Goal: Information Seeking & Learning: Learn about a topic

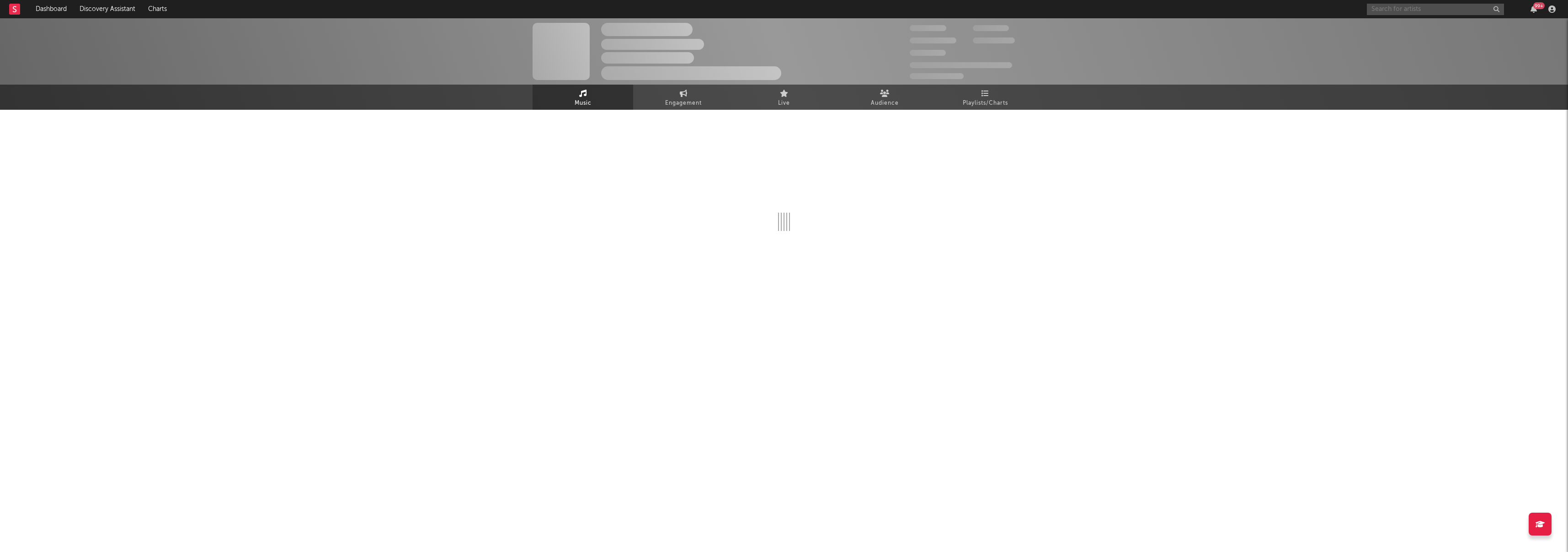
click at [1420, 9] on input "text" at bounding box center [1436, 9] width 137 height 12
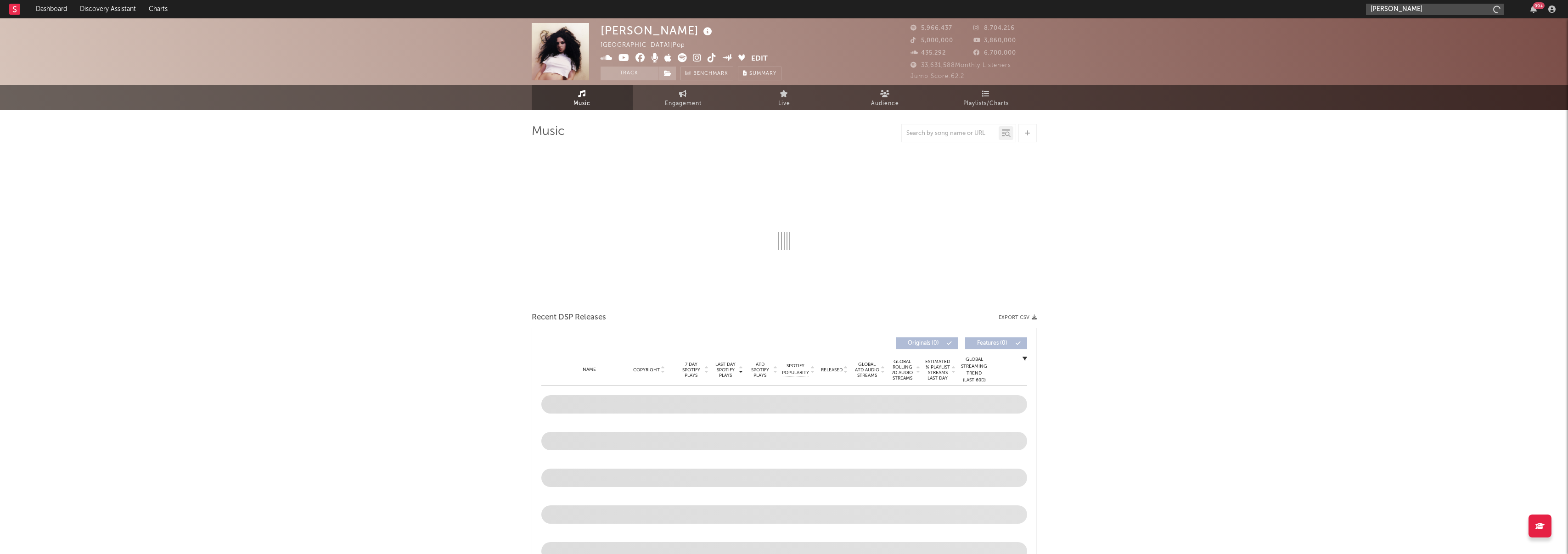
type input "[PERSON_NAME]"
select select "6m"
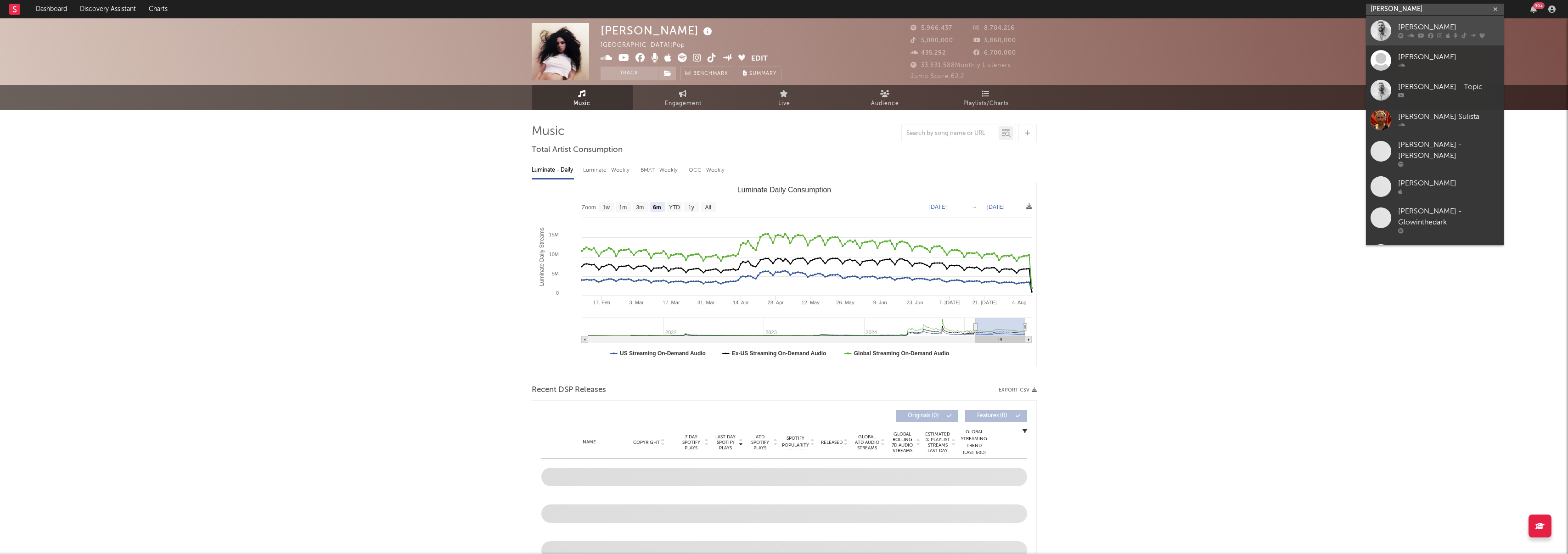
type input "[PERSON_NAME]"
click at [1427, 42] on link "[PERSON_NAME]" at bounding box center [1435, 30] width 138 height 30
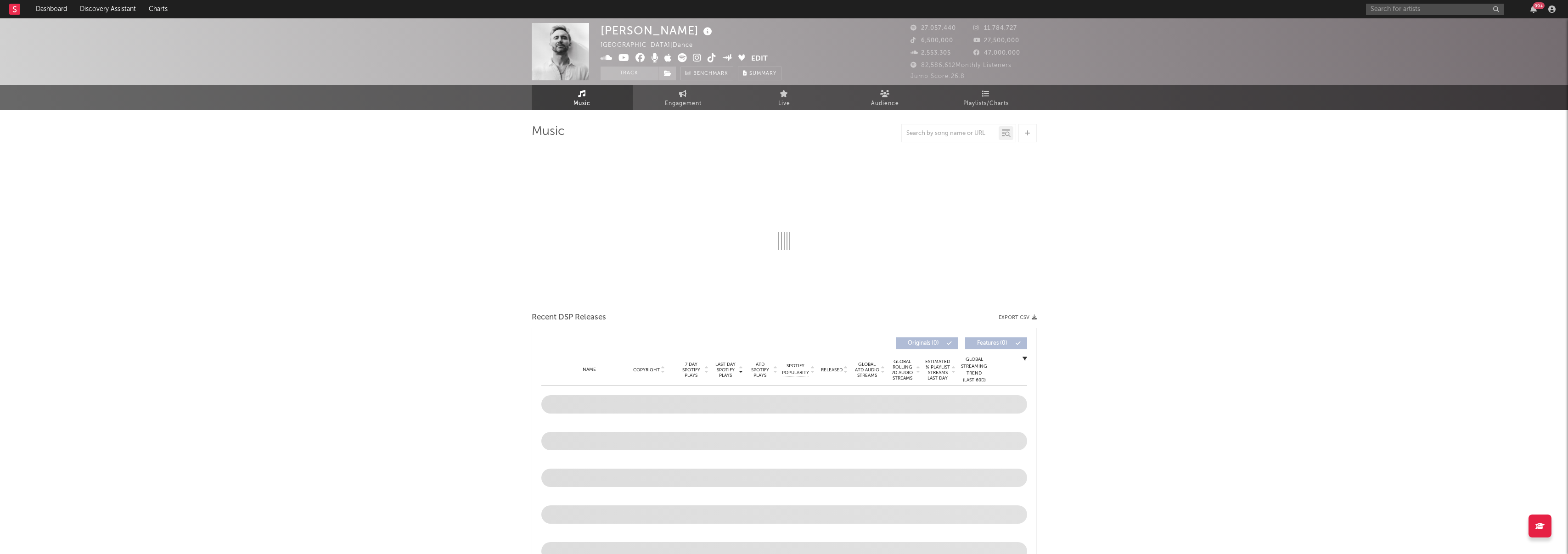
select select "6m"
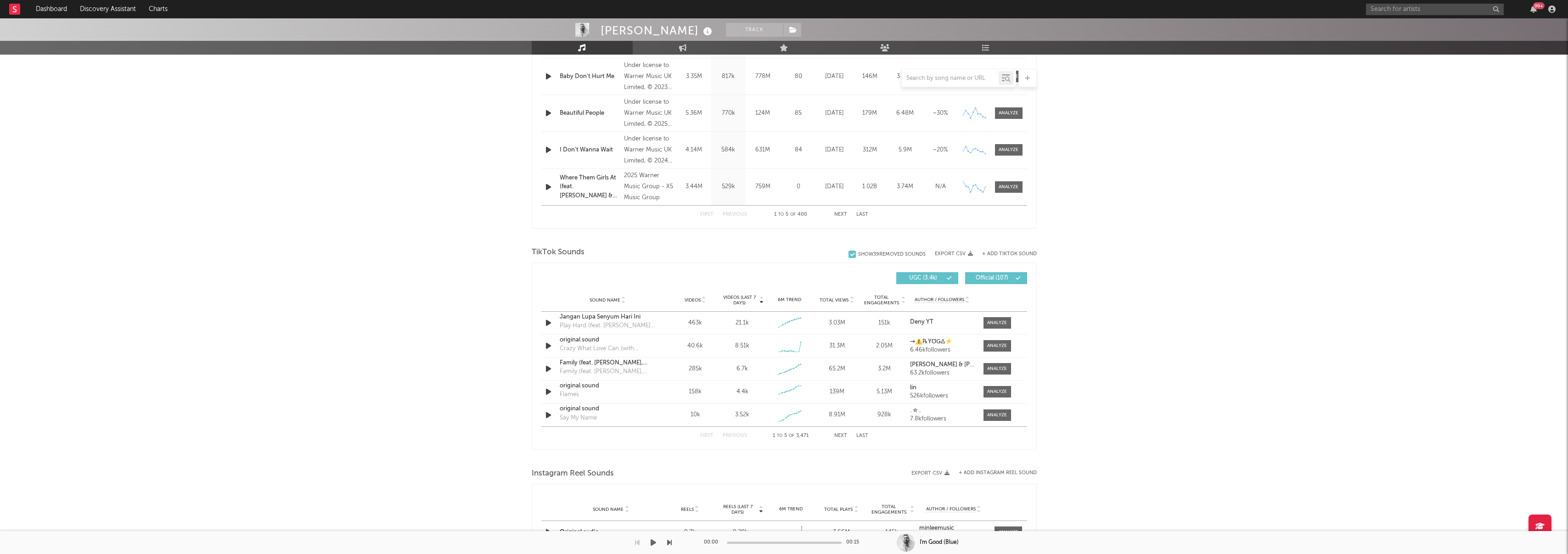
scroll to position [436, 0]
click at [845, 436] on button "Next" at bounding box center [840, 437] width 13 height 5
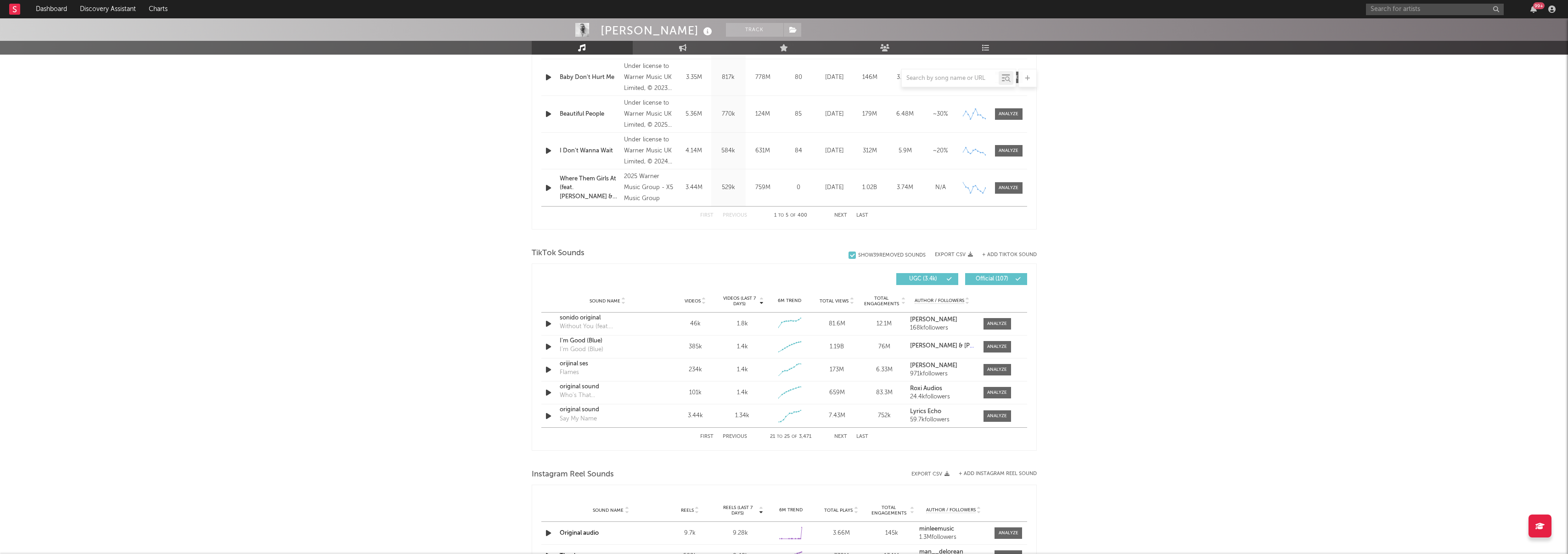
click at [845, 436] on button "Next" at bounding box center [840, 437] width 13 height 5
click at [827, 301] on span "Total Views" at bounding box center [834, 301] width 29 height 6
click at [835, 436] on button "Next" at bounding box center [840, 437] width 13 height 5
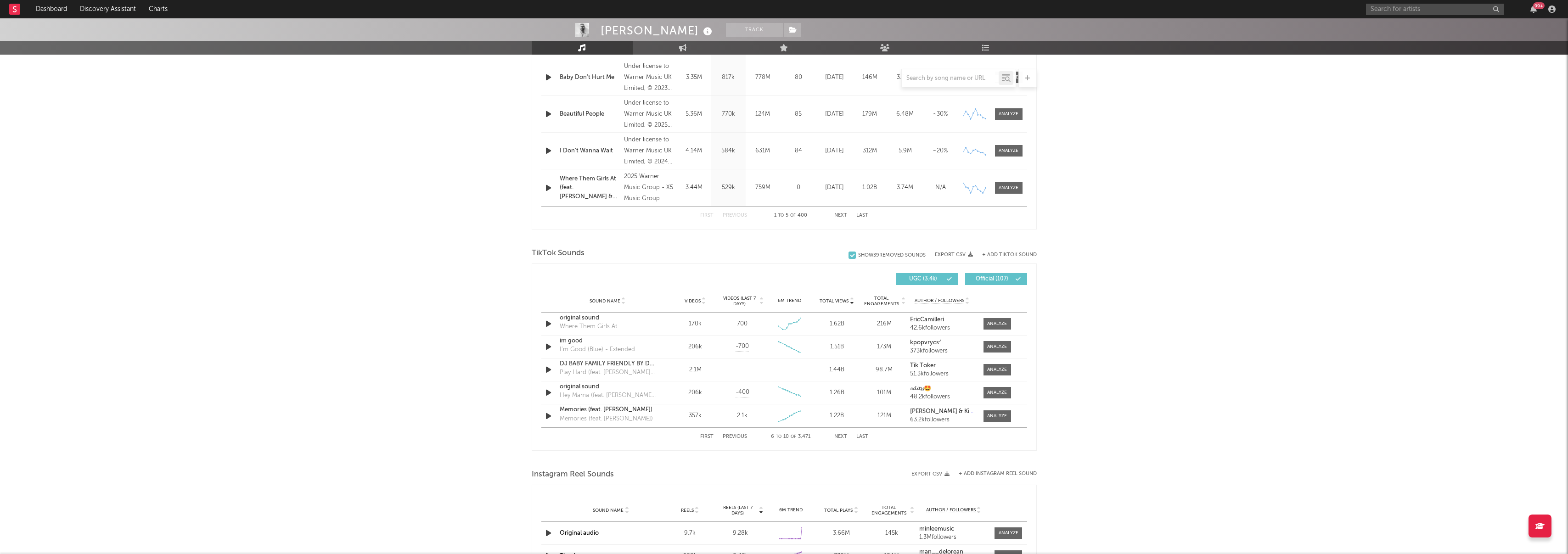
click at [835, 436] on button "Next" at bounding box center [840, 437] width 13 height 5
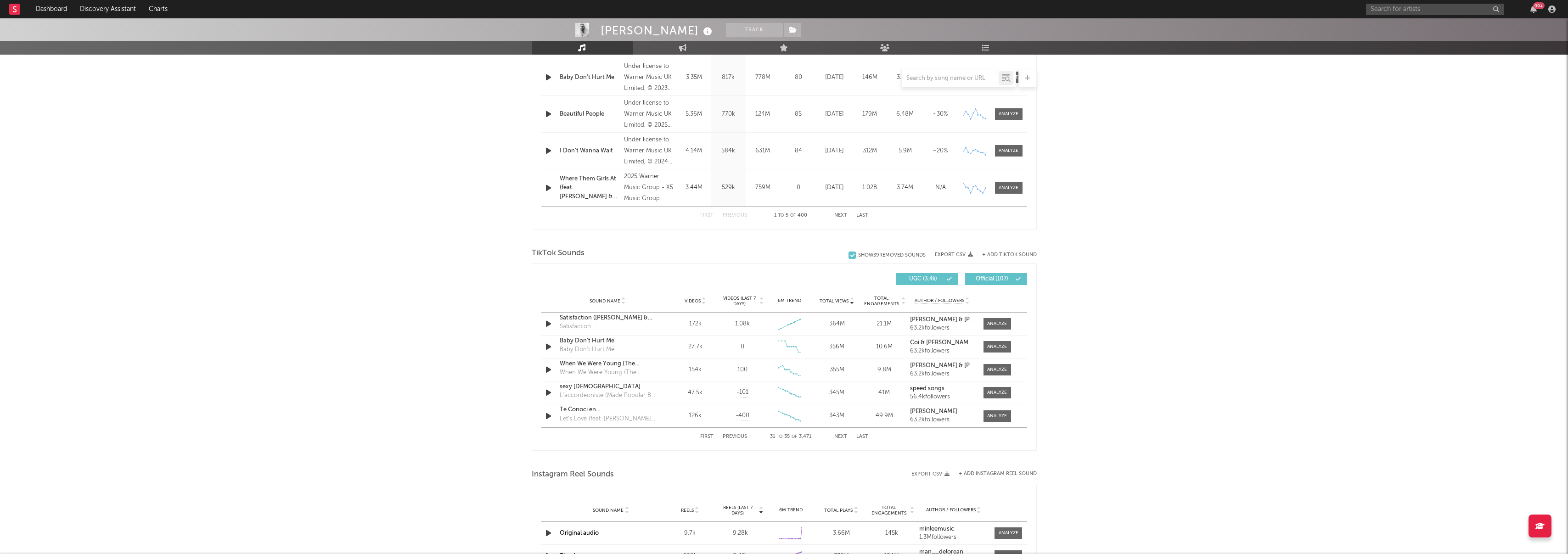
click at [835, 436] on button "Next" at bounding box center [840, 437] width 13 height 5
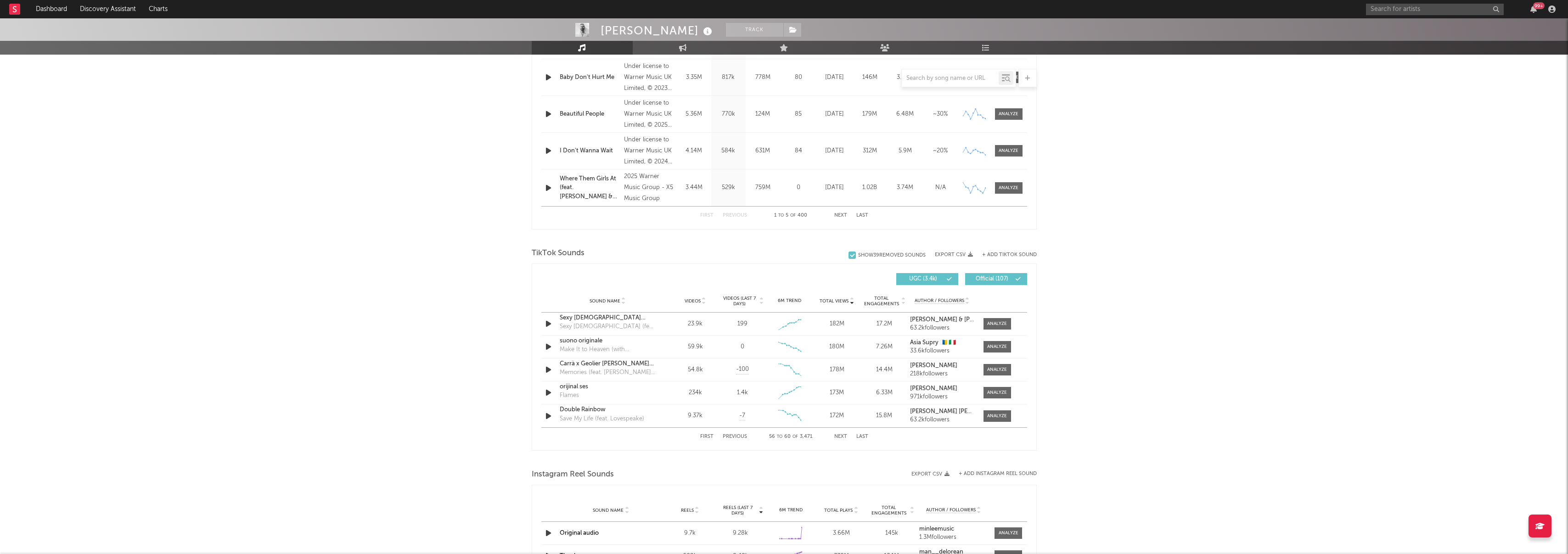
click at [742, 298] on span "Videos (last 7 days)" at bounding box center [740, 301] width 37 height 11
click at [839, 435] on button "Next" at bounding box center [840, 437] width 13 height 5
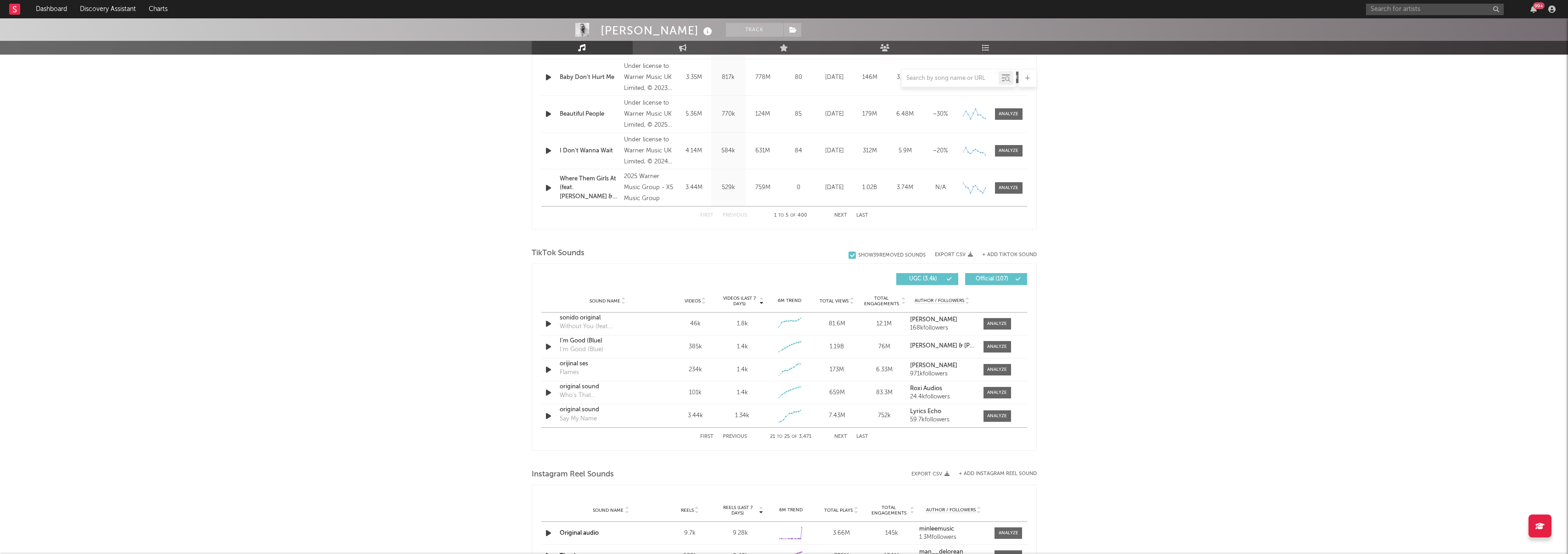
click at [839, 435] on button "Next" at bounding box center [840, 437] width 13 height 5
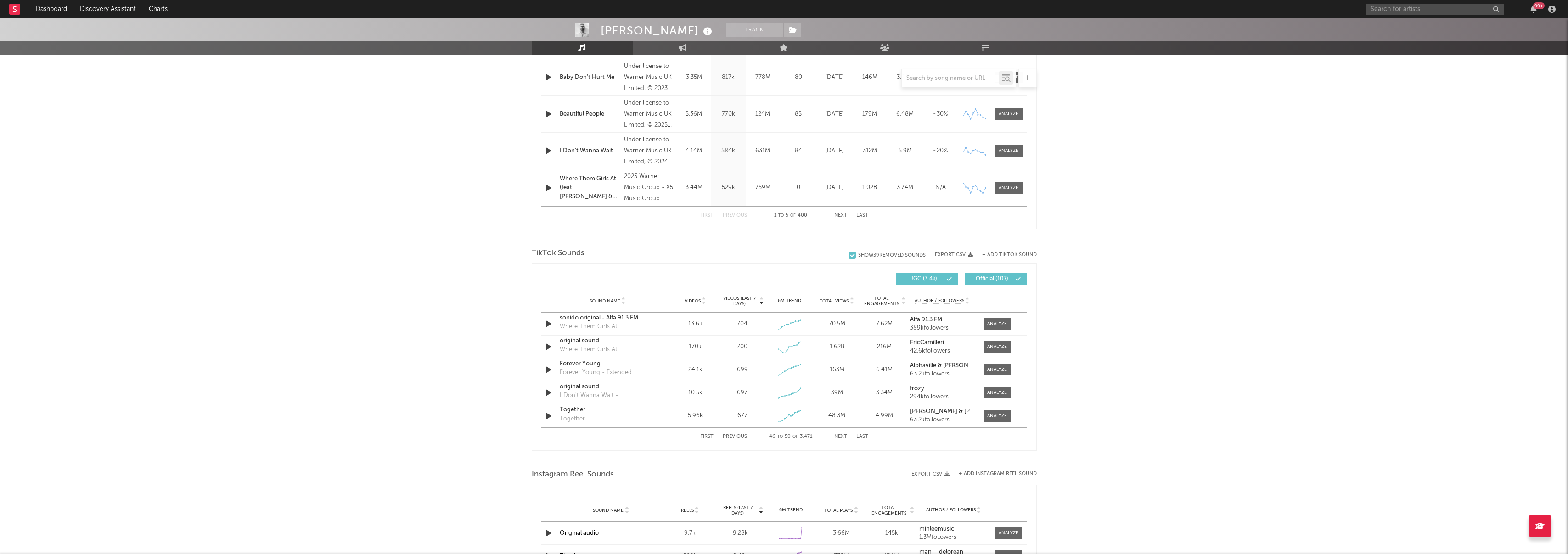
click at [839, 435] on button "Next" at bounding box center [840, 437] width 13 height 5
click at [598, 298] on span "Sound Name" at bounding box center [605, 301] width 30 height 6
click at [602, 299] on span "Sound Name" at bounding box center [605, 301] width 30 height 6
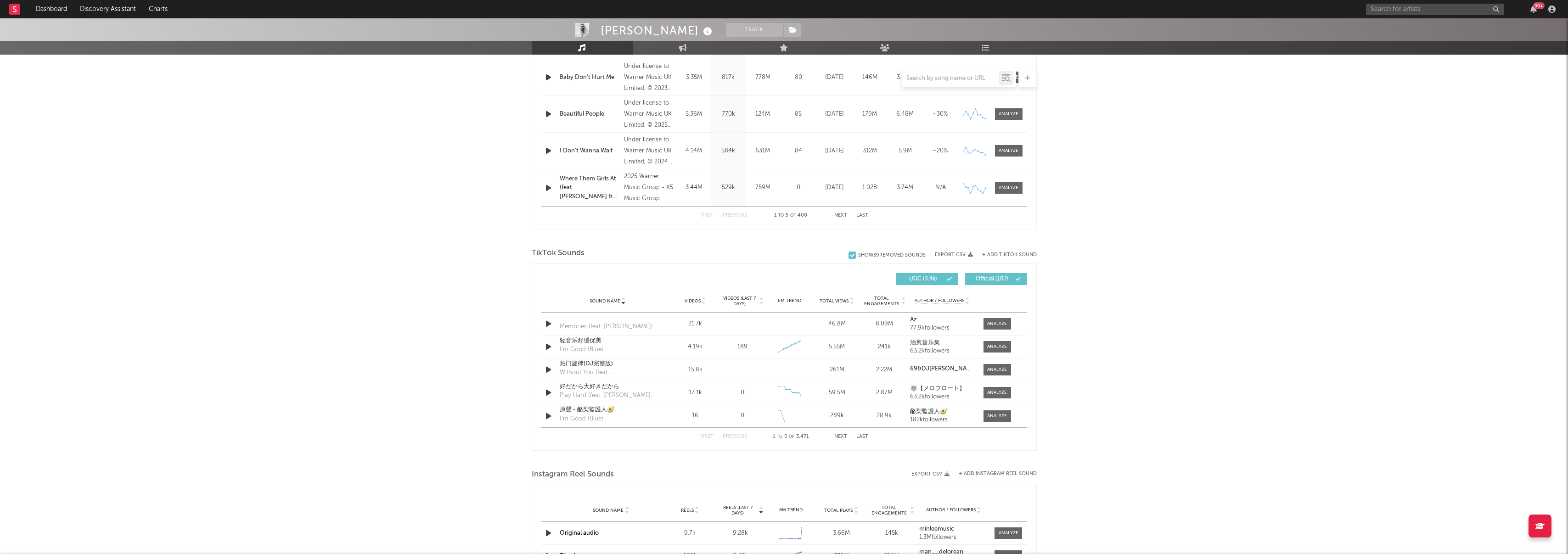
click at [602, 299] on span "Sound Name" at bounding box center [605, 301] width 30 height 6
click at [837, 435] on button "Next" at bounding box center [840, 437] width 13 height 5
click at [620, 301] on div at bounding box center [623, 301] width 6 height 7
click at [835, 436] on button "Next" at bounding box center [840, 437] width 13 height 5
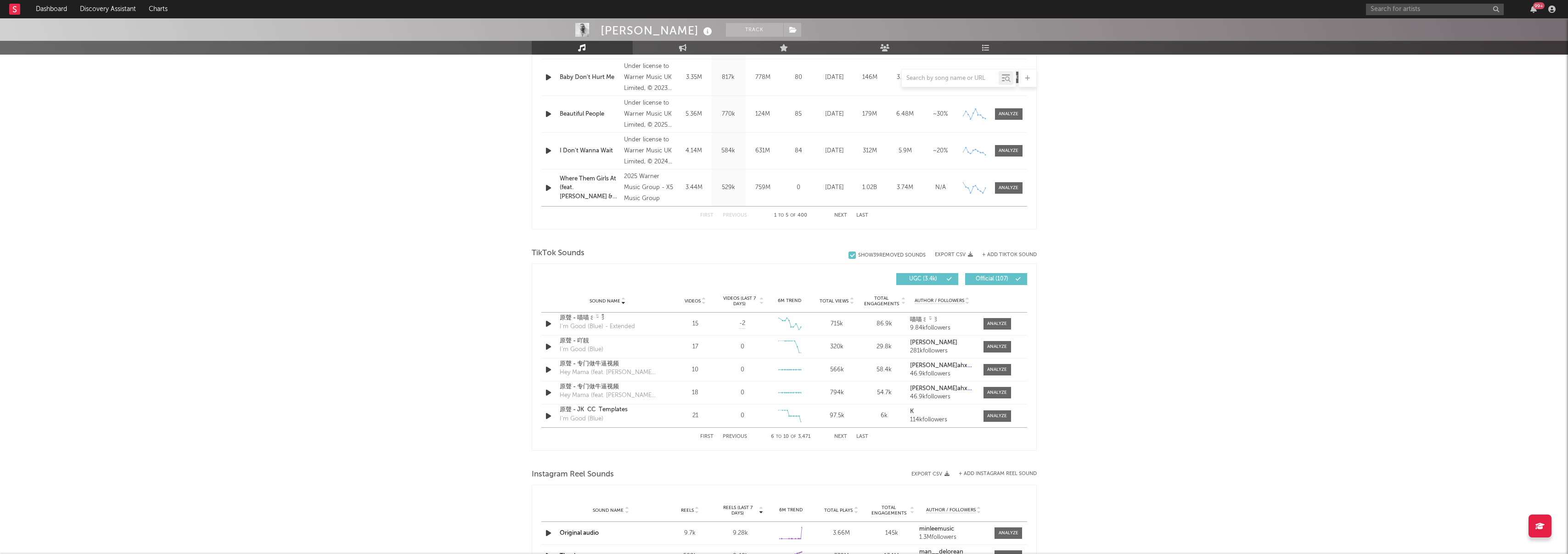
click at [836, 436] on button "Next" at bounding box center [840, 437] width 13 height 5
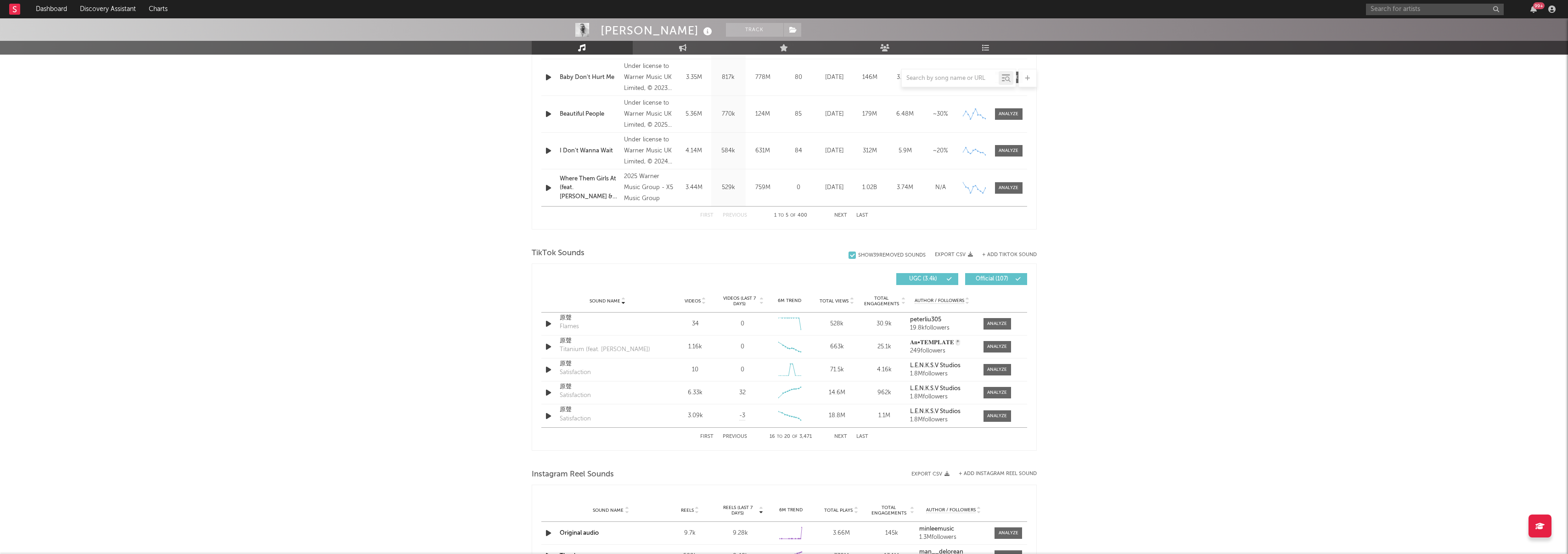
click at [836, 436] on button "Next" at bounding box center [840, 437] width 13 height 5
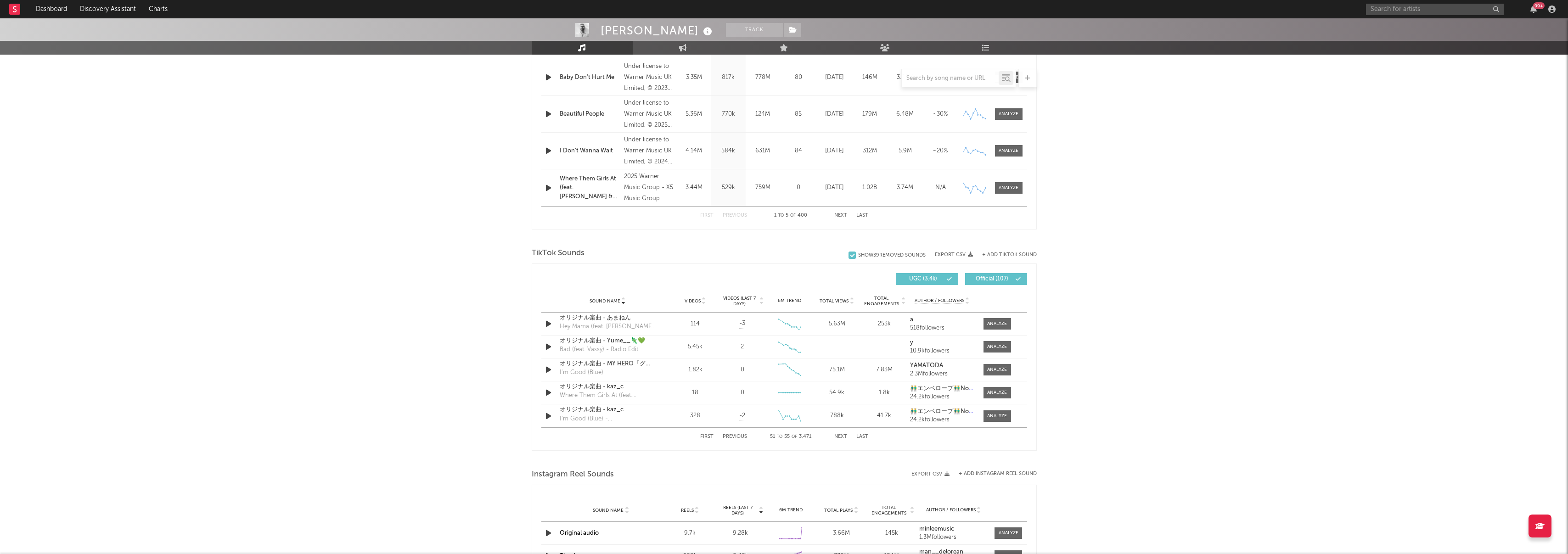
click at [836, 436] on button "Next" at bounding box center [840, 437] width 13 height 5
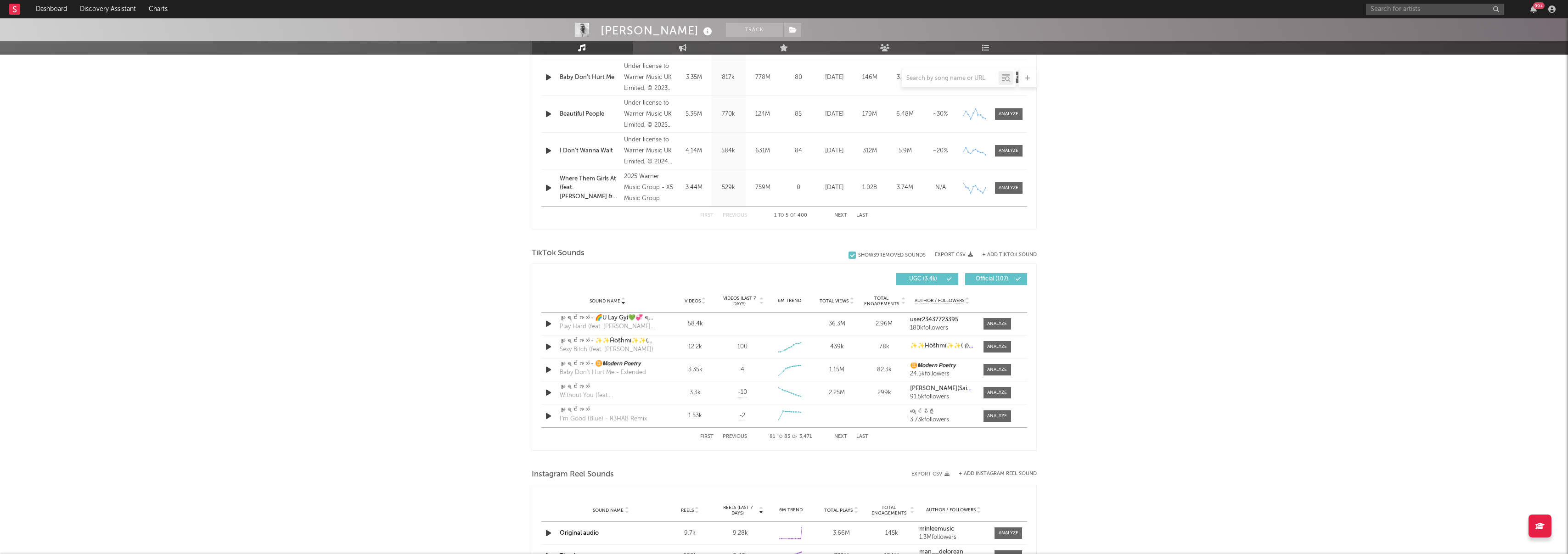
click at [836, 436] on button "Next" at bounding box center [840, 437] width 13 height 5
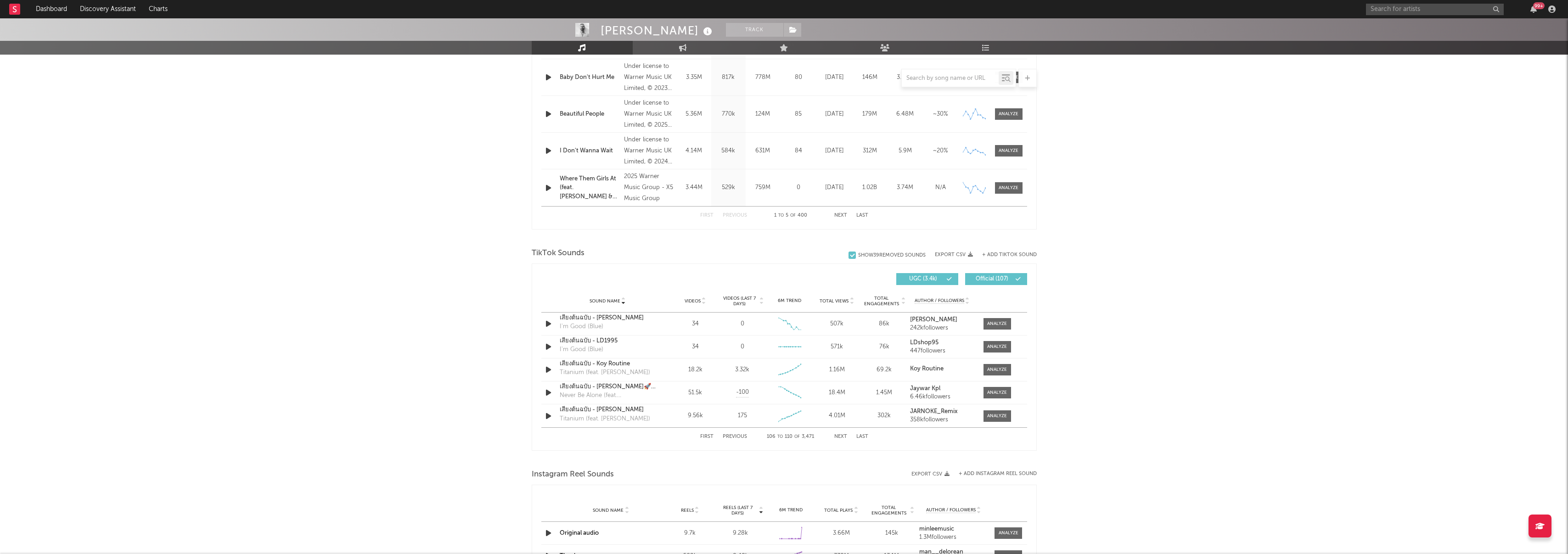
click at [836, 436] on button "Next" at bounding box center [840, 437] width 13 height 5
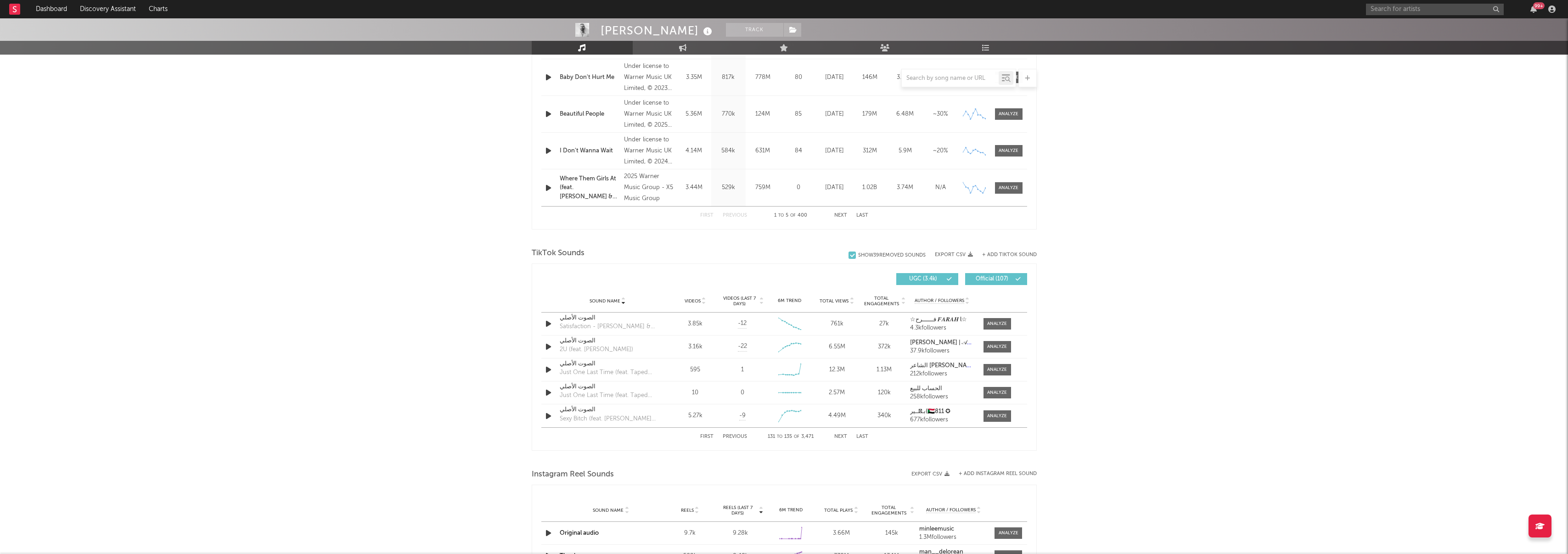
click at [836, 436] on button "Next" at bounding box center [840, 437] width 13 height 5
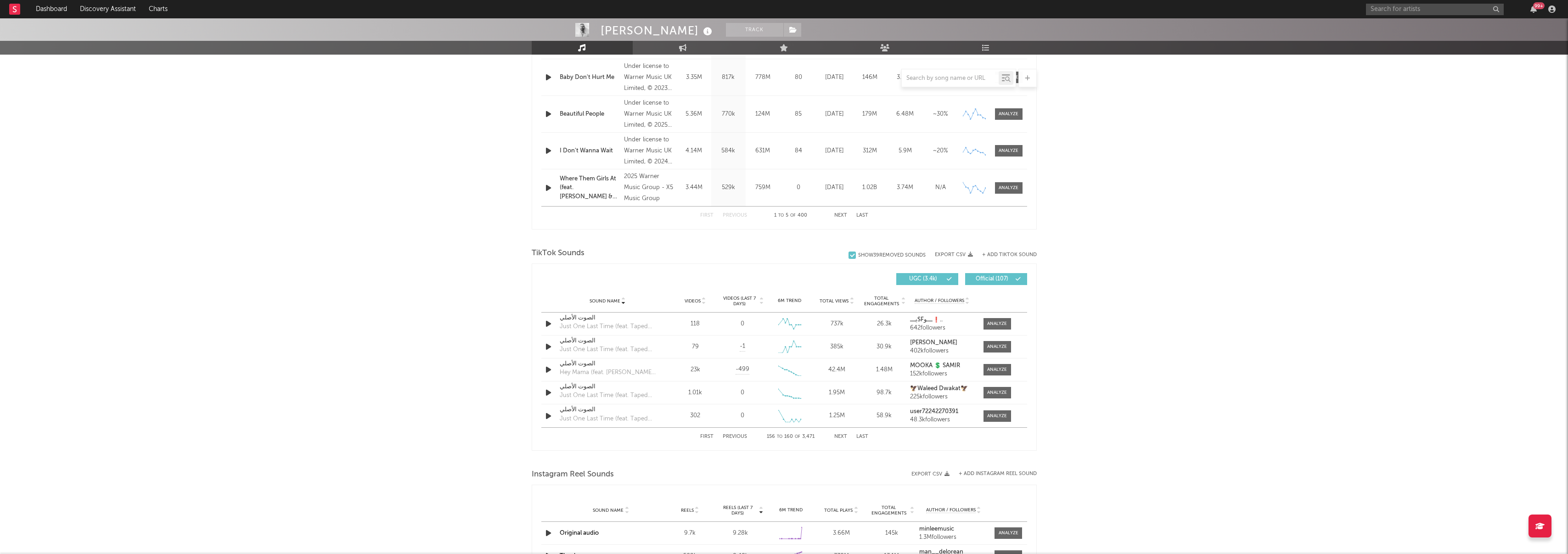
click at [836, 436] on button "Next" at bounding box center [840, 437] width 13 height 5
click at [741, 435] on button "Previous" at bounding box center [734, 437] width 25 height 5
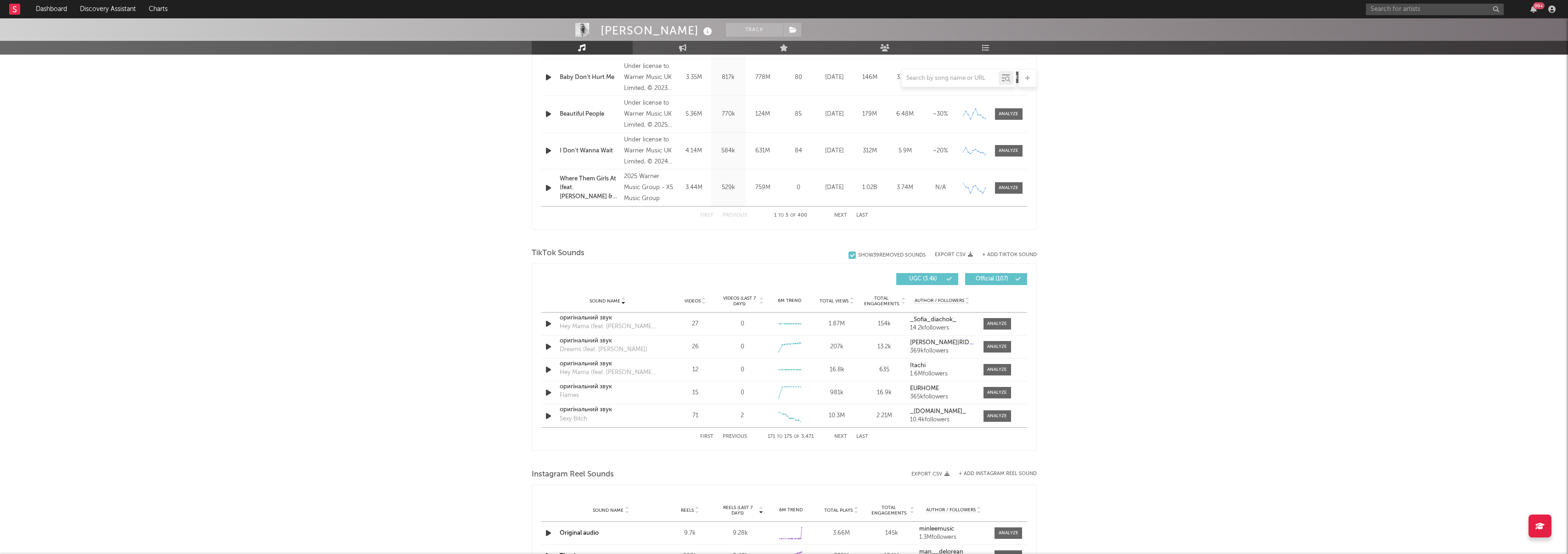
click at [741, 435] on button "Previous" at bounding box center [734, 437] width 25 height 5
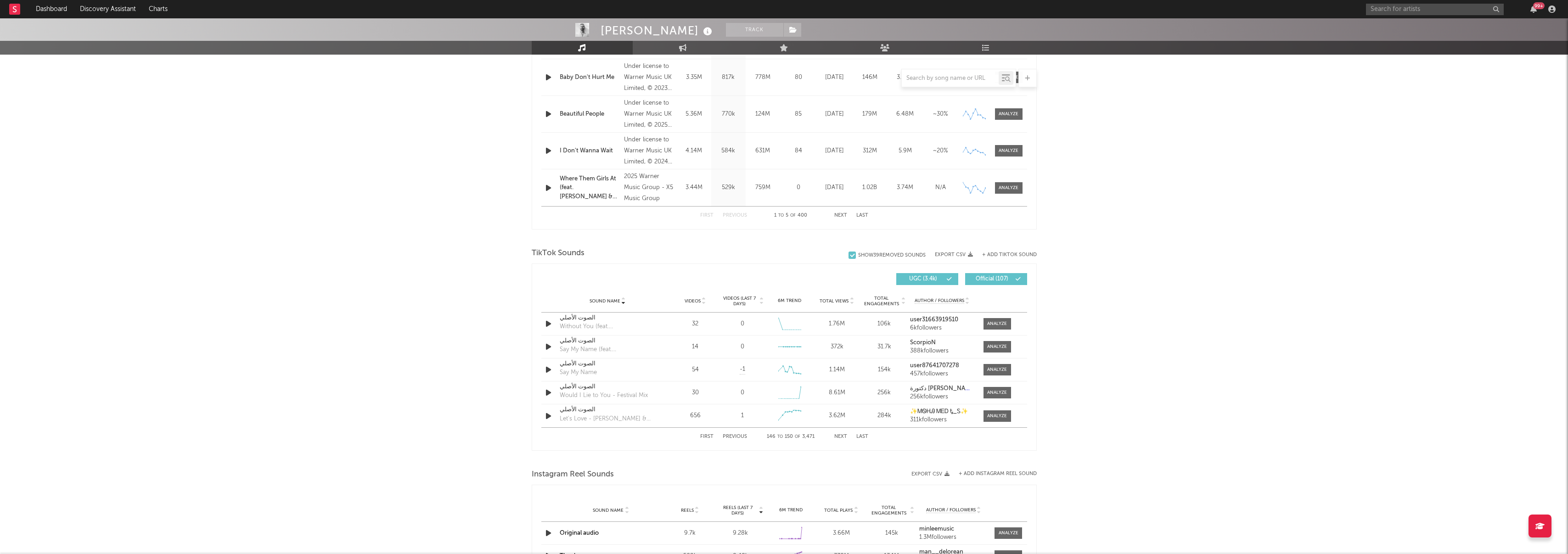
click at [741, 435] on button "Previous" at bounding box center [734, 437] width 25 height 5
click at [845, 435] on button "Next" at bounding box center [840, 437] width 13 height 5
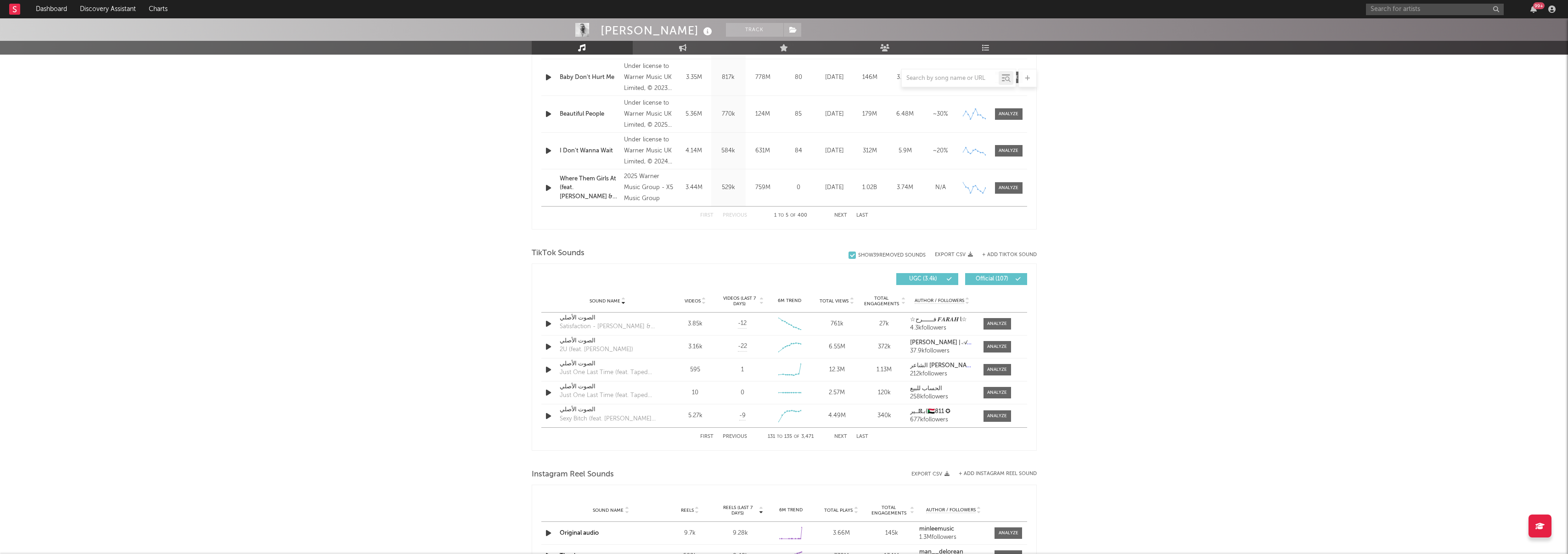
click at [845, 435] on button "Next" at bounding box center [840, 437] width 13 height 5
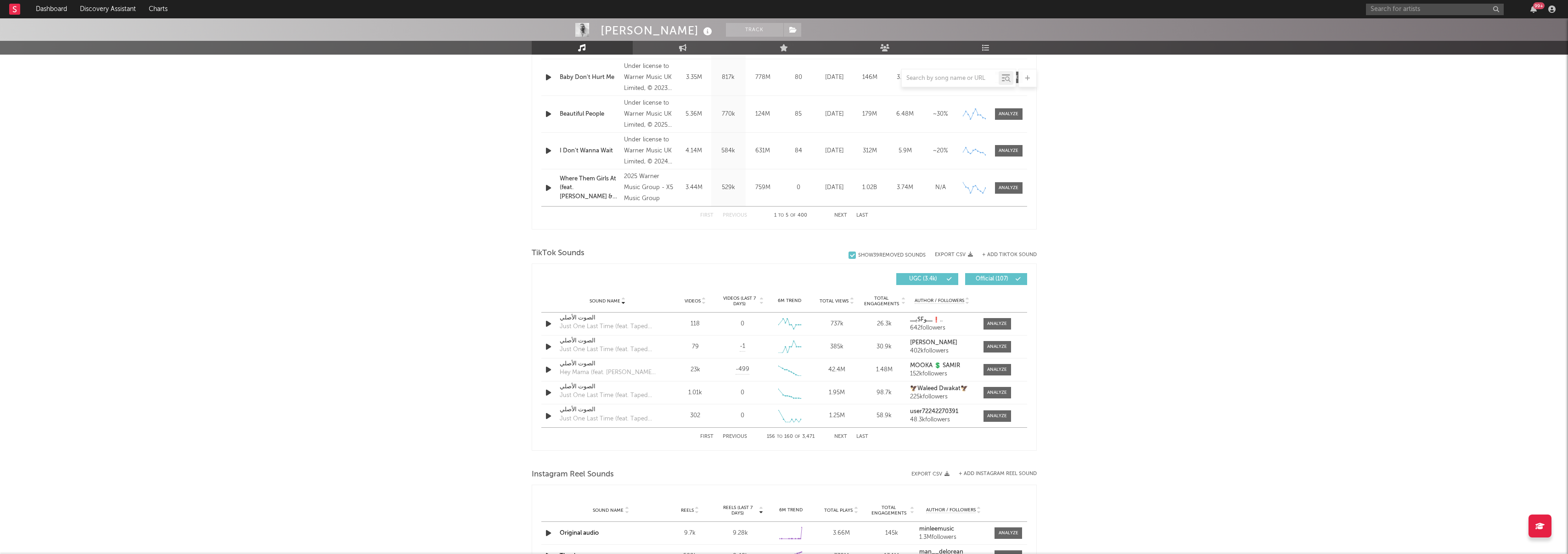
click at [845, 435] on button "Next" at bounding box center [840, 437] width 13 height 5
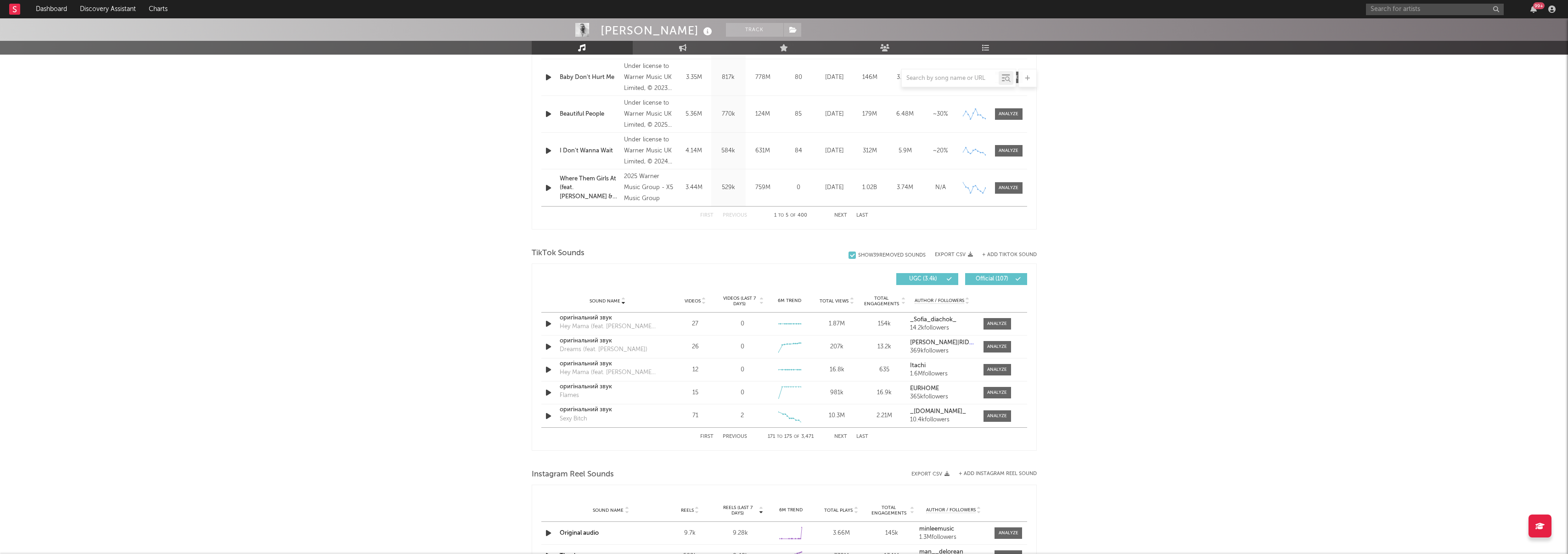
click at [845, 435] on button "Next" at bounding box center [840, 437] width 13 height 5
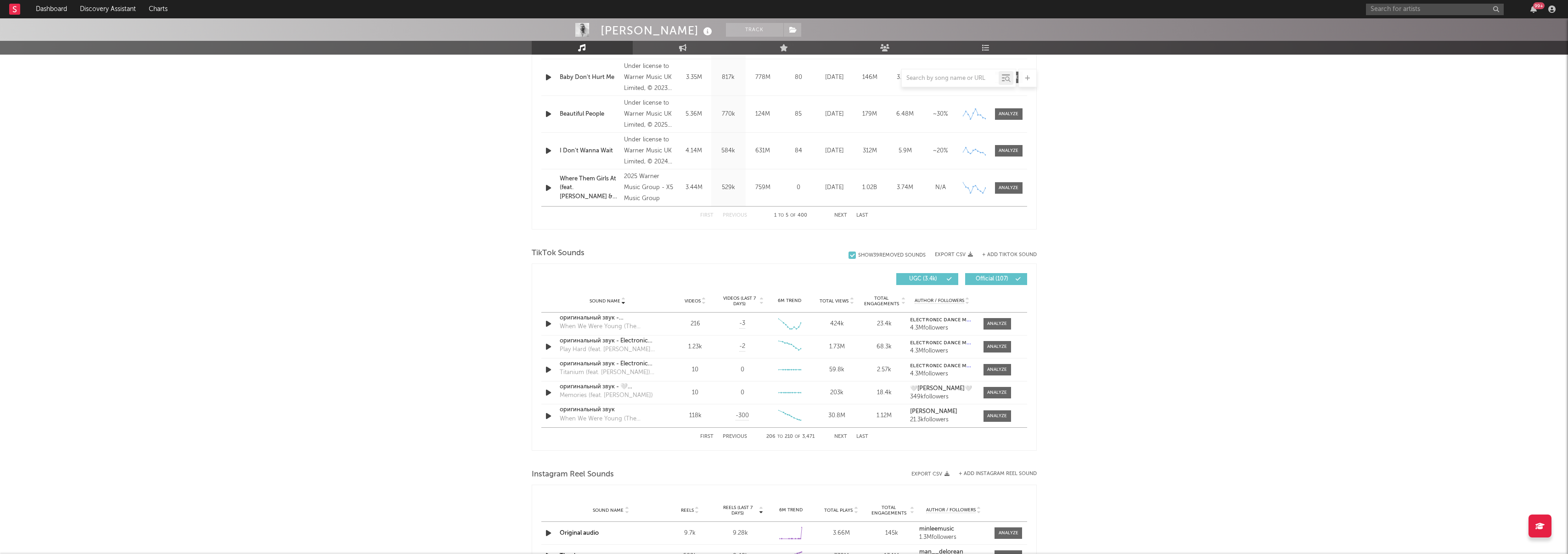
click at [845, 435] on button "Next" at bounding box center [840, 437] width 13 height 5
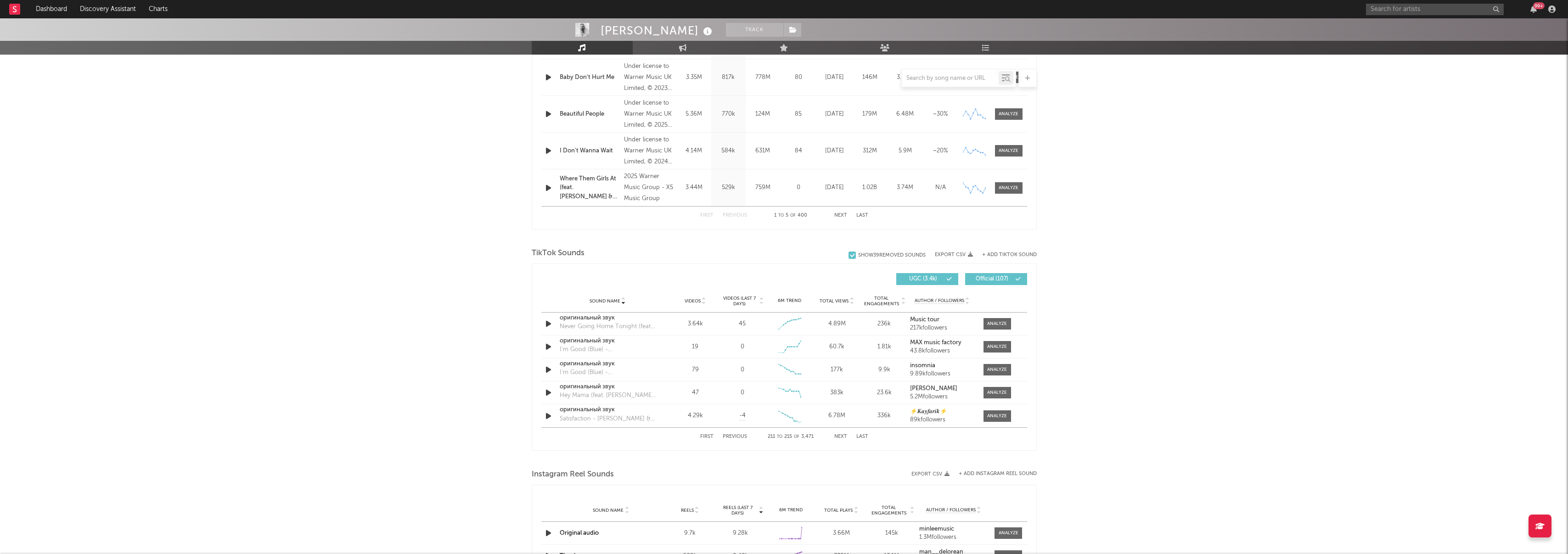
click at [845, 435] on button "Next" at bounding box center [840, 437] width 13 height 5
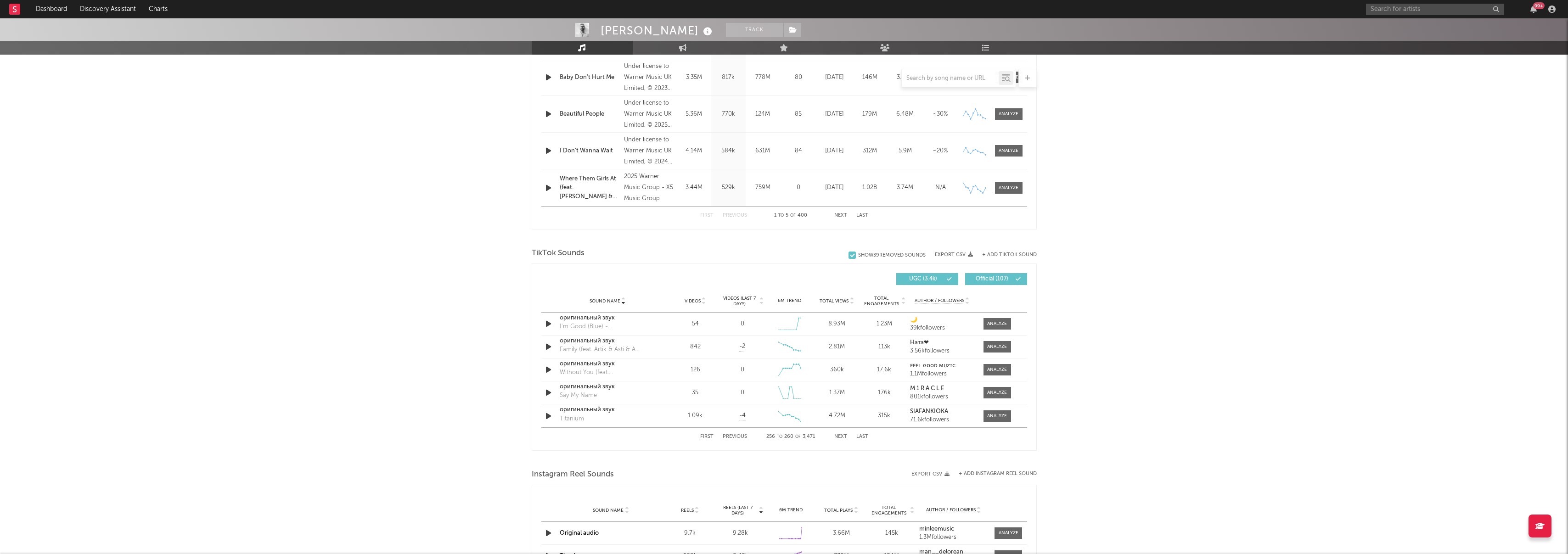
click at [845, 435] on button "Next" at bounding box center [840, 437] width 13 height 5
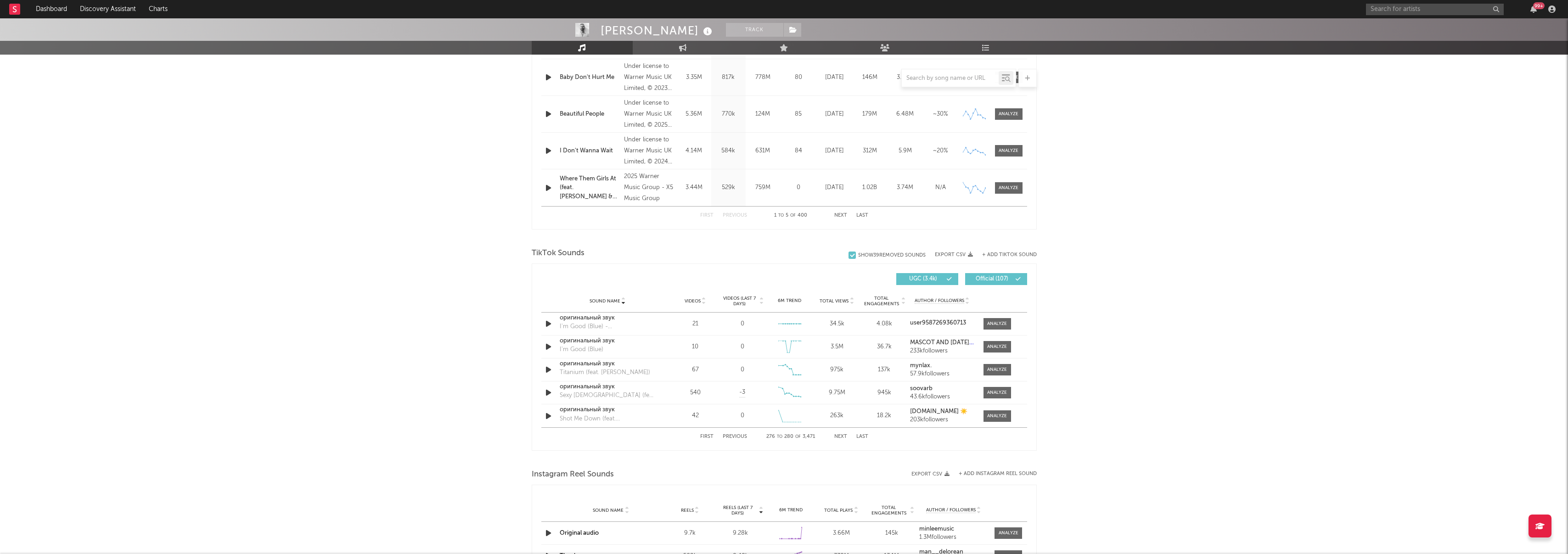
click at [845, 435] on button "Next" at bounding box center [840, 437] width 13 height 5
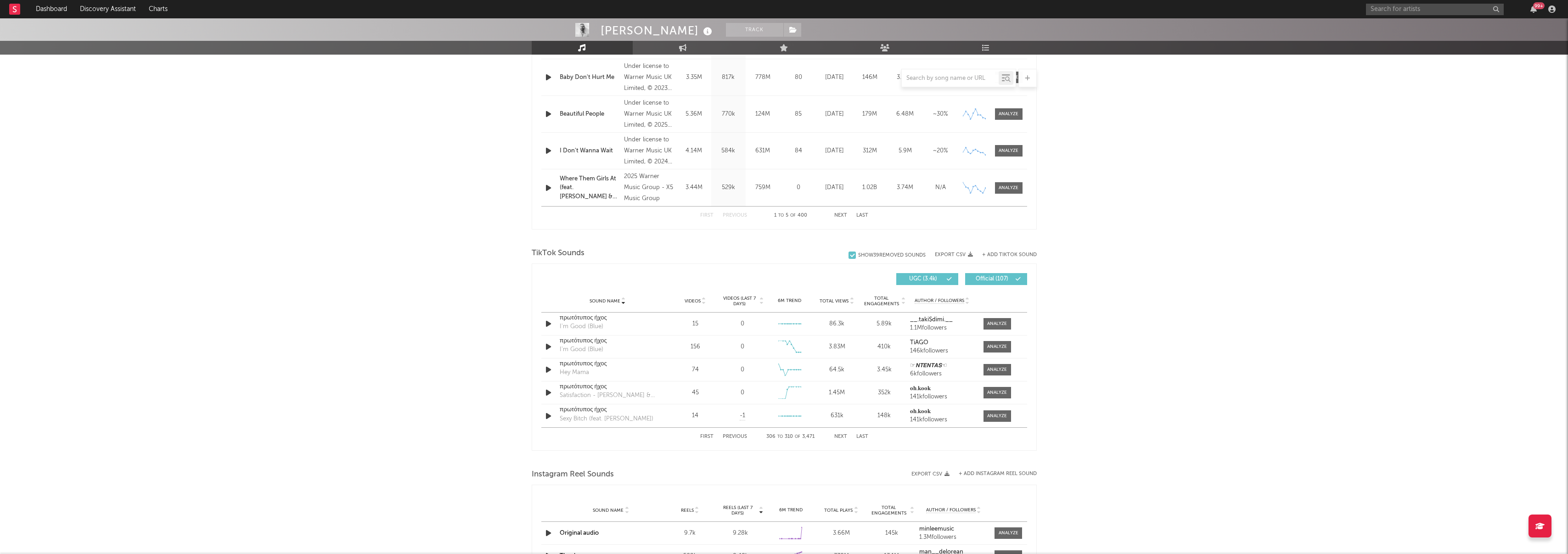
click at [845, 435] on button "Next" at bounding box center [840, 437] width 13 height 5
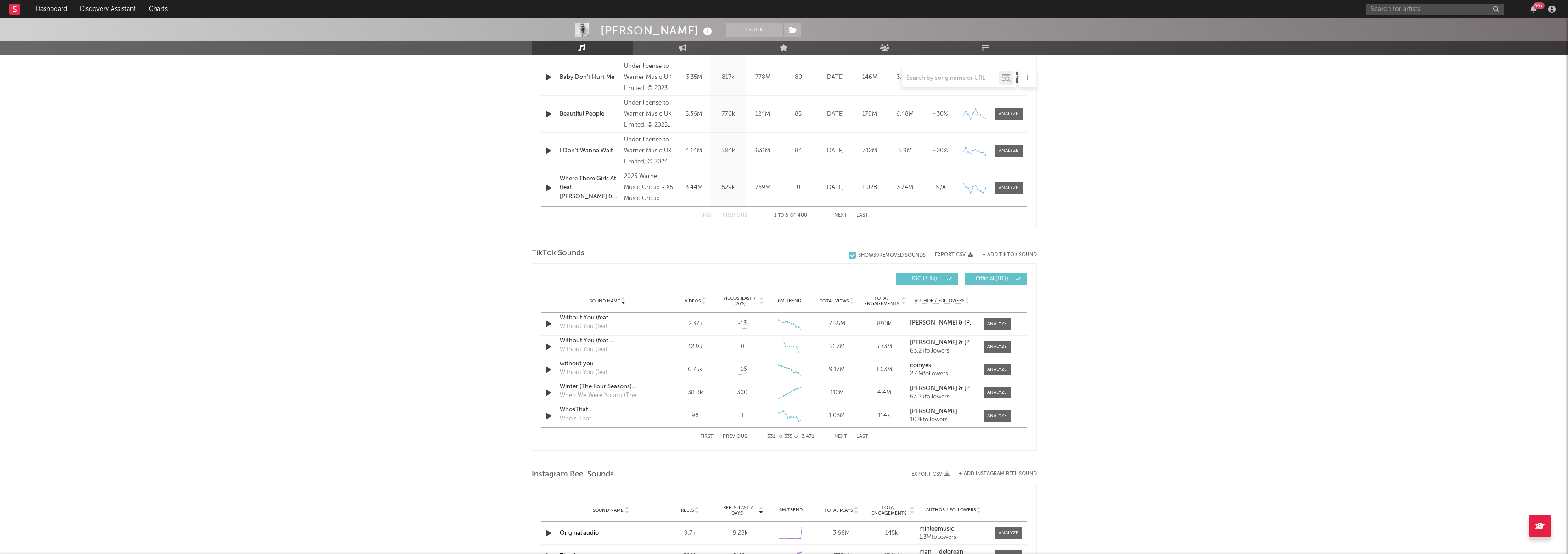
click at [845, 435] on button "Next" at bounding box center [840, 437] width 13 height 5
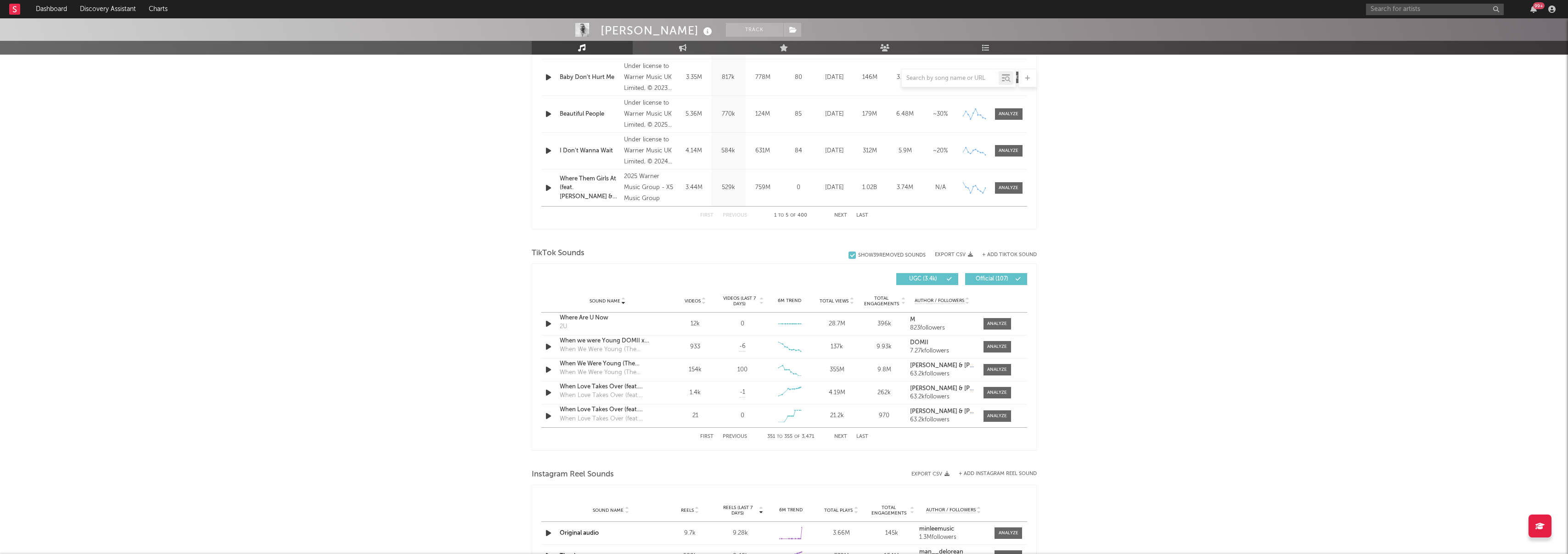
click at [845, 435] on button "Next" at bounding box center [840, 437] width 13 height 5
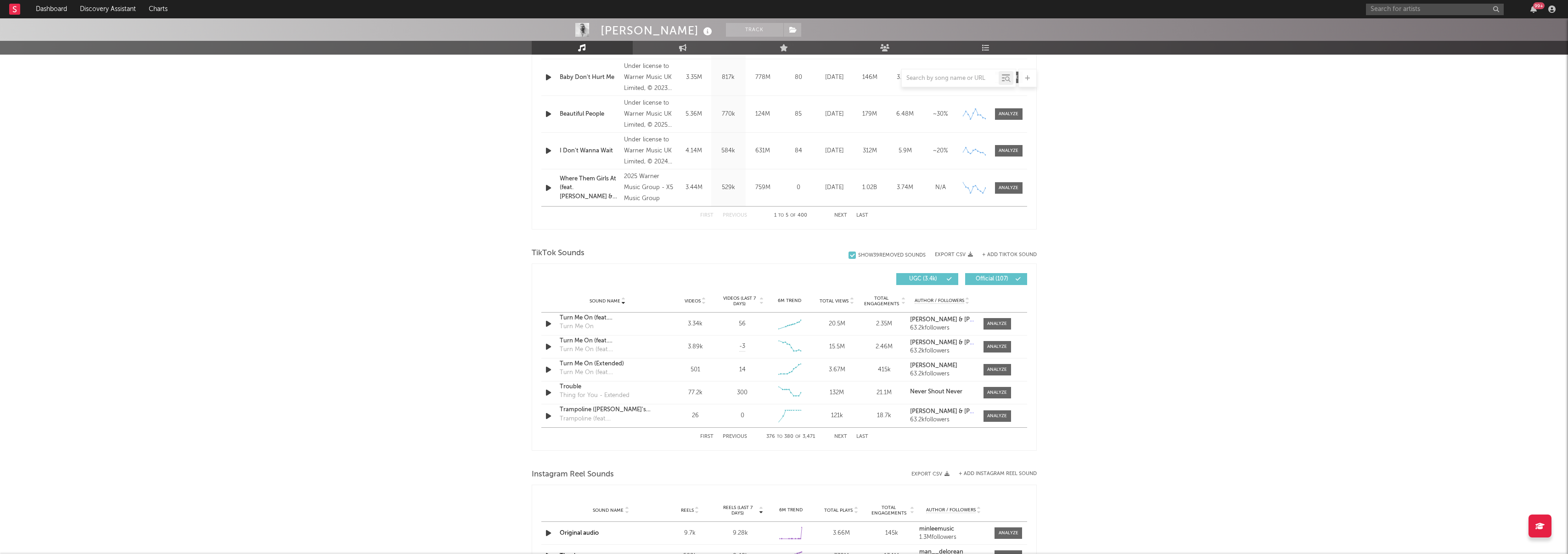
click at [845, 435] on button "Next" at bounding box center [840, 437] width 13 height 5
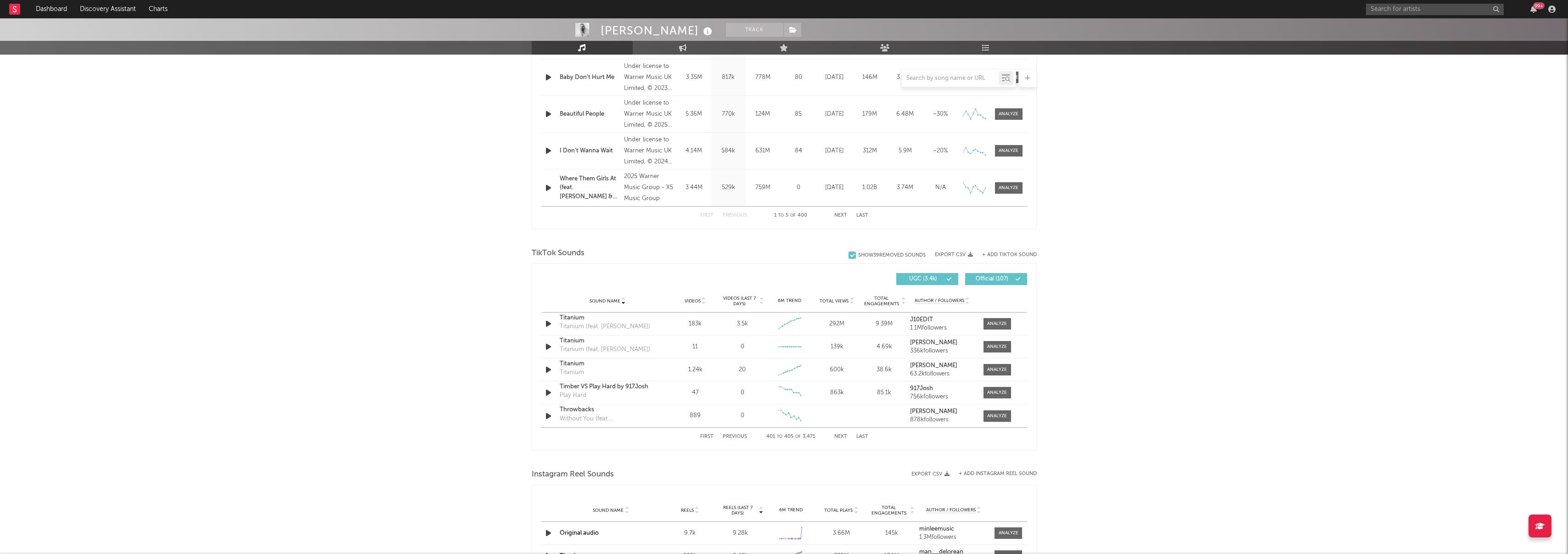
click at [845, 435] on button "Next" at bounding box center [840, 437] width 13 height 5
click at [734, 435] on button "Previous" at bounding box center [734, 437] width 25 height 5
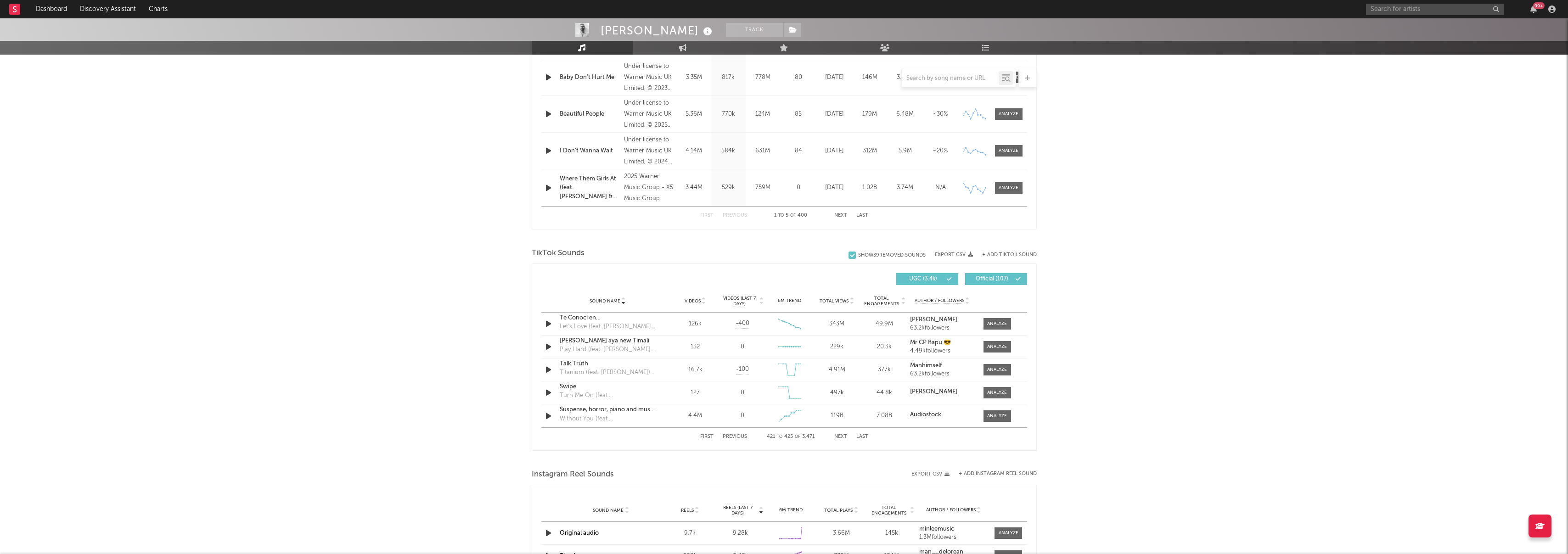
click at [734, 435] on button "Previous" at bounding box center [734, 437] width 25 height 5
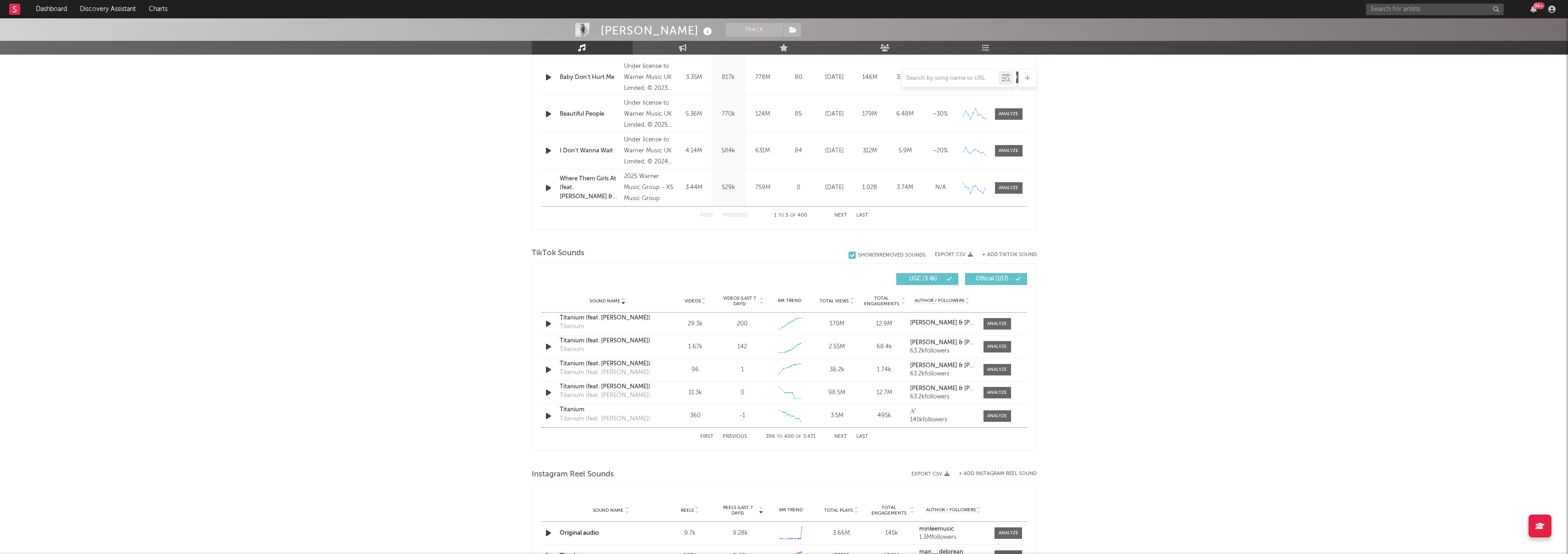
click at [734, 435] on button "Previous" at bounding box center [734, 437] width 25 height 5
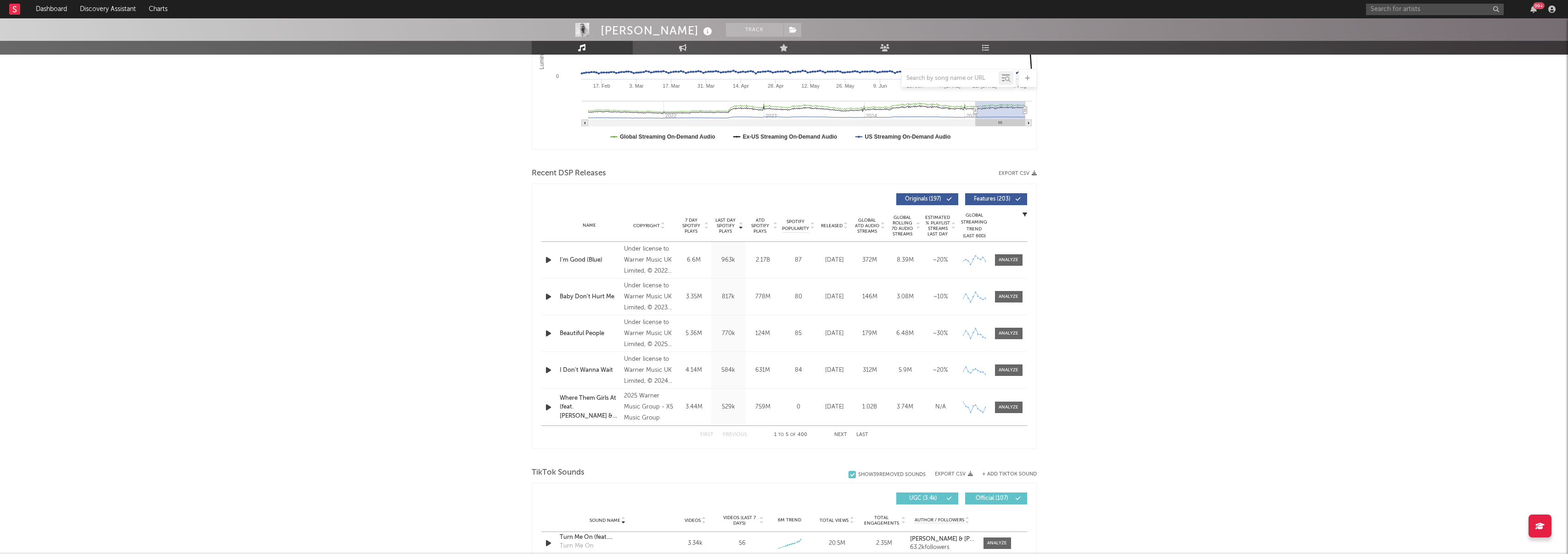
scroll to position [435, 0]
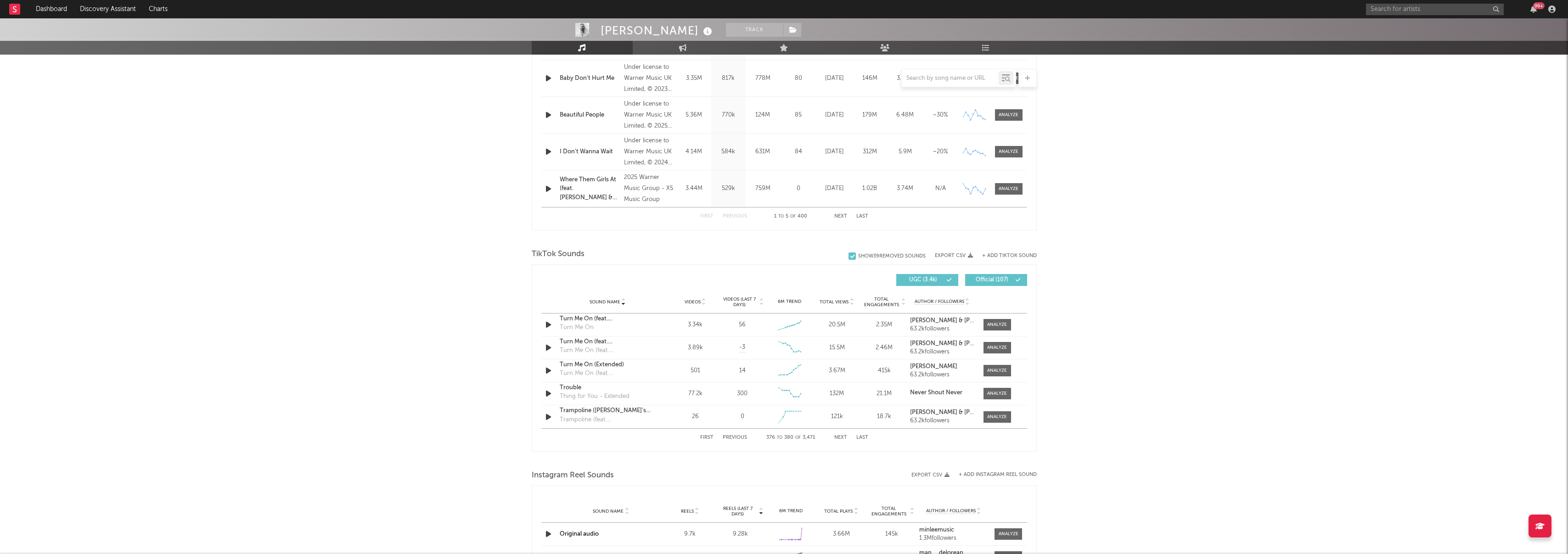
click at [738, 437] on button "Previous" at bounding box center [734, 438] width 25 height 5
click at [839, 438] on button "Next" at bounding box center [840, 438] width 13 height 5
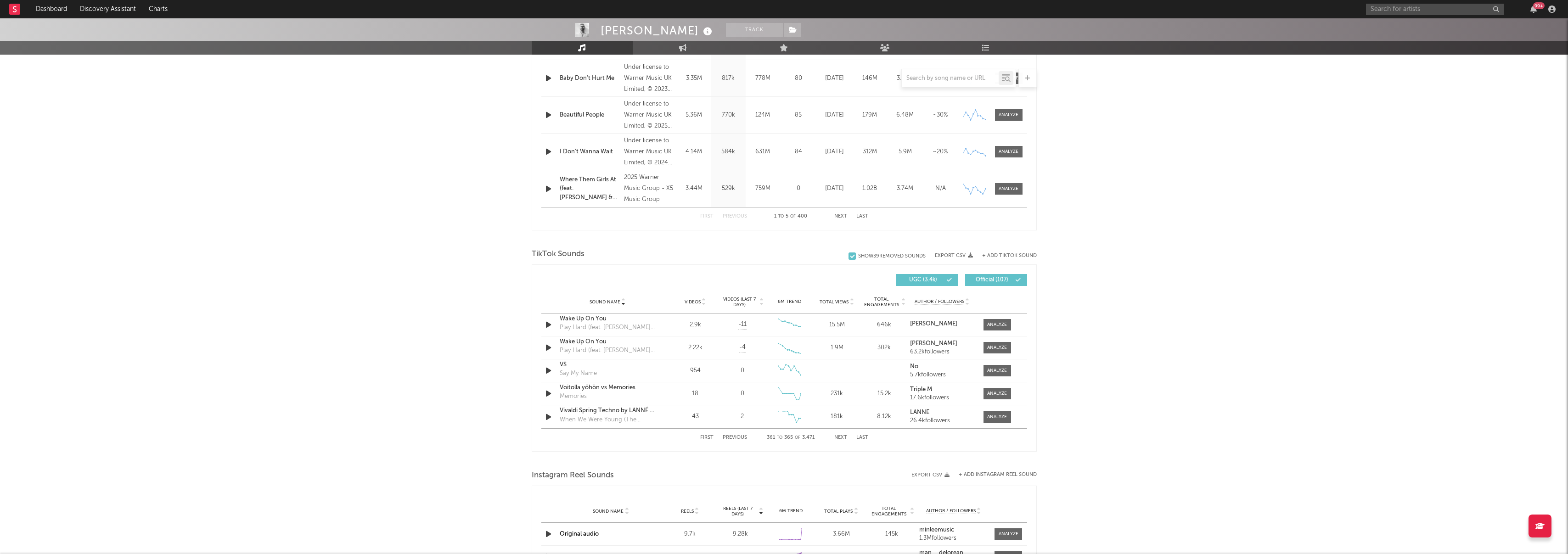
click at [839, 438] on button "Next" at bounding box center [840, 438] width 13 height 5
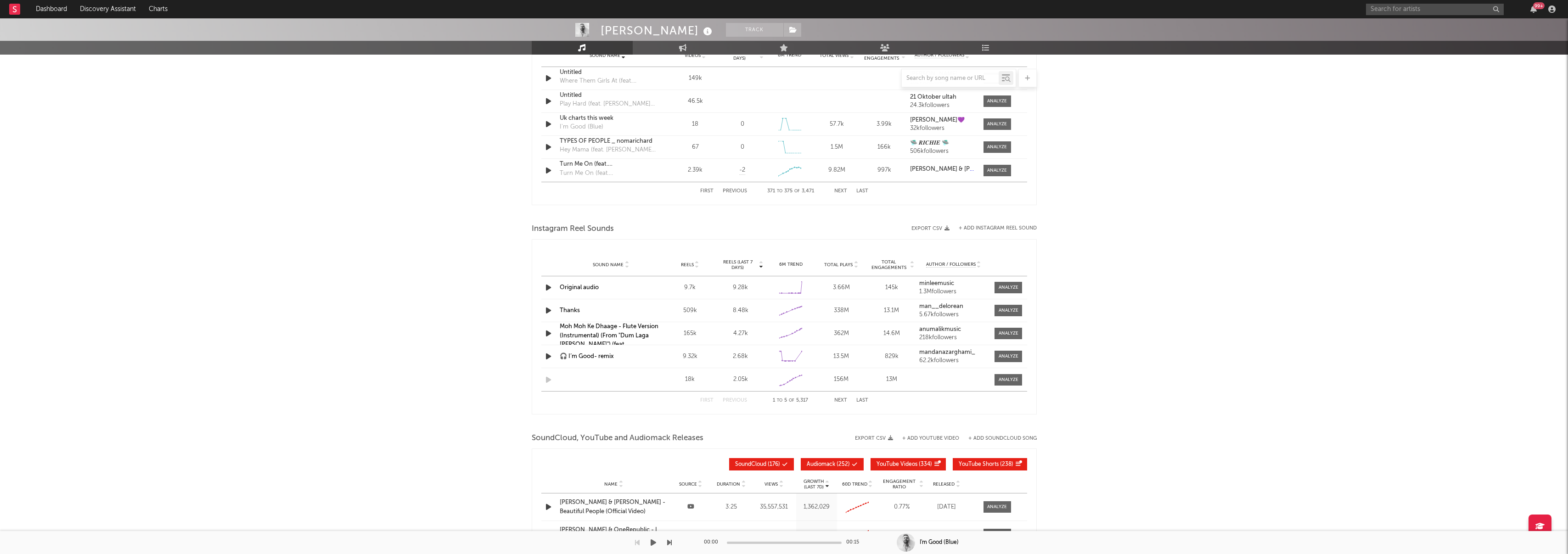
scroll to position [719, 0]
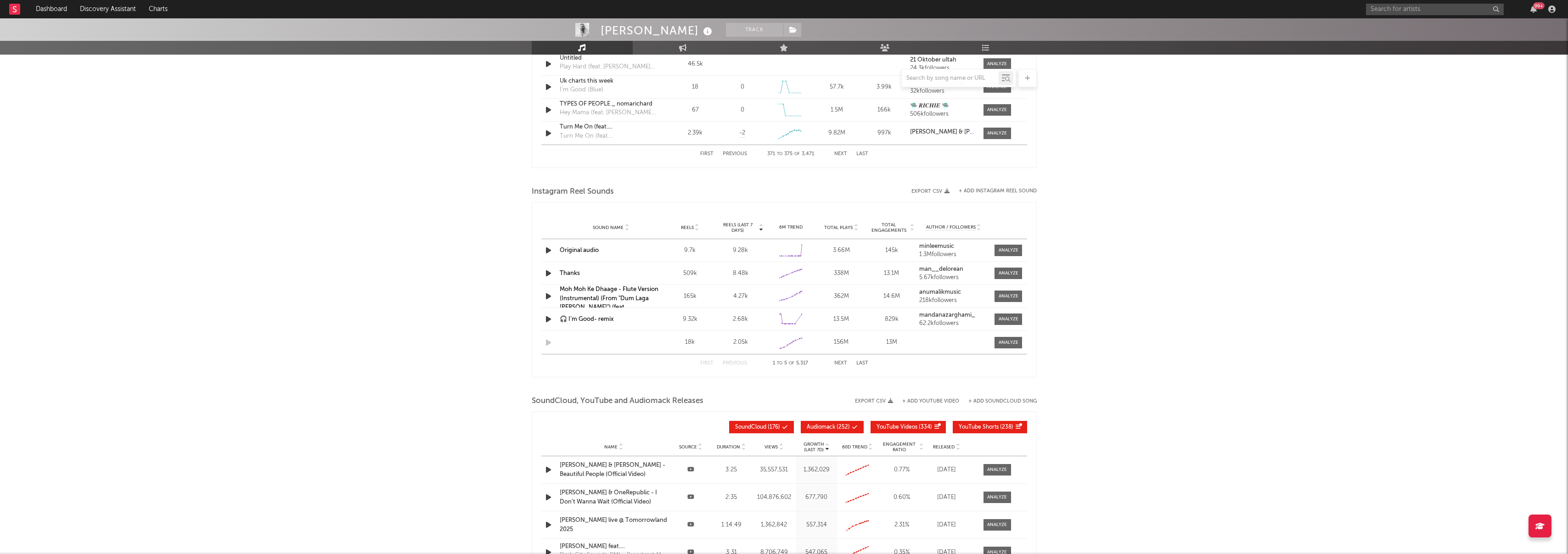
click at [611, 227] on span "Sound Name" at bounding box center [608, 228] width 30 height 6
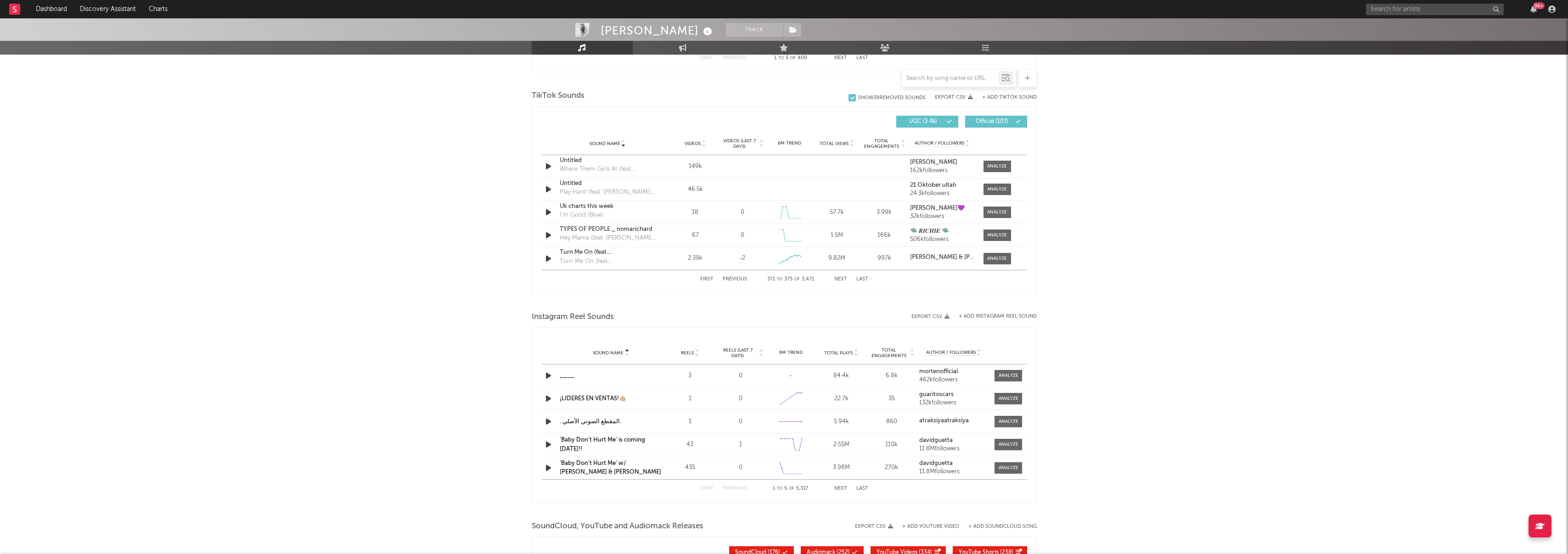
scroll to position [421, 0]
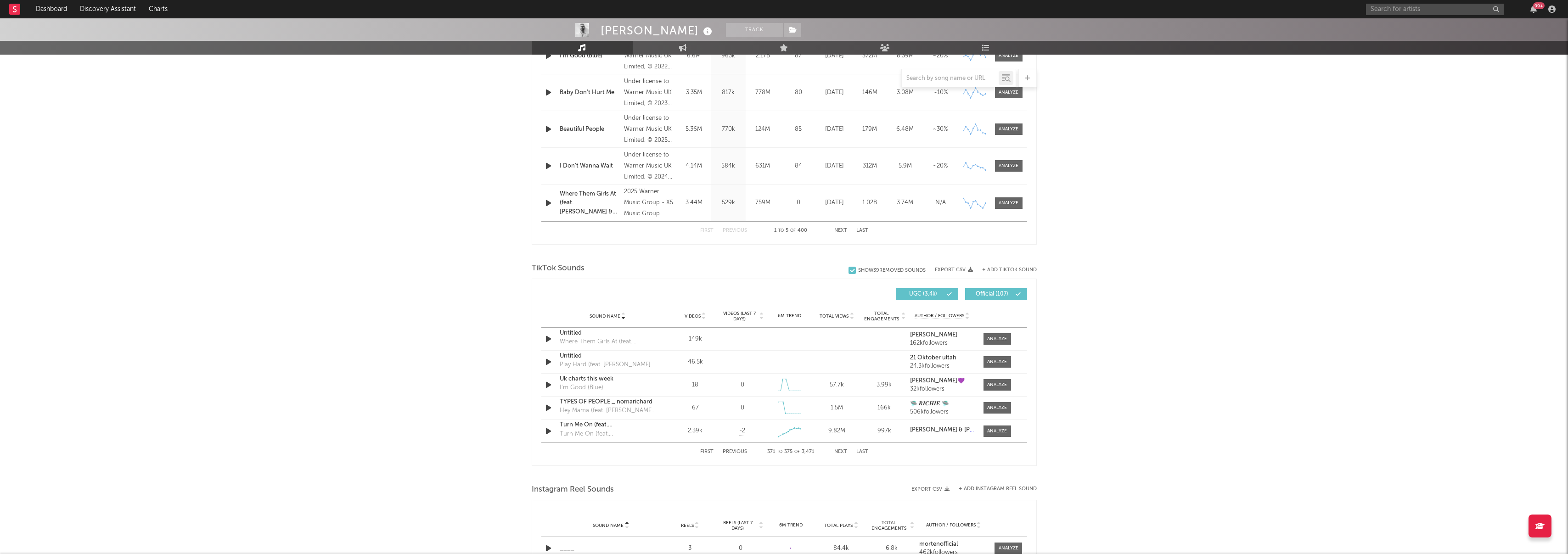
click at [836, 451] on button "Next" at bounding box center [840, 452] width 13 height 5
click at [580, 269] on span "TikTok Sounds" at bounding box center [558, 269] width 53 height 11
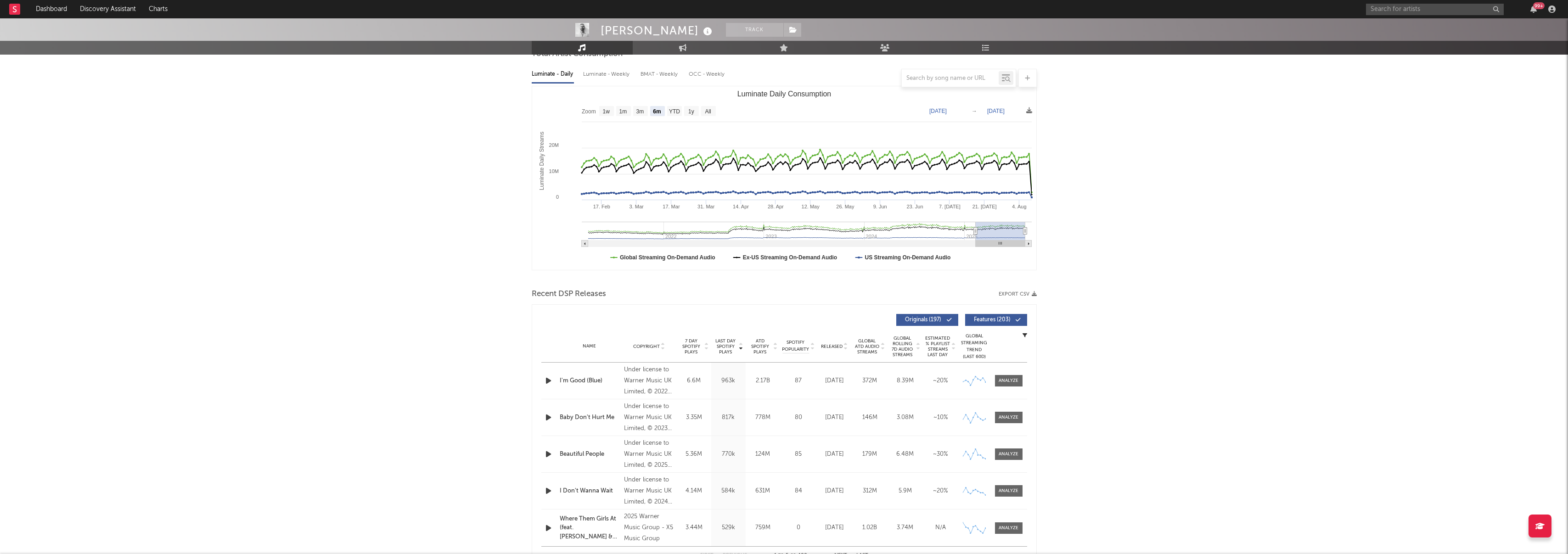
scroll to position [132, 0]
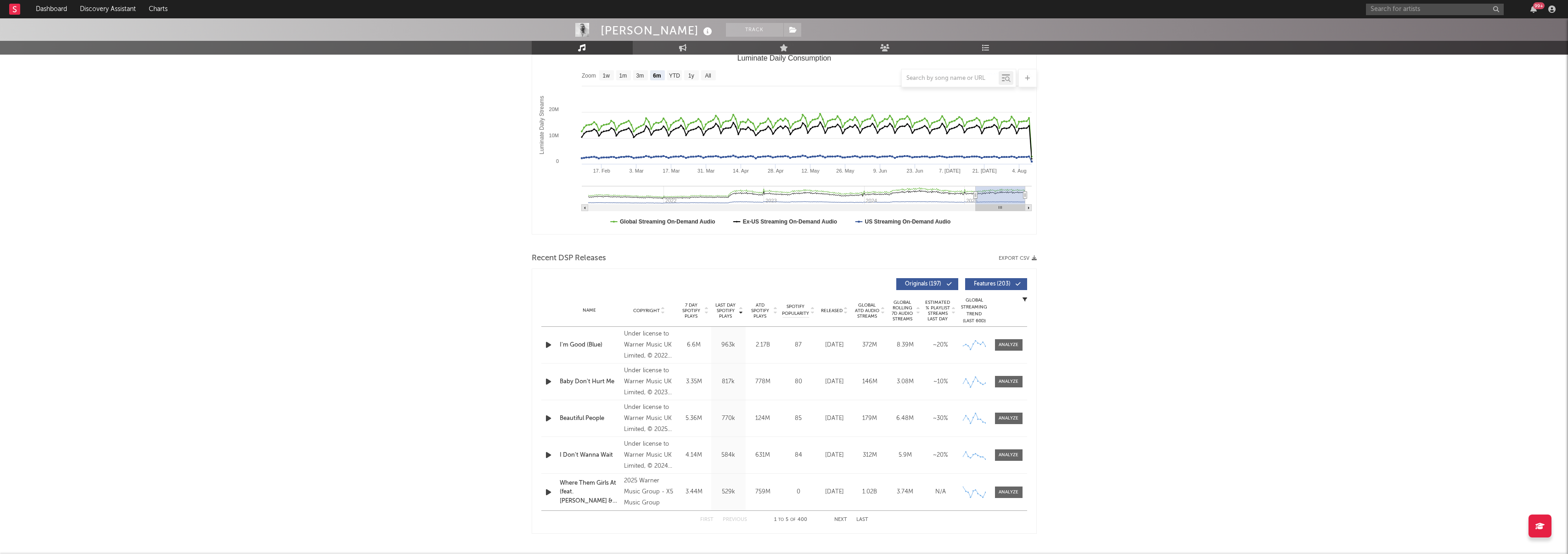
click at [834, 518] on div "First Previous 1 to 5 of 400 Next Last" at bounding box center [784, 519] width 168 height 18
click at [839, 521] on button "Next" at bounding box center [840, 520] width 13 height 5
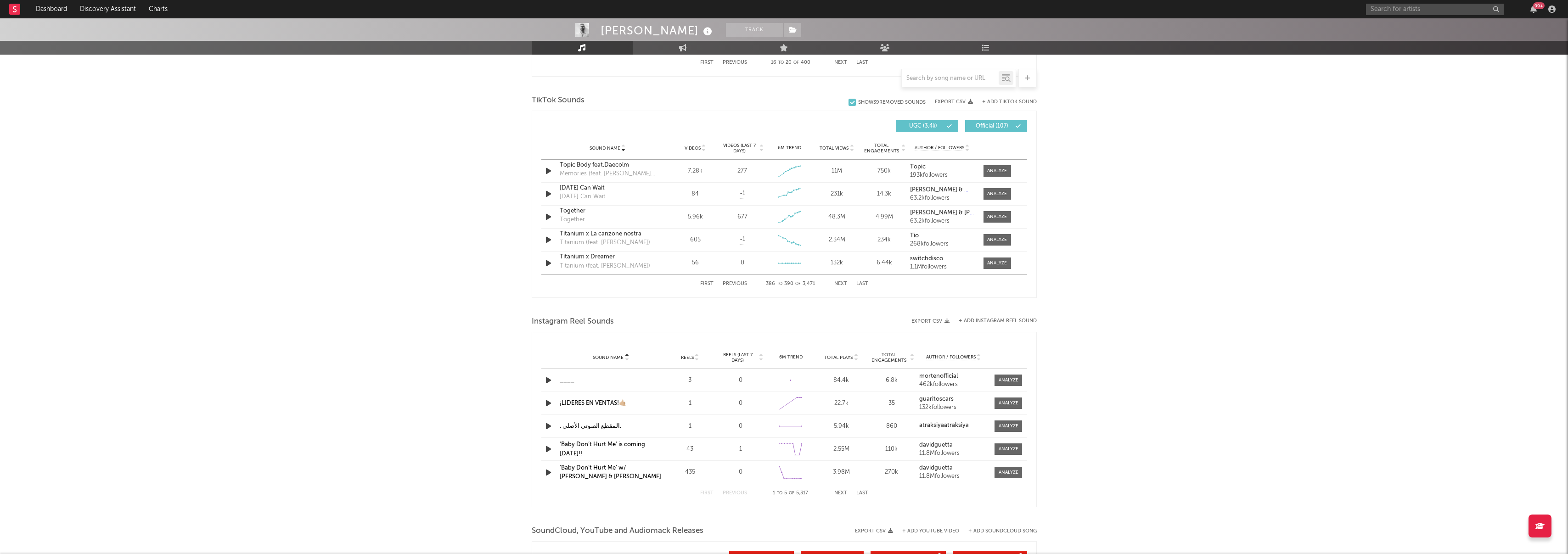
scroll to position [589, 0]
click at [832, 492] on div "First Previous 1 to 5 of 5,317 Next Last" at bounding box center [784, 493] width 168 height 18
click at [836, 496] on button "Next" at bounding box center [840, 494] width 13 height 5
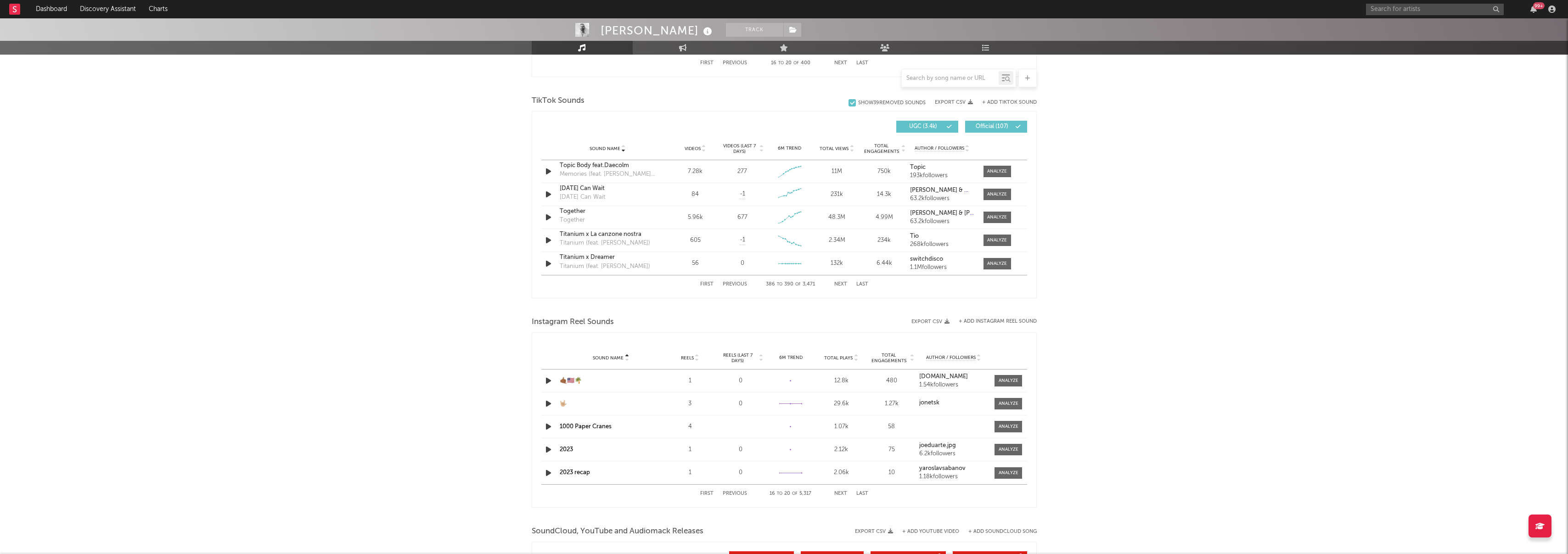
click at [836, 496] on button "Next" at bounding box center [840, 494] width 13 height 5
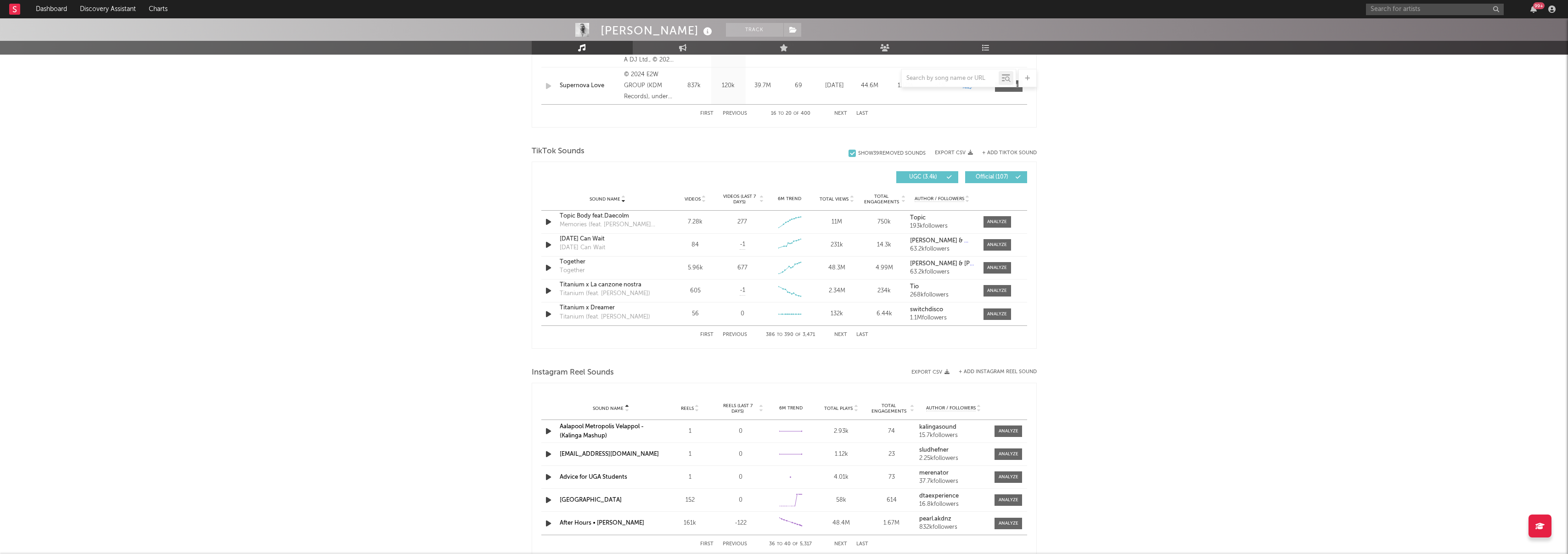
scroll to position [536, 0]
click at [594, 169] on div "Sound Name Sound Name Videos Videos (last 7 days) Total Views Total Engagements…" at bounding box center [784, 179] width 486 height 21
click at [577, 152] on span "TikTok Sounds" at bounding box center [558, 153] width 53 height 11
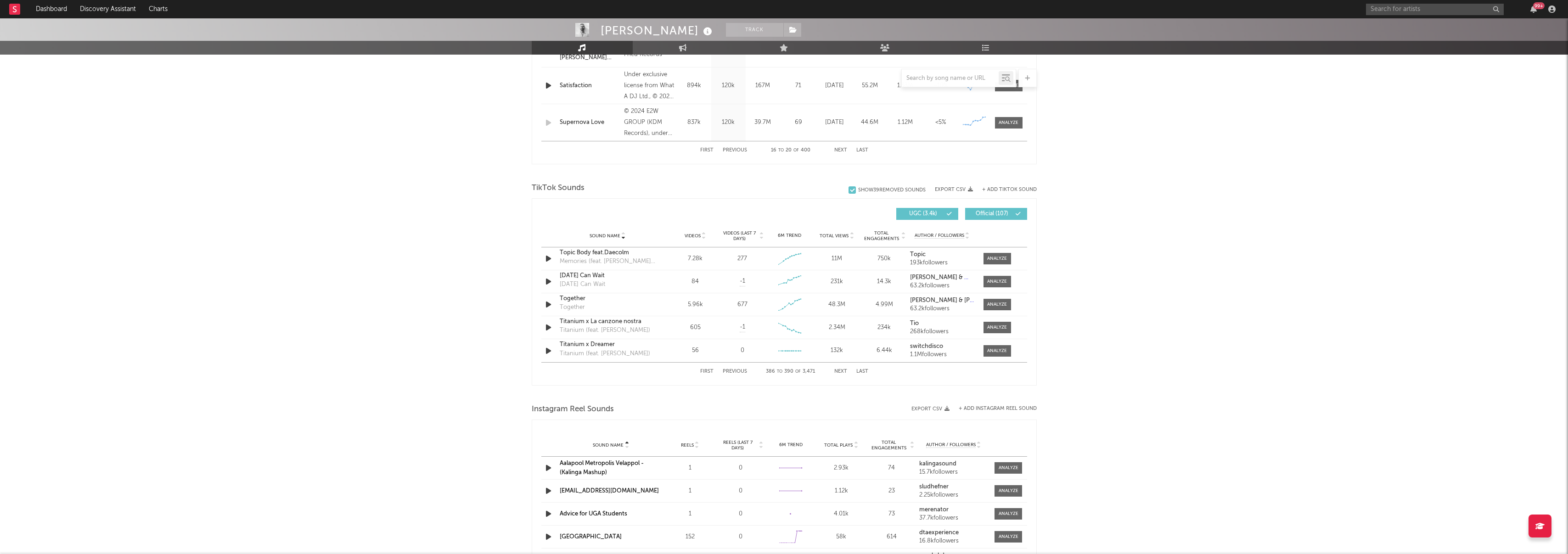
scroll to position [384, 0]
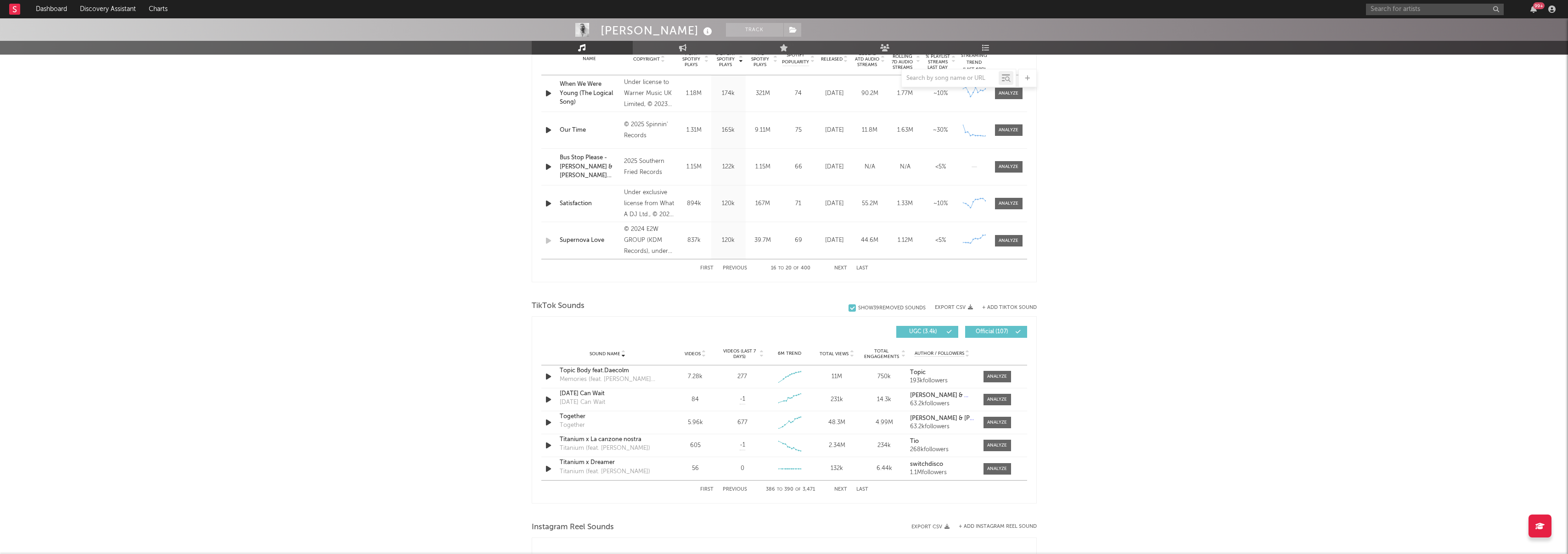
click at [945, 333] on button "UGC ( 3.4k )" at bounding box center [927, 332] width 62 height 12
click at [1000, 336] on button "Official ( 107 )" at bounding box center [995, 332] width 62 height 12
click at [833, 488] on div "First Previous 1 to 5 of 107 Next Last" at bounding box center [784, 490] width 168 height 18
click at [836, 488] on button "Next" at bounding box center [840, 490] width 13 height 5
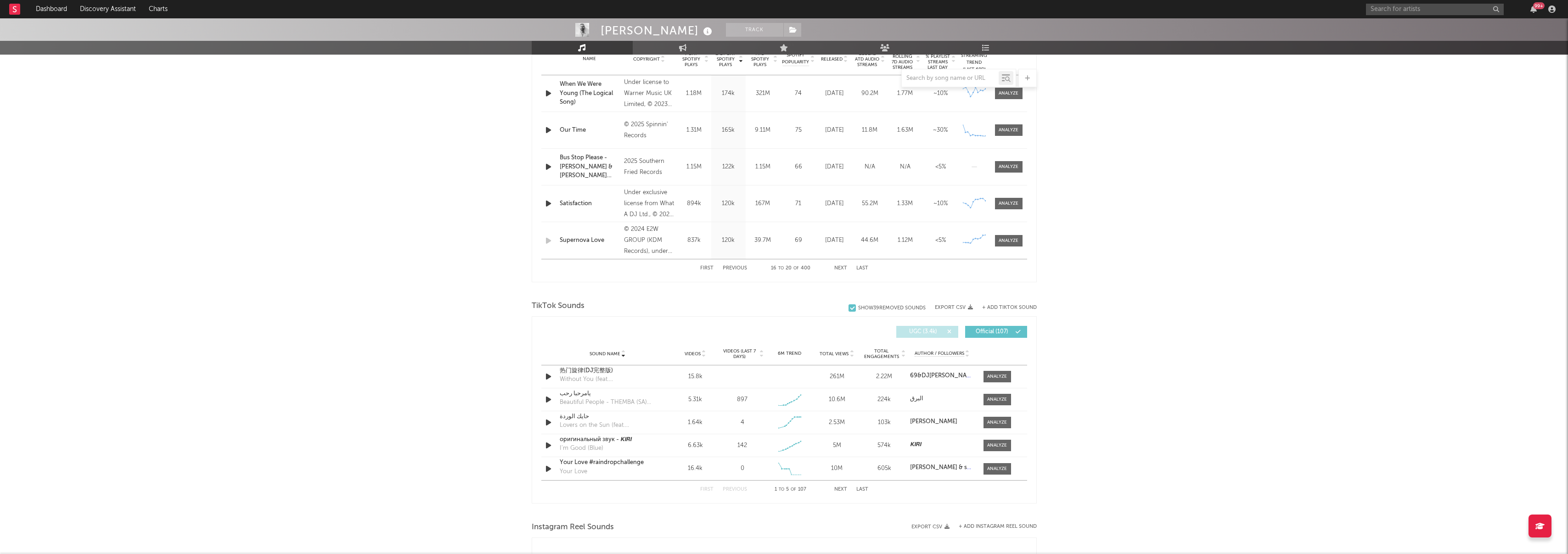
click at [836, 488] on button "Next" at bounding box center [840, 490] width 13 height 5
click at [738, 487] on button "Previous" at bounding box center [734, 490] width 25 height 5
click at [916, 334] on span "UGC ( 3.4k )" at bounding box center [923, 332] width 42 height 6
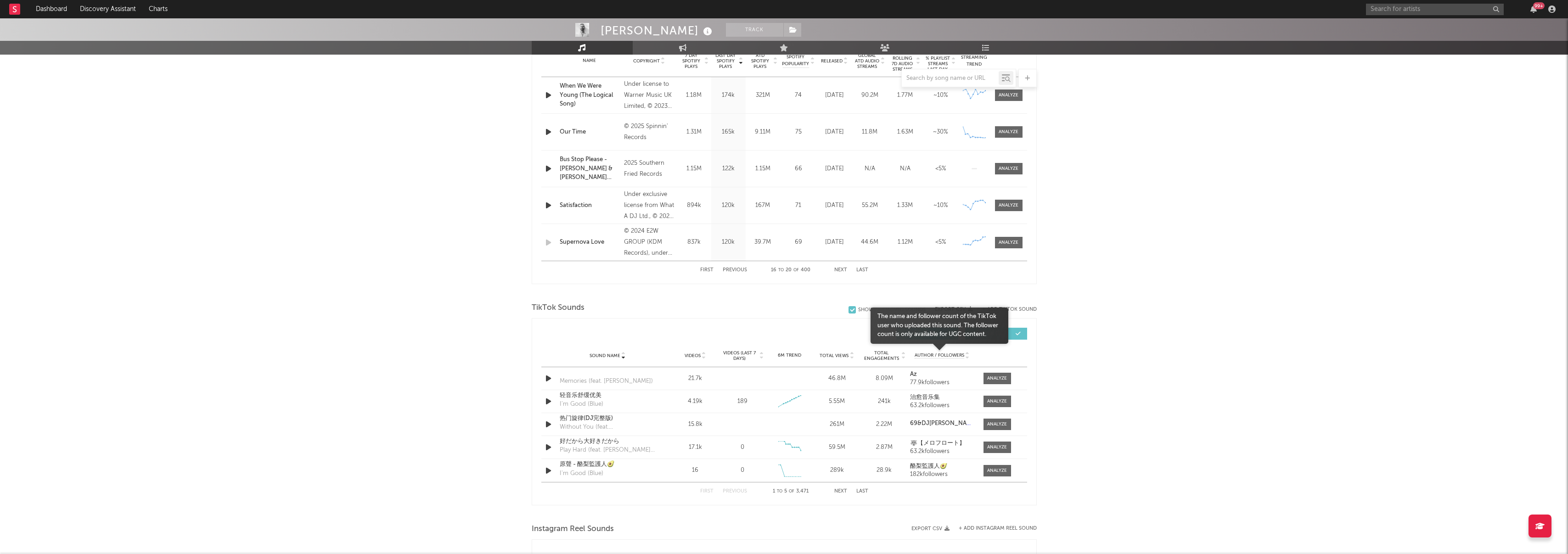
click at [934, 355] on span "Author / Followers" at bounding box center [939, 355] width 50 height 6
click at [835, 491] on button "Next" at bounding box center [840, 491] width 13 height 5
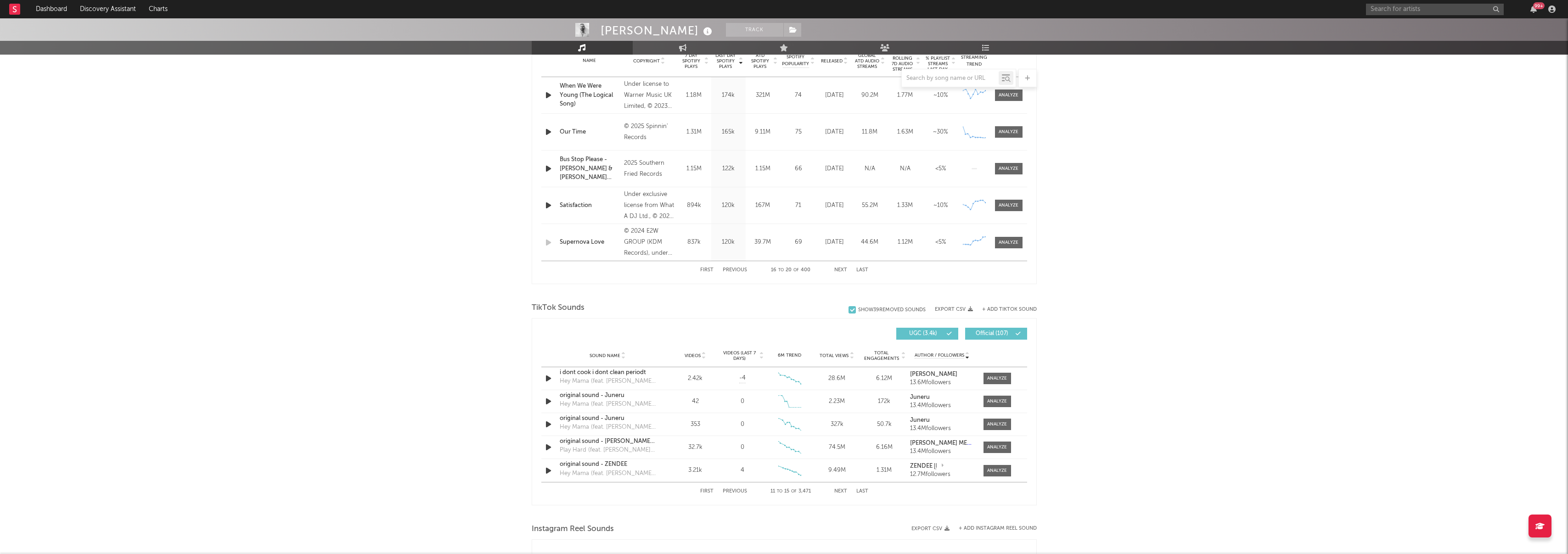
click at [835, 491] on button "Next" at bounding box center [840, 491] width 13 height 5
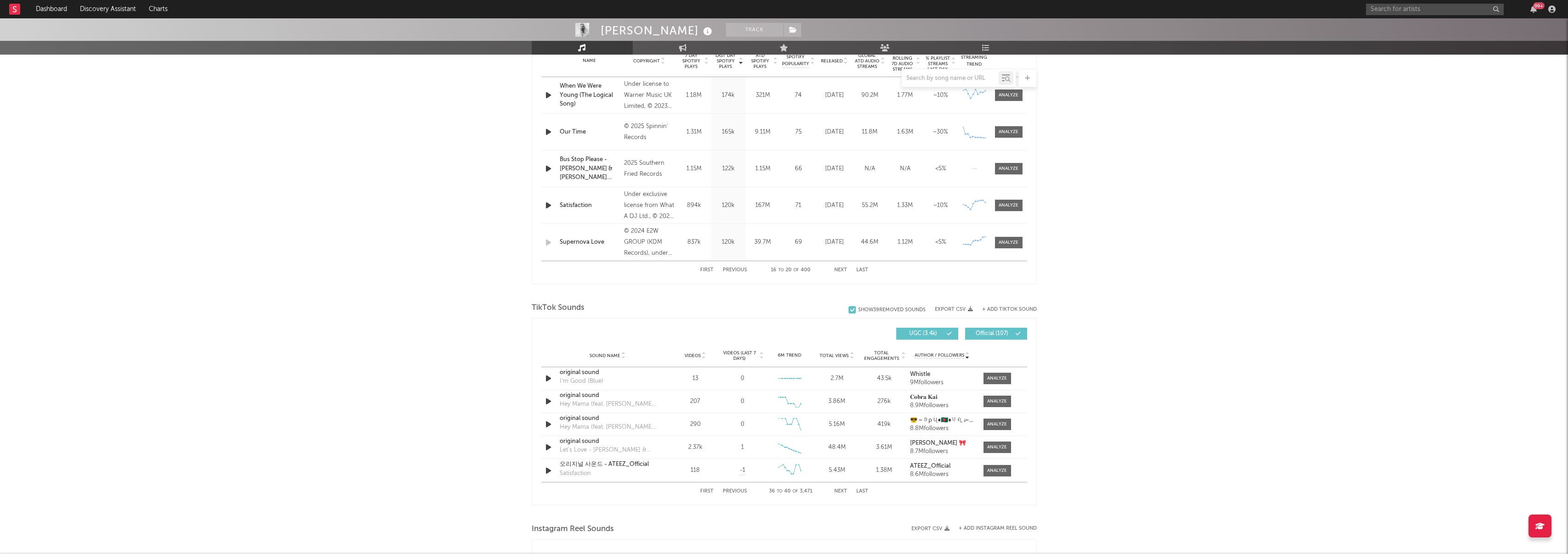
click at [835, 491] on button "Next" at bounding box center [840, 491] width 13 height 5
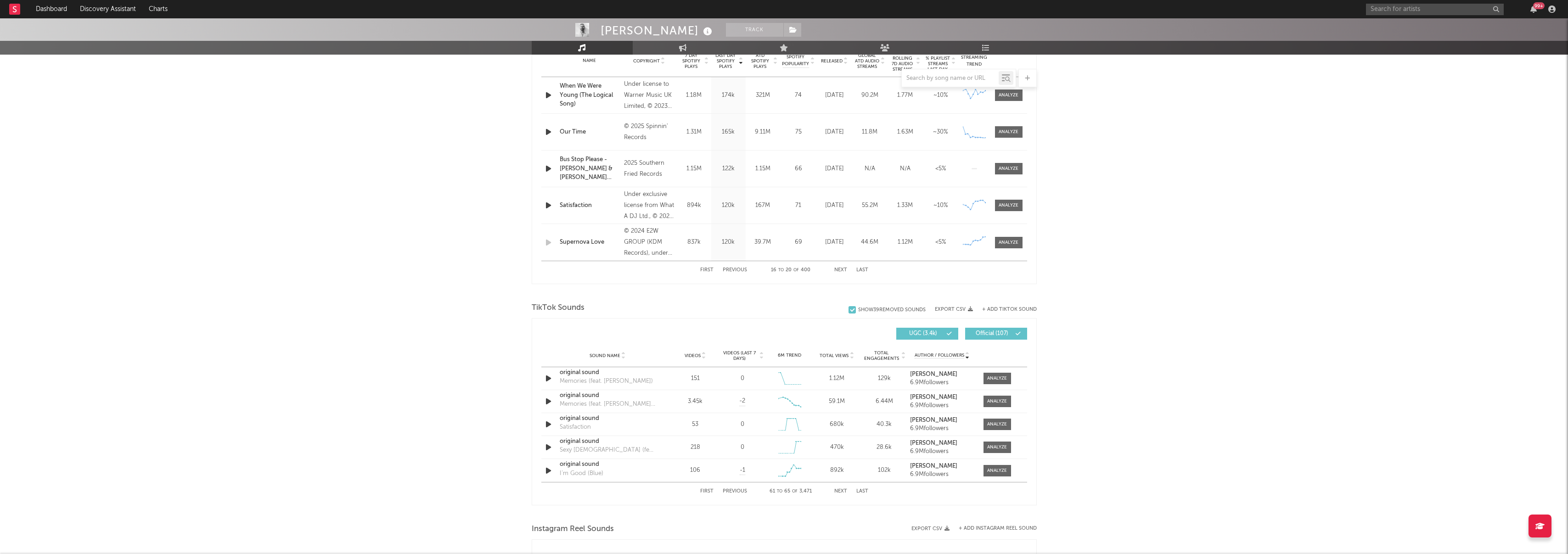
click at [835, 491] on button "Next" at bounding box center [840, 491] width 13 height 5
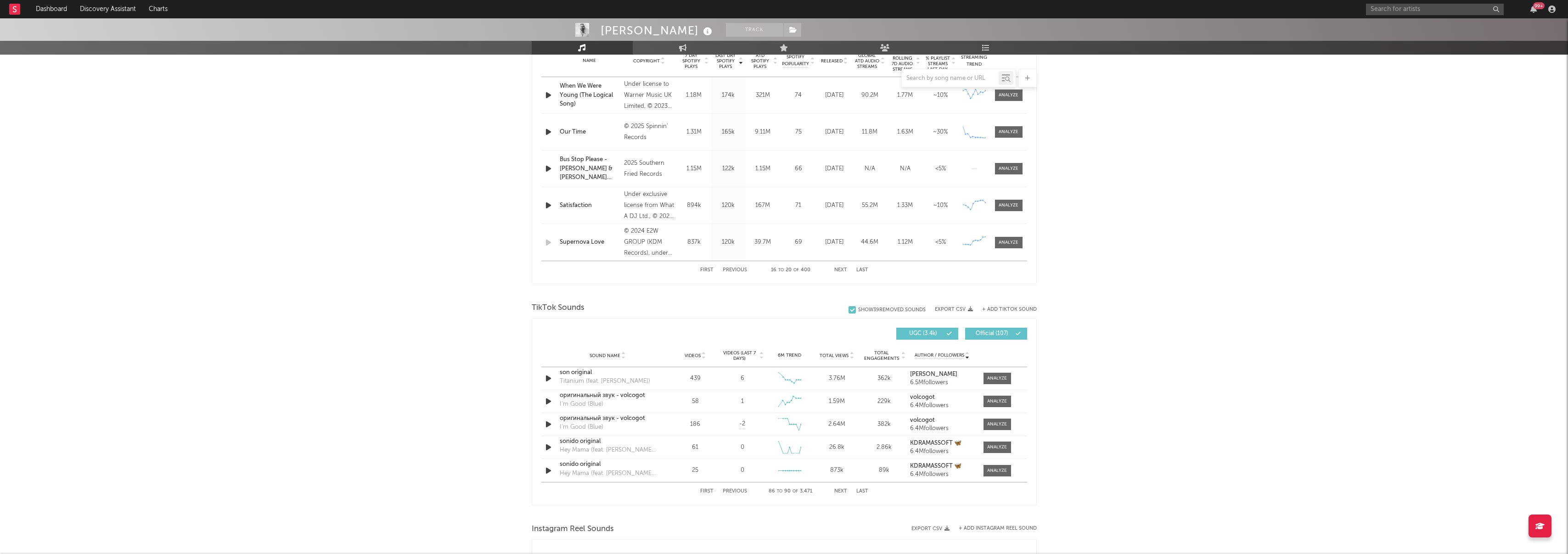
click at [835, 491] on button "Next" at bounding box center [840, 491] width 13 height 5
click at [728, 490] on button "Previous" at bounding box center [734, 491] width 25 height 5
click at [841, 490] on button "Next" at bounding box center [840, 491] width 13 height 5
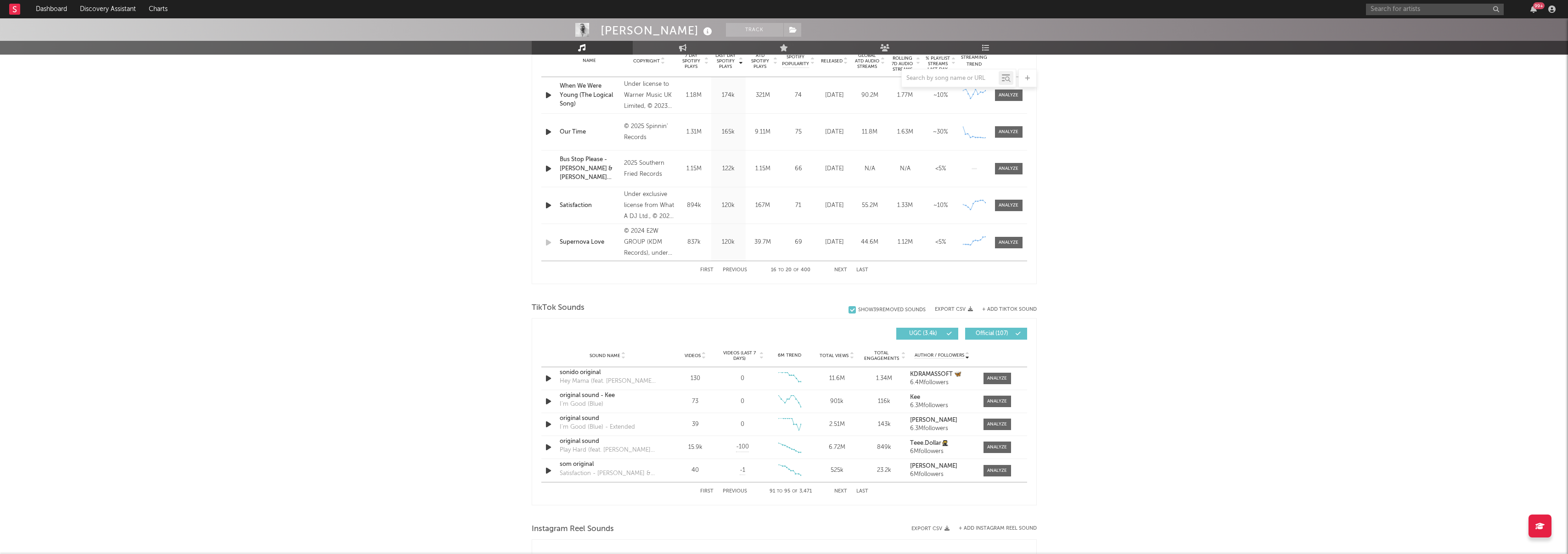
click at [841, 490] on button "Next" at bounding box center [840, 491] width 13 height 5
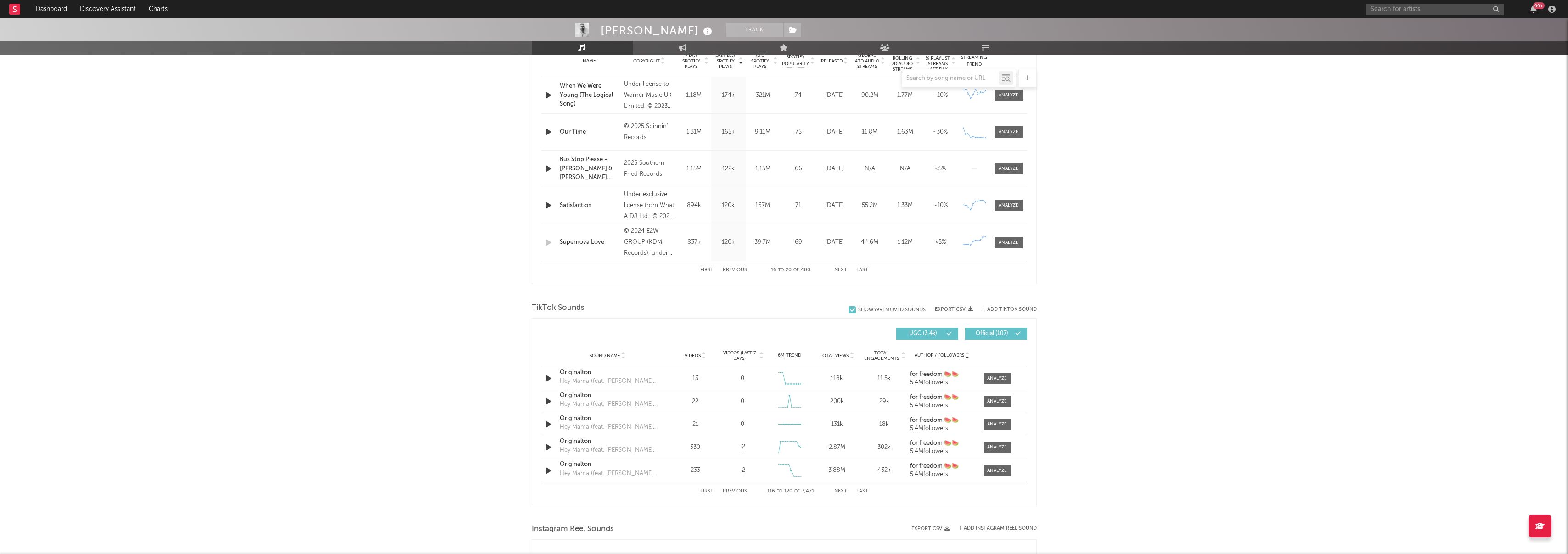
click at [841, 490] on button "Next" at bounding box center [840, 491] width 13 height 5
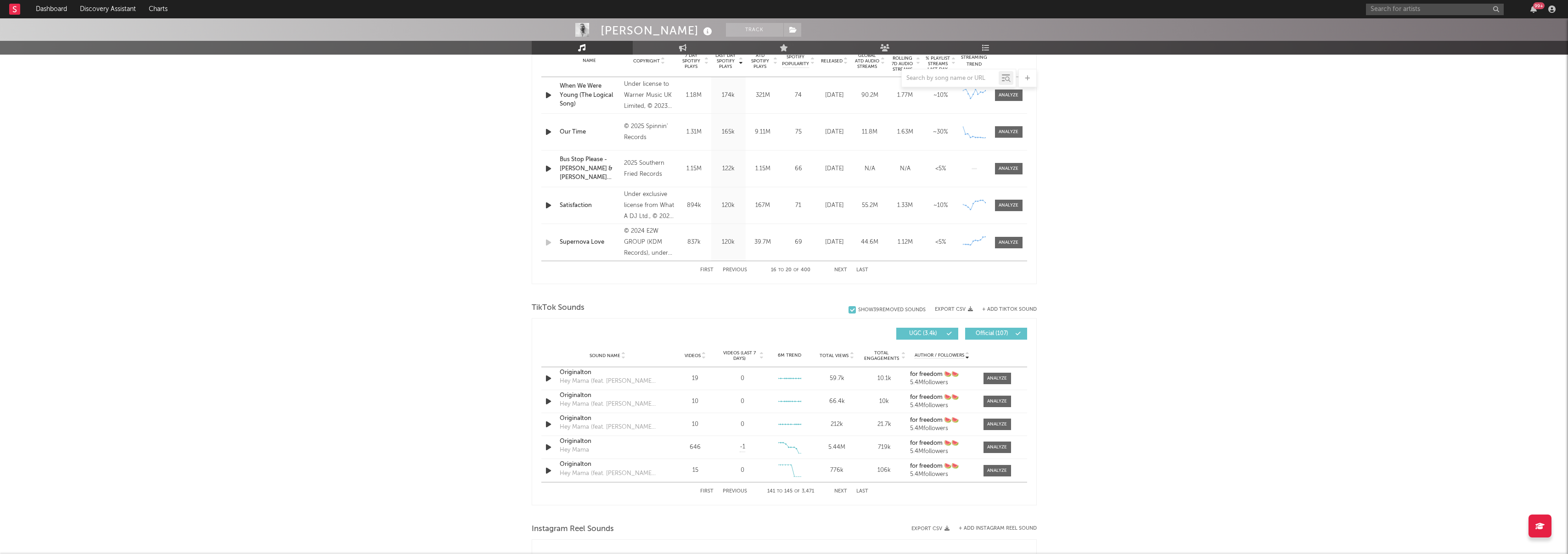
click at [841, 490] on button "Next" at bounding box center [840, 491] width 13 height 5
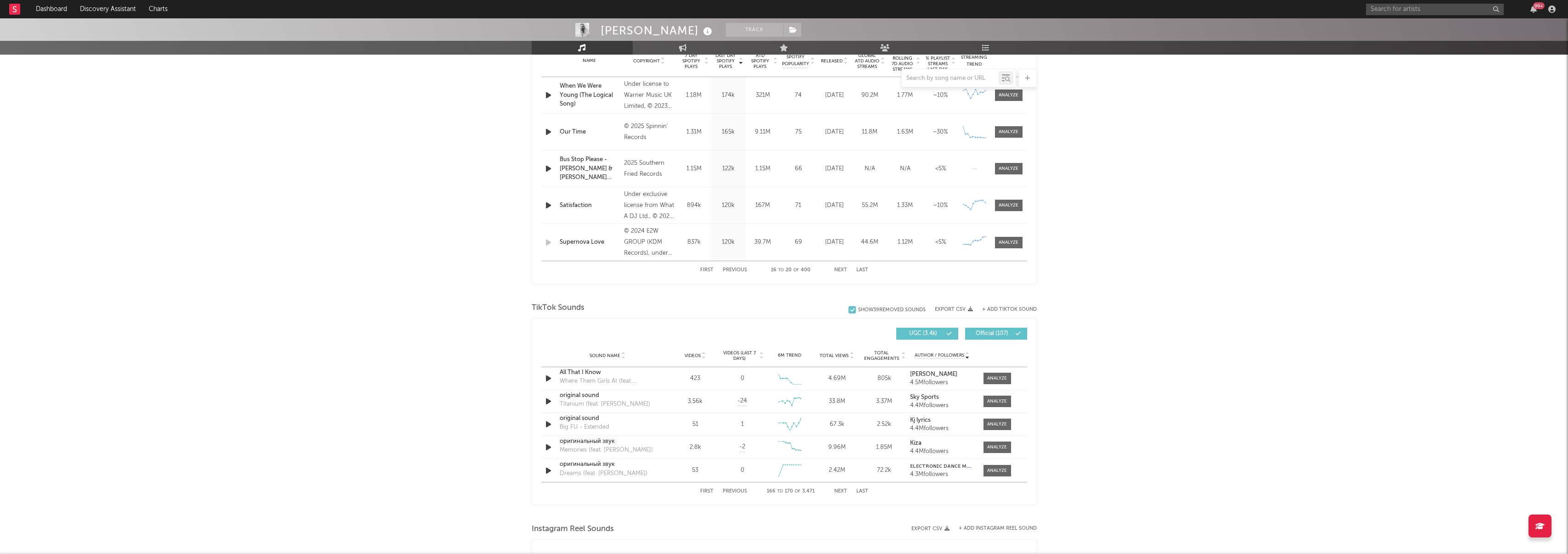
click at [841, 490] on button "Next" at bounding box center [840, 491] width 13 height 5
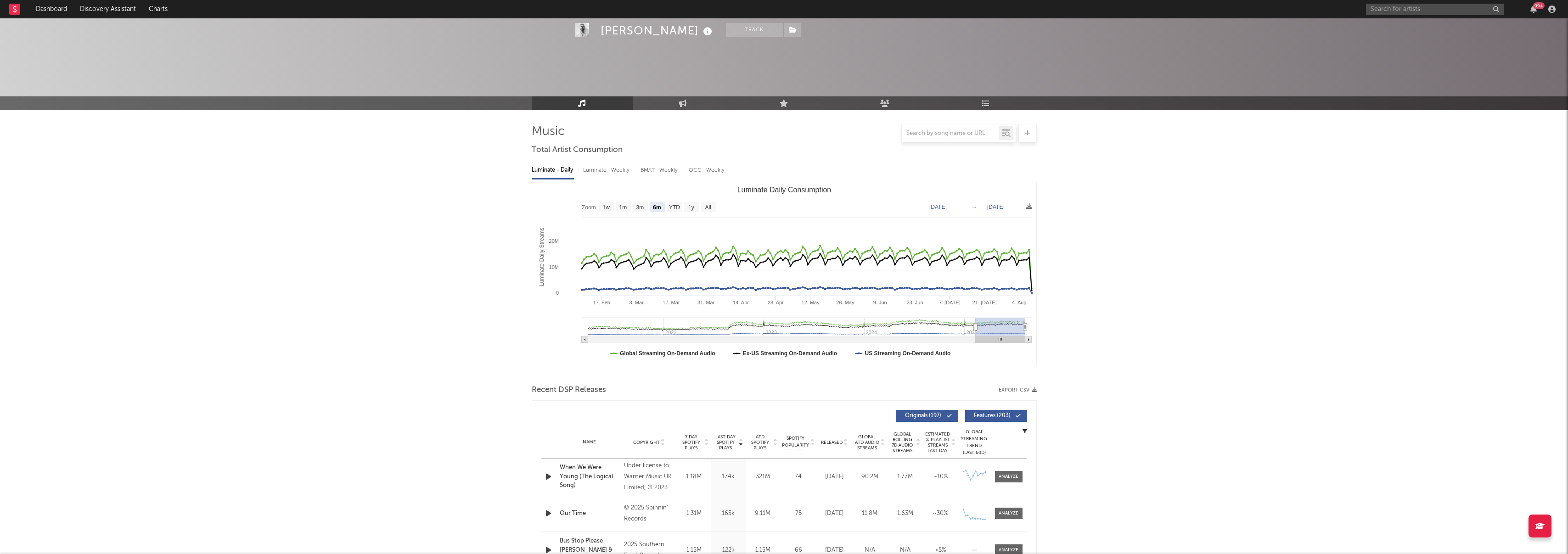
select select "6m"
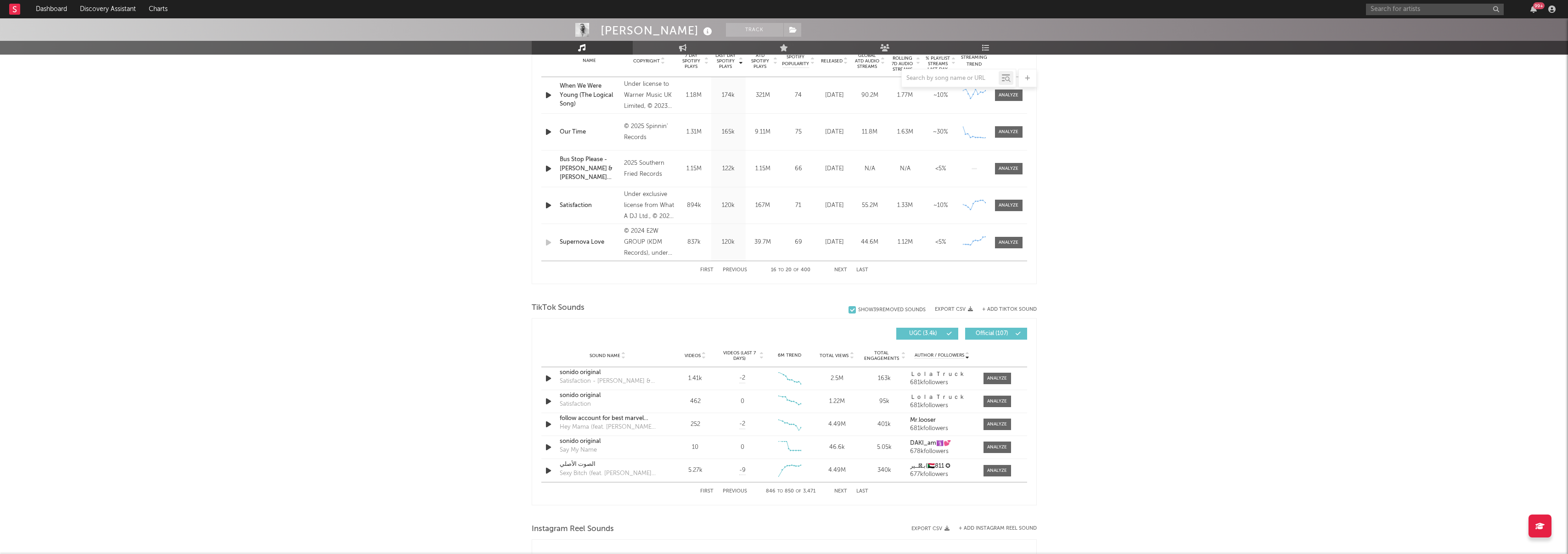
click at [841, 490] on button "Next" at bounding box center [840, 491] width 13 height 5
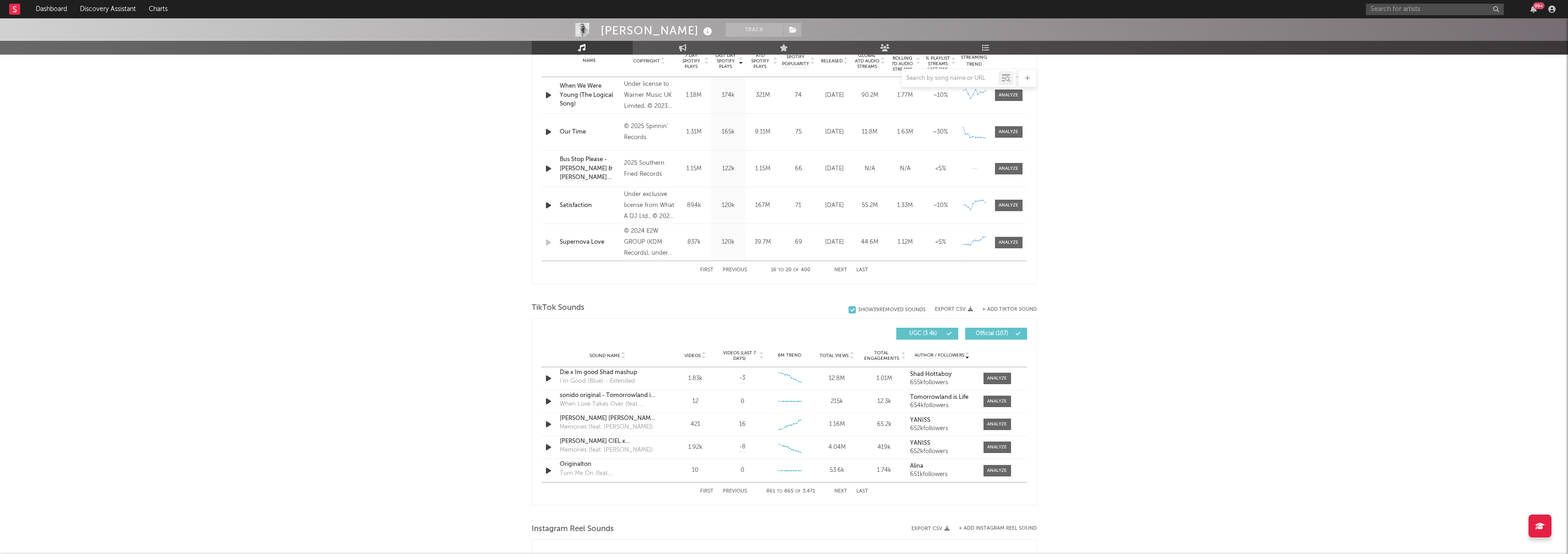
click at [841, 490] on button "Next" at bounding box center [840, 491] width 13 height 5
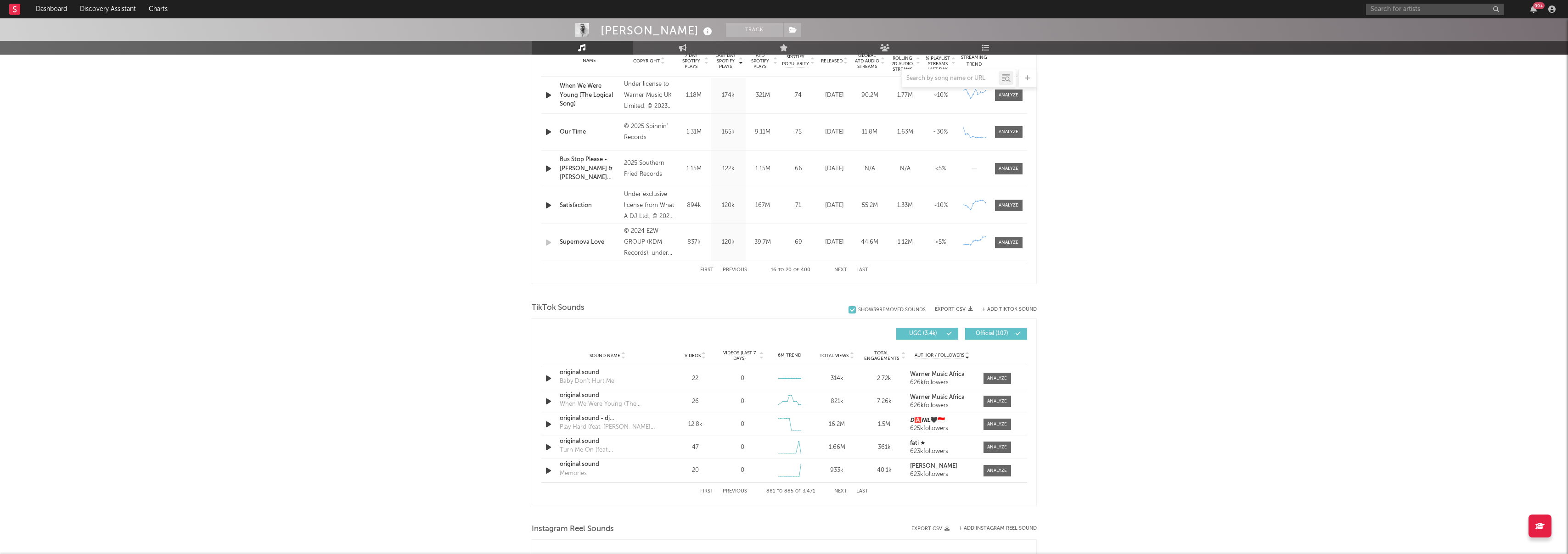
click at [841, 490] on button "Next" at bounding box center [840, 491] width 13 height 5
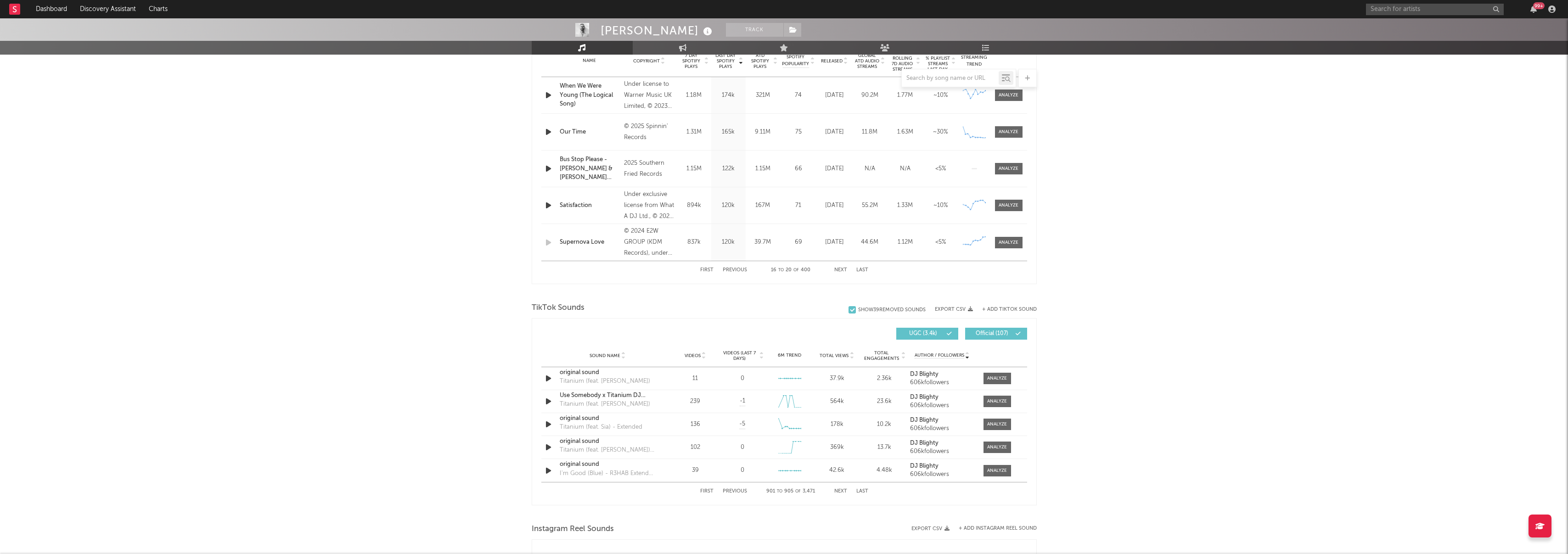
click at [841, 490] on button "Next" at bounding box center [840, 491] width 13 height 5
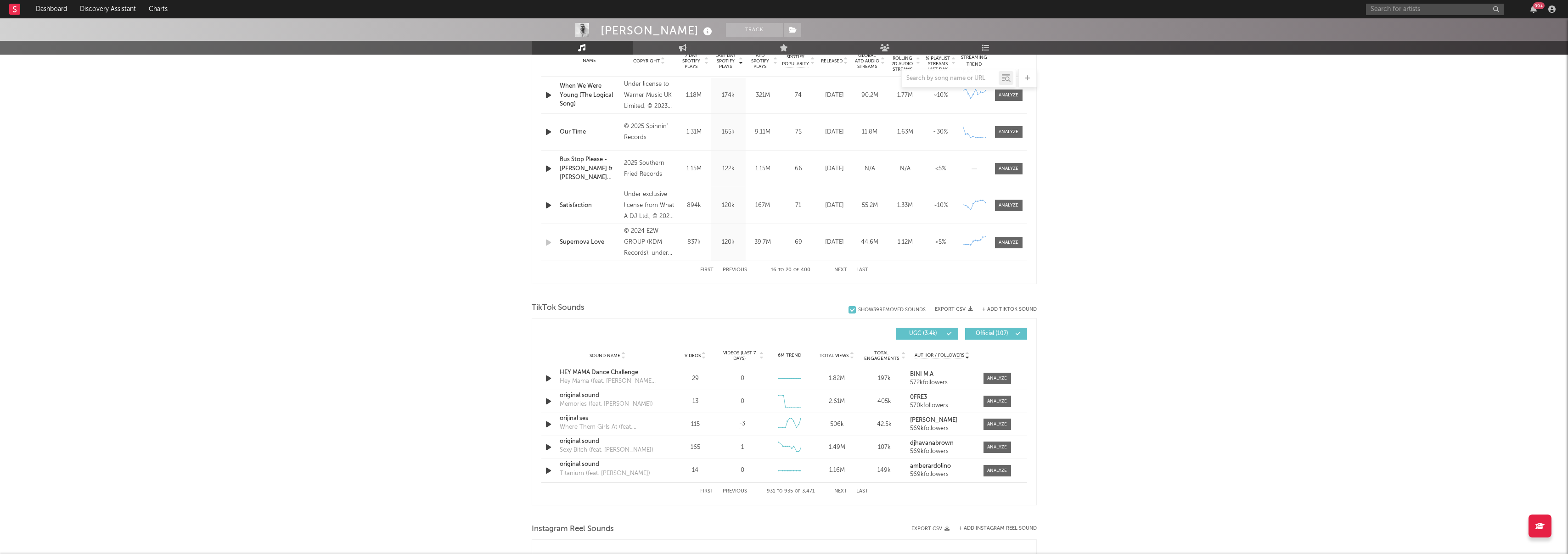
click at [841, 490] on button "Next" at bounding box center [840, 491] width 13 height 5
click at [794, 359] on div "Sound Name Videos Videos (last 7 days) Weekly Growth % 6M Trend Total Views Tot…" at bounding box center [784, 356] width 486 height 23
click at [787, 357] on div "6M Trend" at bounding box center [790, 356] width 42 height 7
click at [788, 354] on div "6M Trend" at bounding box center [790, 356] width 42 height 7
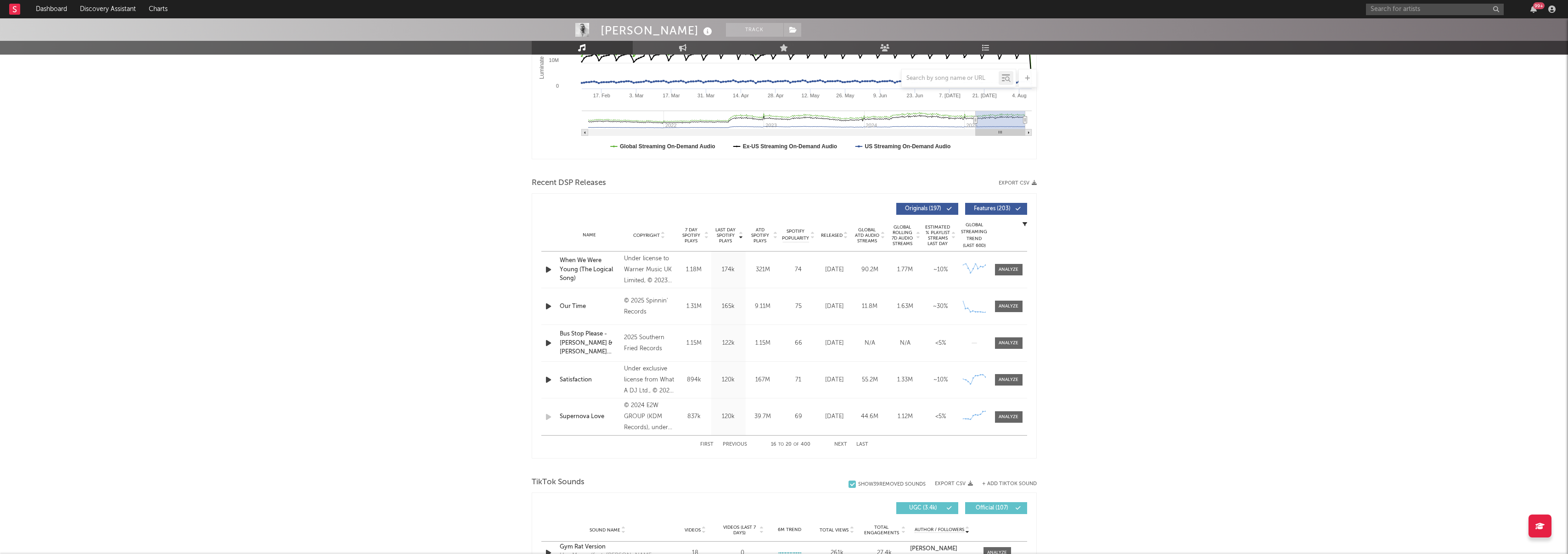
scroll to position [205, 0]
click at [740, 467] on div at bounding box center [784, 469] width 505 height 14
click at [705, 444] on button "First" at bounding box center [707, 446] width 14 height 5
click at [760, 241] on span "ATD Spotify Plays" at bounding box center [760, 238] width 25 height 17
click at [841, 446] on button "Next" at bounding box center [840, 446] width 13 height 5
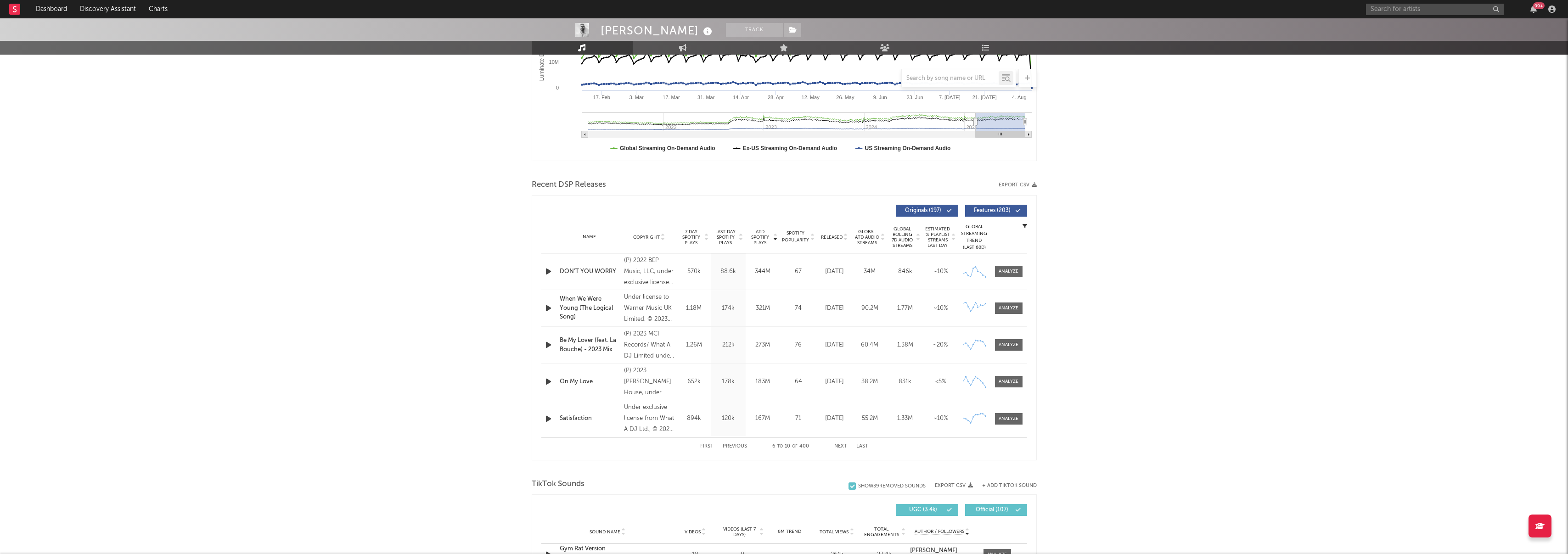
click at [841, 446] on button "Next" at bounding box center [840, 446] width 13 height 5
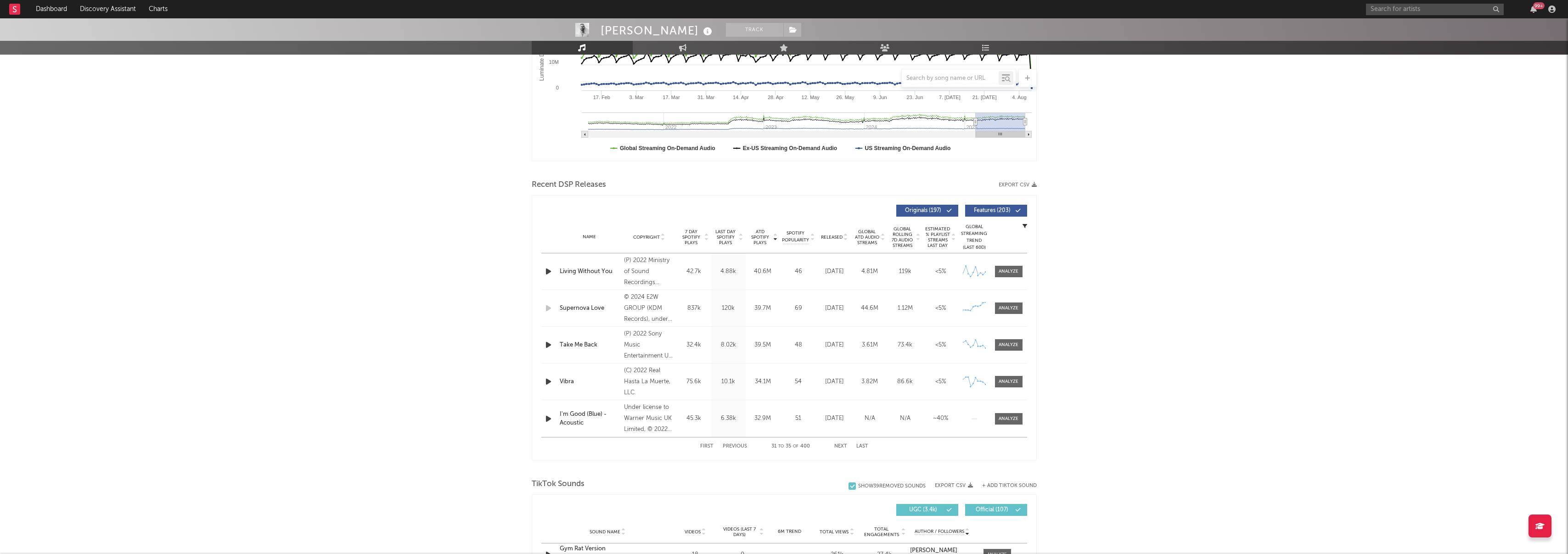
click at [841, 446] on button "Next" at bounding box center [840, 446] width 13 height 5
click at [736, 446] on button "Previous" at bounding box center [734, 446] width 25 height 5
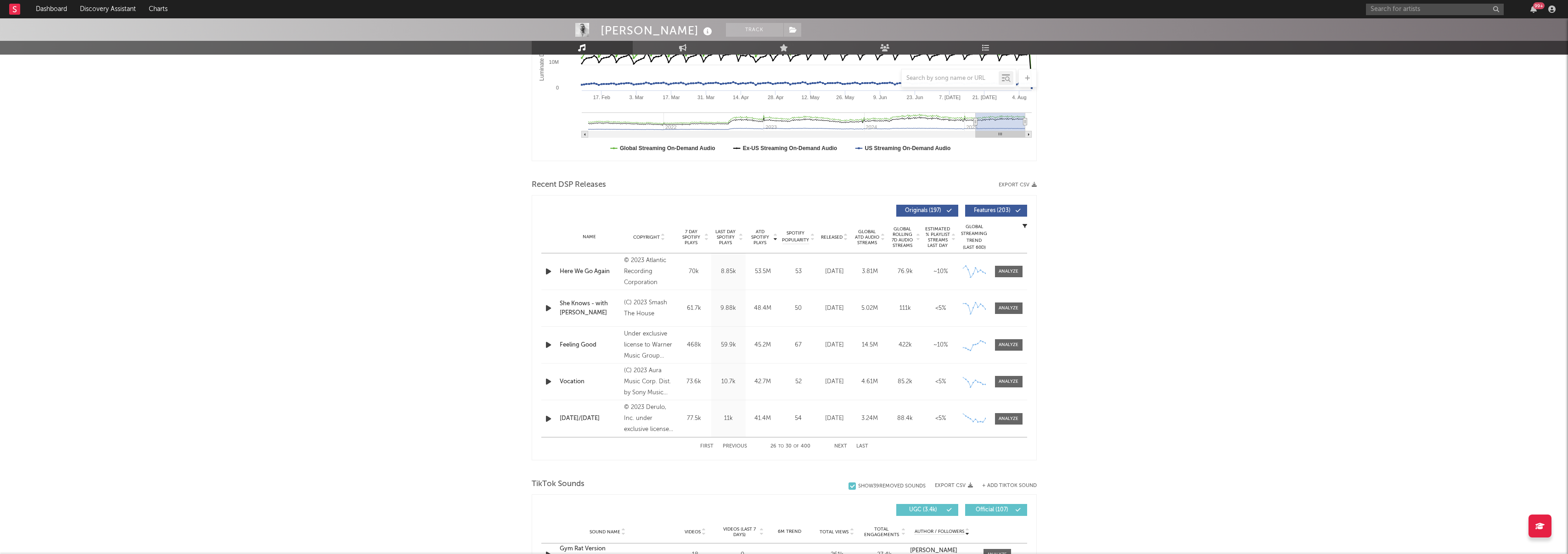
click at [736, 446] on button "Previous" at bounding box center [734, 446] width 25 height 5
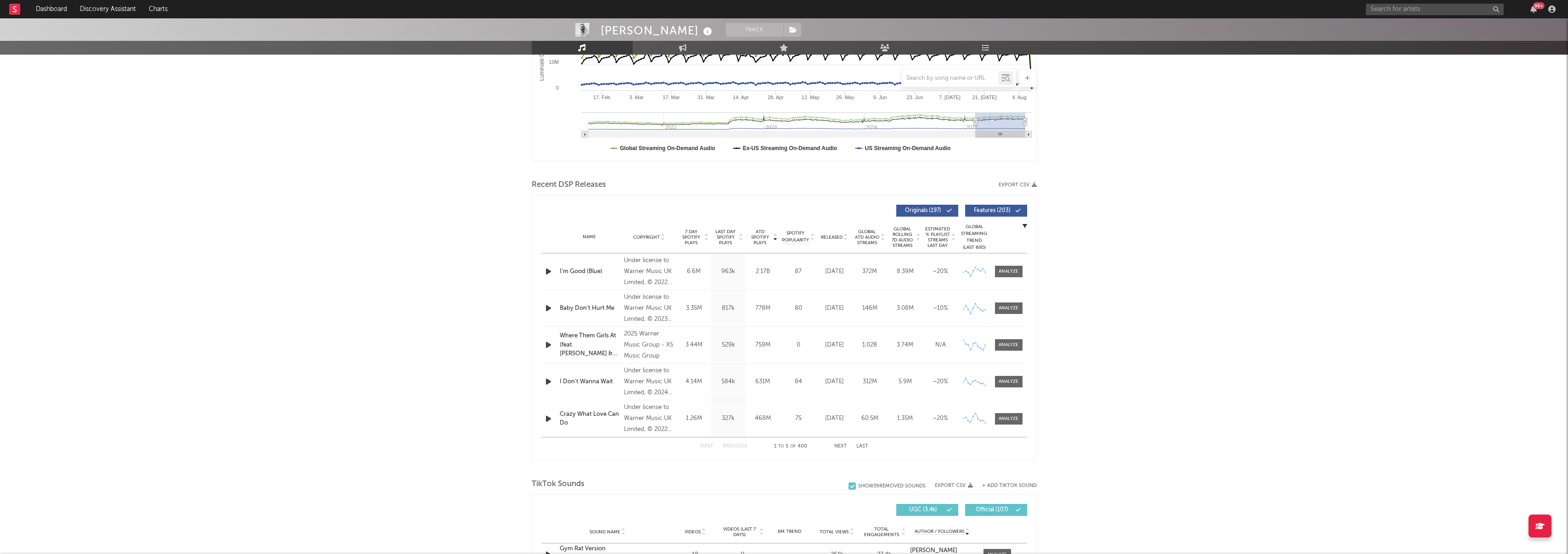
click at [590, 237] on div "Name" at bounding box center [590, 237] width 60 height 7
click at [590, 236] on div "Name" at bounding box center [590, 237] width 60 height 7
click at [659, 236] on span "Copyright" at bounding box center [646, 237] width 26 height 6
click at [690, 233] on span "7 Day Spotify Plays" at bounding box center [691, 238] width 25 height 17
click at [718, 235] on span "Last Day Spotify Plays" at bounding box center [725, 238] width 25 height 17
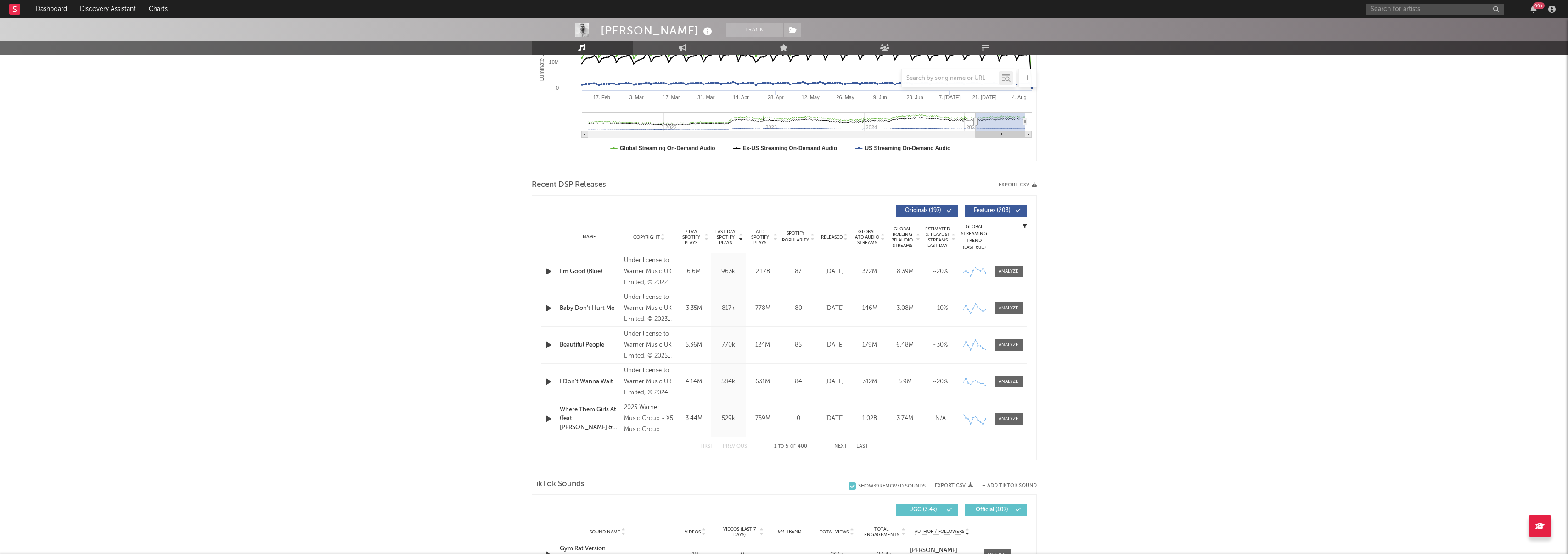
click at [684, 235] on span "7 Day Spotify Plays" at bounding box center [691, 238] width 25 height 17
click at [835, 448] on button "Next" at bounding box center [840, 446] width 13 height 5
click at [1021, 381] on span at bounding box center [1009, 382] width 28 height 12
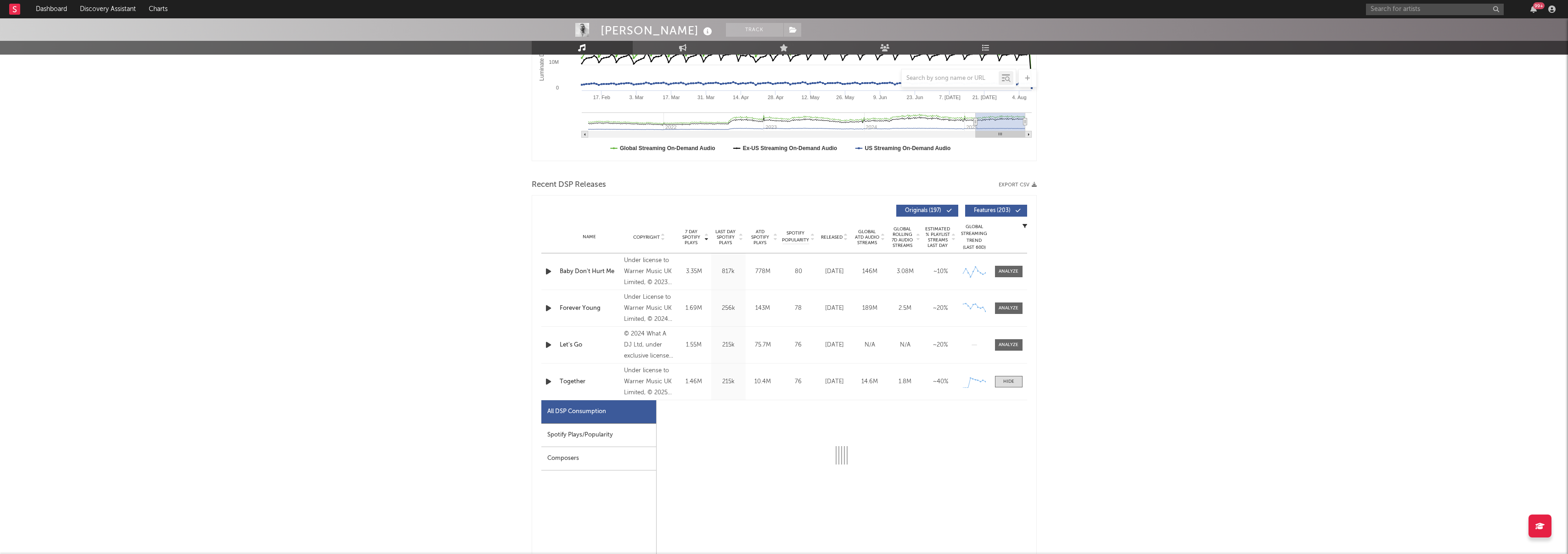
select select "1w"
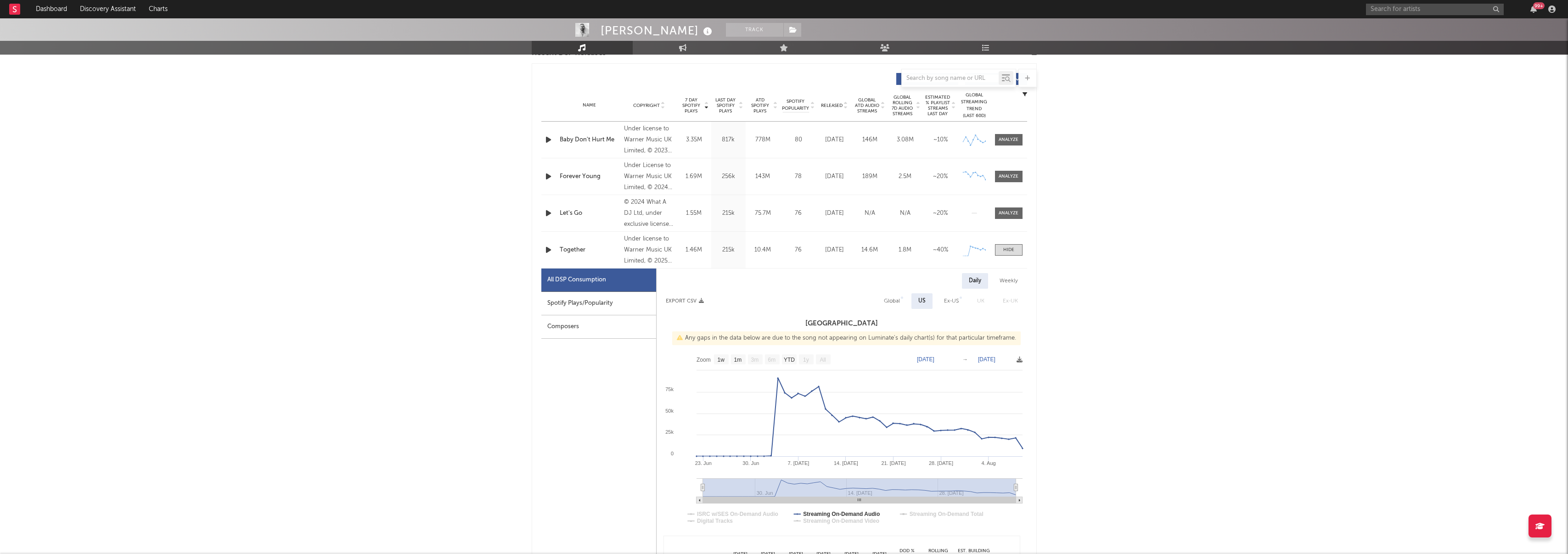
scroll to position [337, 0]
click at [573, 309] on div "Spotify Plays/Popularity" at bounding box center [599, 303] width 115 height 24
select select "1w"
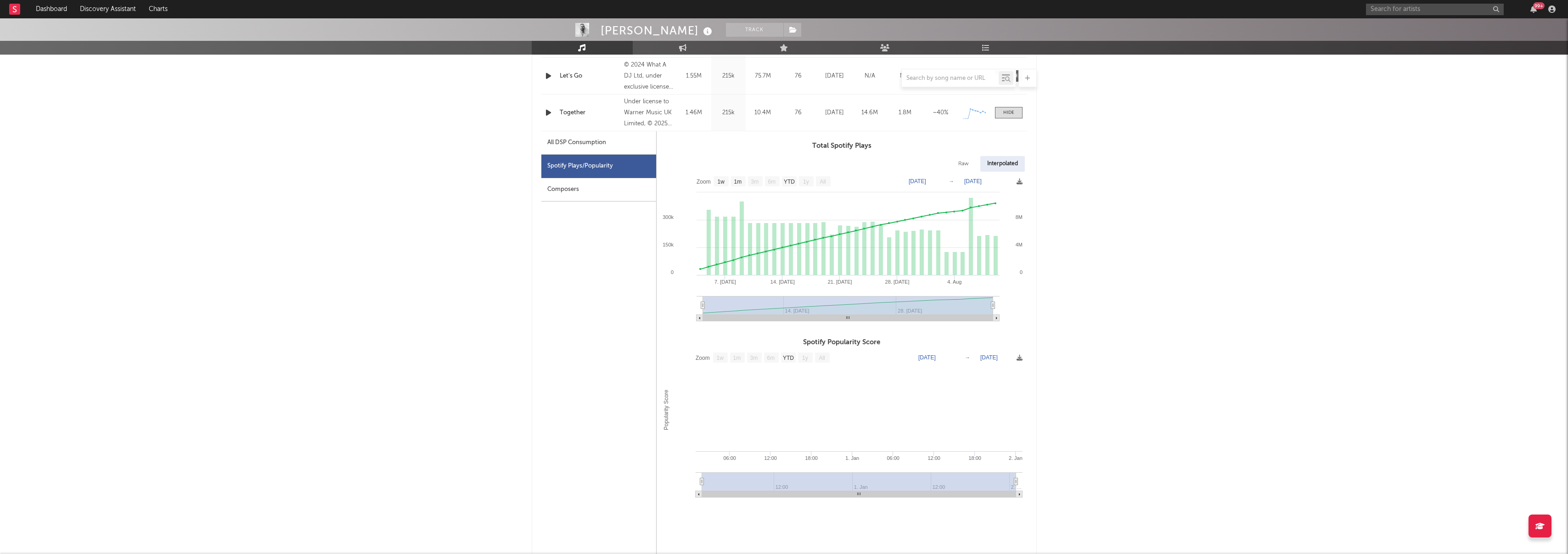
scroll to position [486, 0]
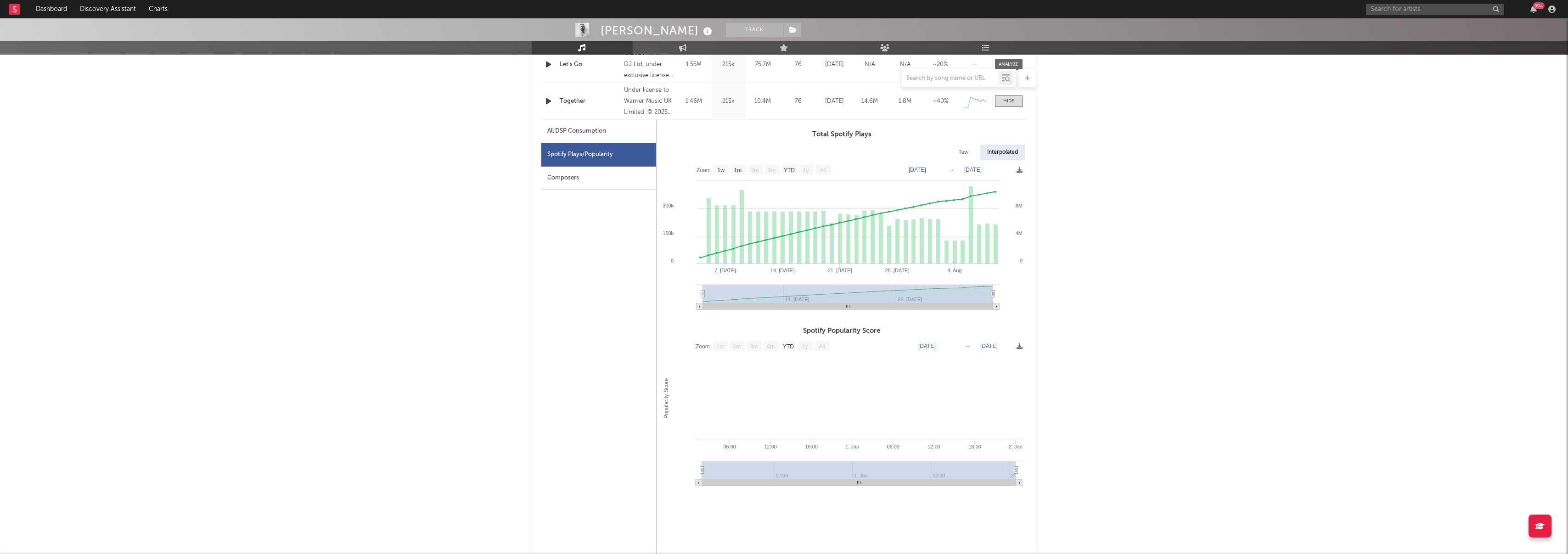
click at [574, 183] on div "Composers" at bounding box center [599, 179] width 115 height 24
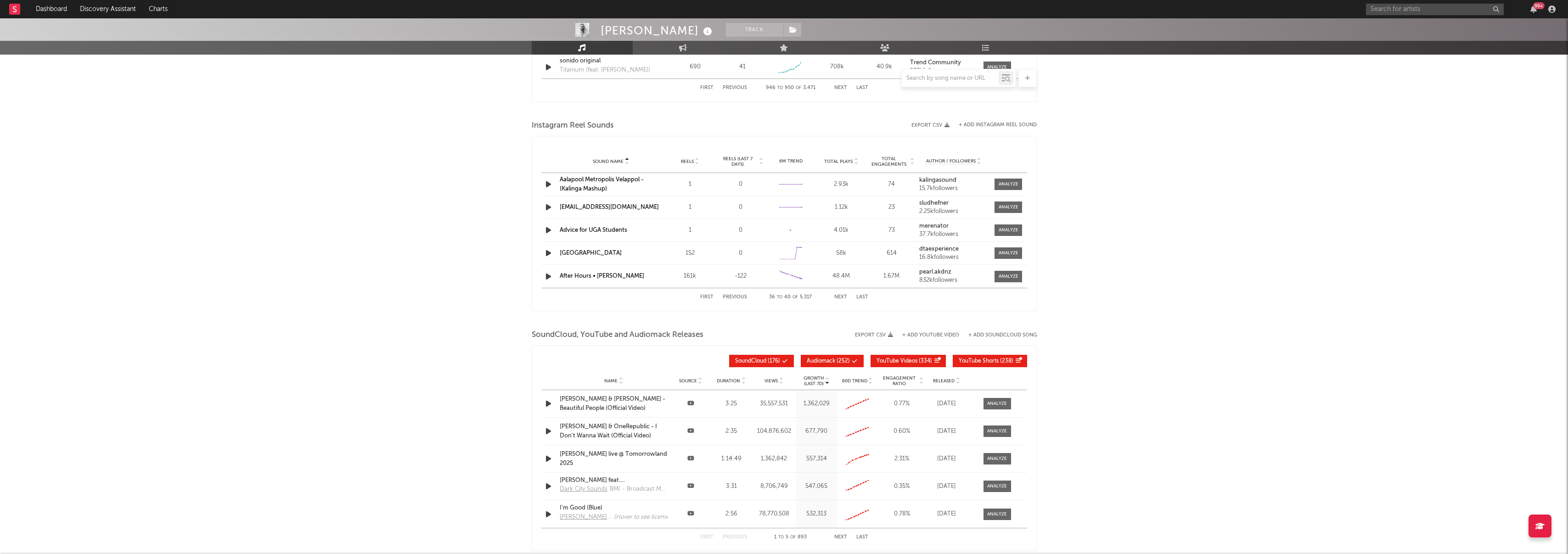
scroll to position [1288, 0]
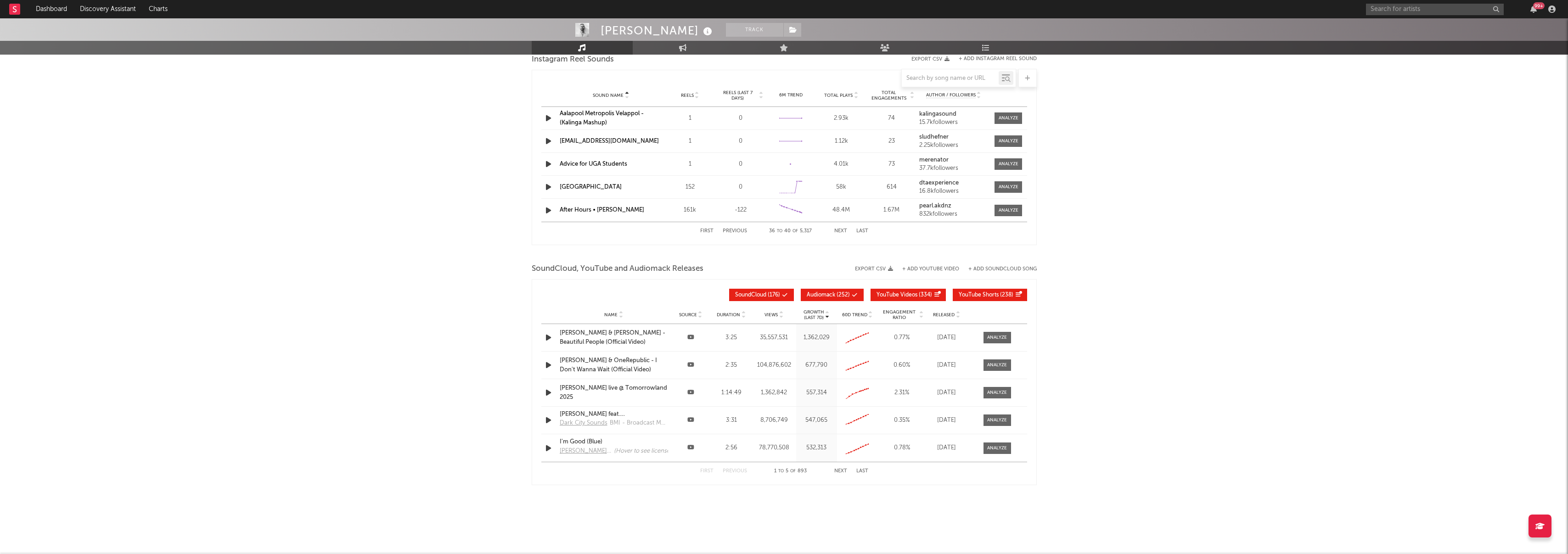
click at [616, 189] on div "[GEOGRAPHIC_DATA]" at bounding box center [611, 187] width 103 height 9
click at [577, 182] on div "Sound Name Africa Reels 152 Reels (last 7 days) 0 6M Trend Created with Highcha…" at bounding box center [784, 187] width 486 height 23
click at [1014, 190] on div at bounding box center [1008, 187] width 19 height 7
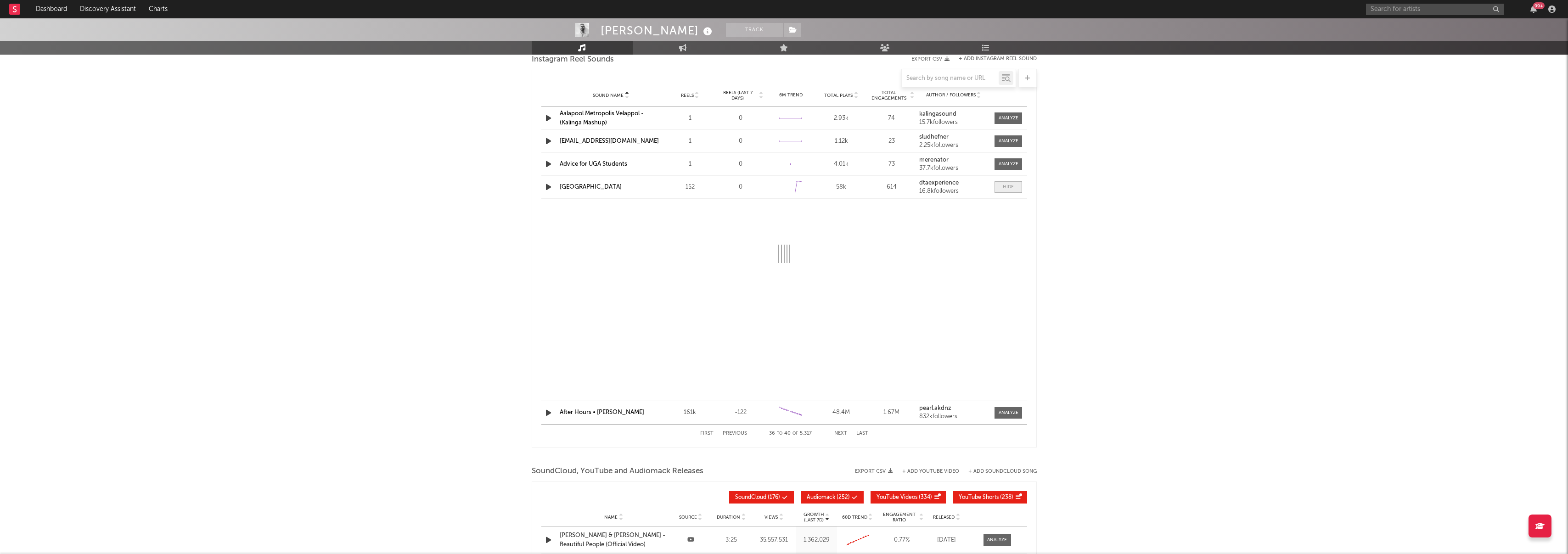
select select "6m"
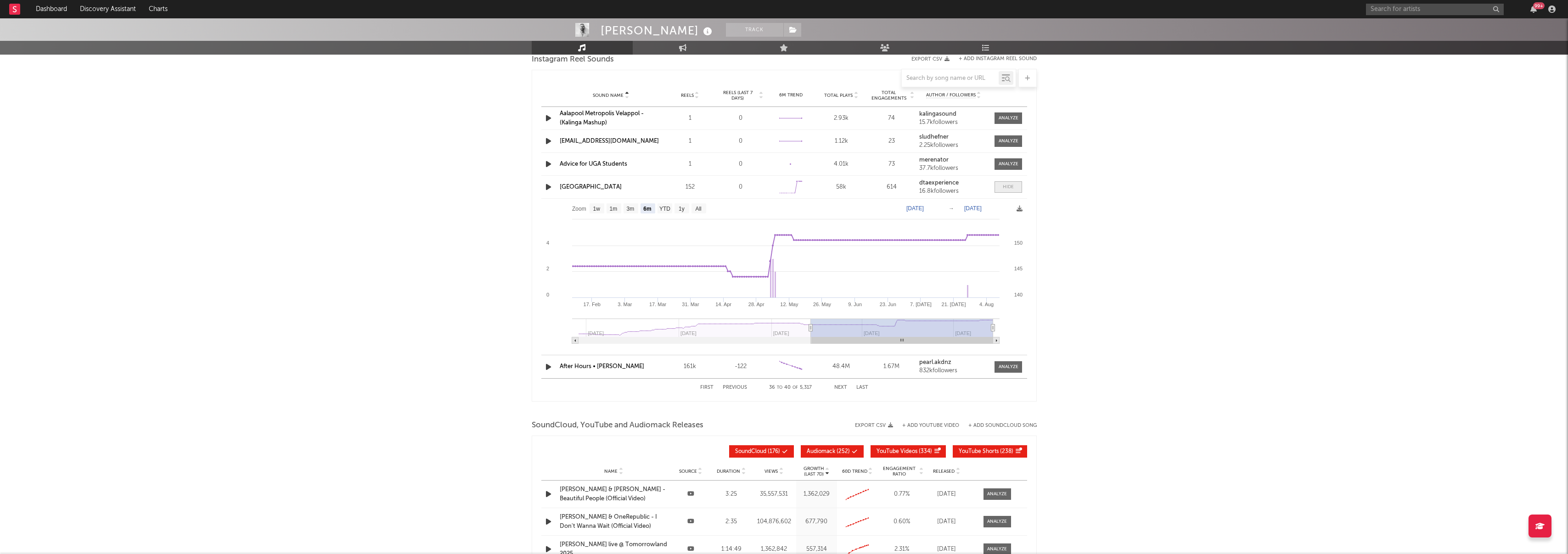
click at [1014, 190] on span at bounding box center [1008, 187] width 28 height 12
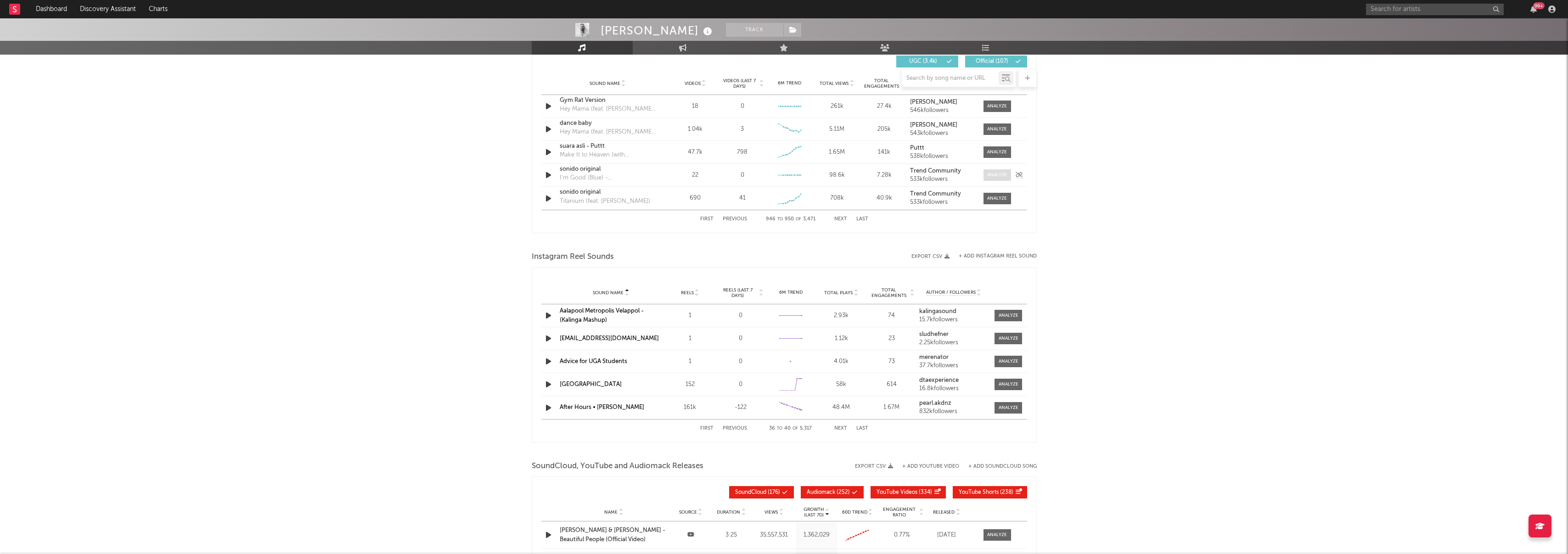
scroll to position [957, 0]
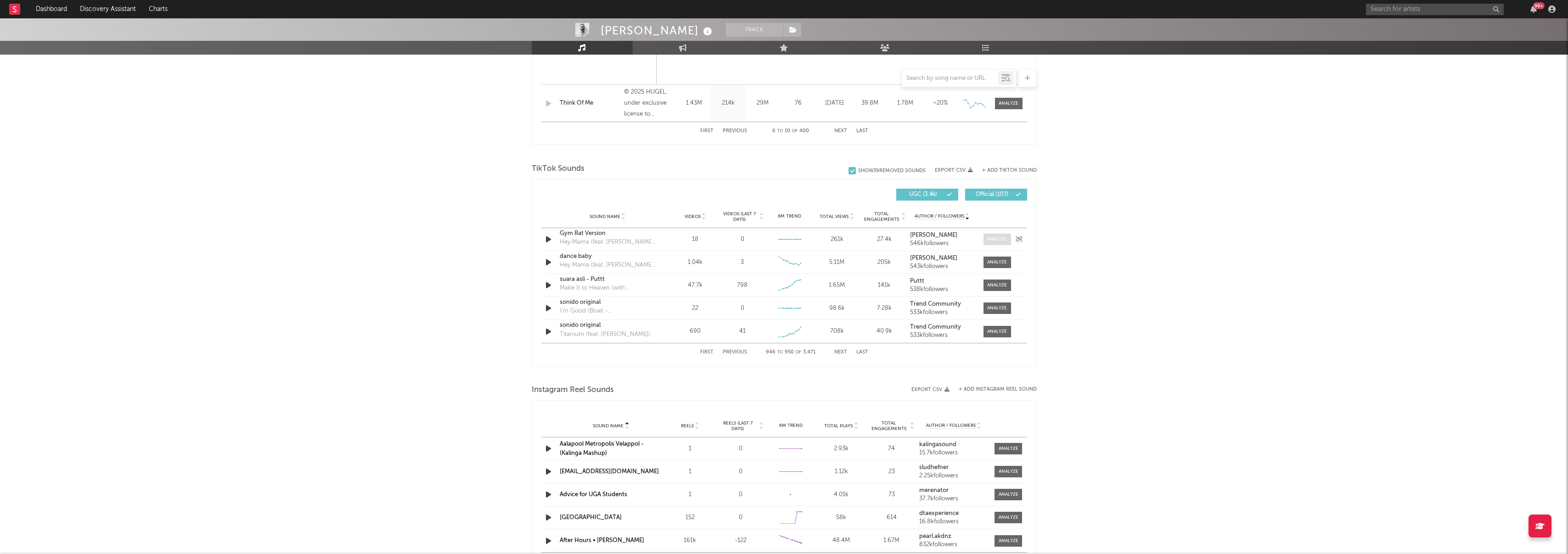
click at [1003, 238] on div at bounding box center [996, 240] width 19 height 7
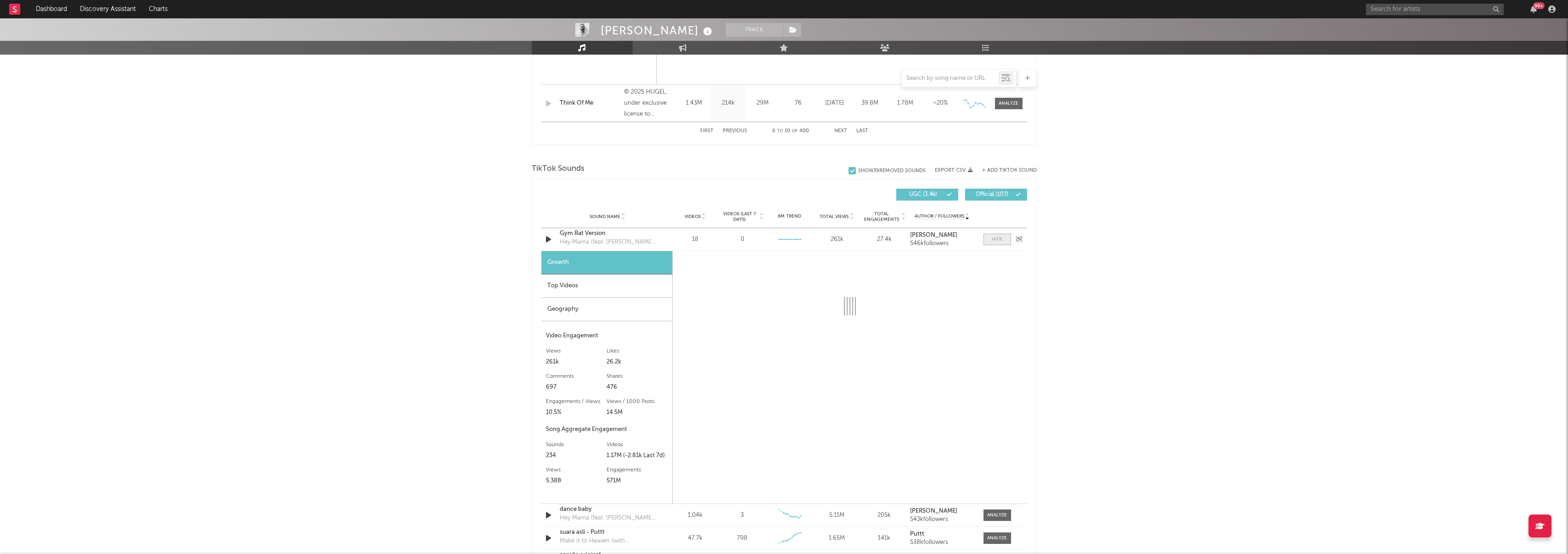
click at [1003, 238] on span at bounding box center [997, 240] width 28 height 12
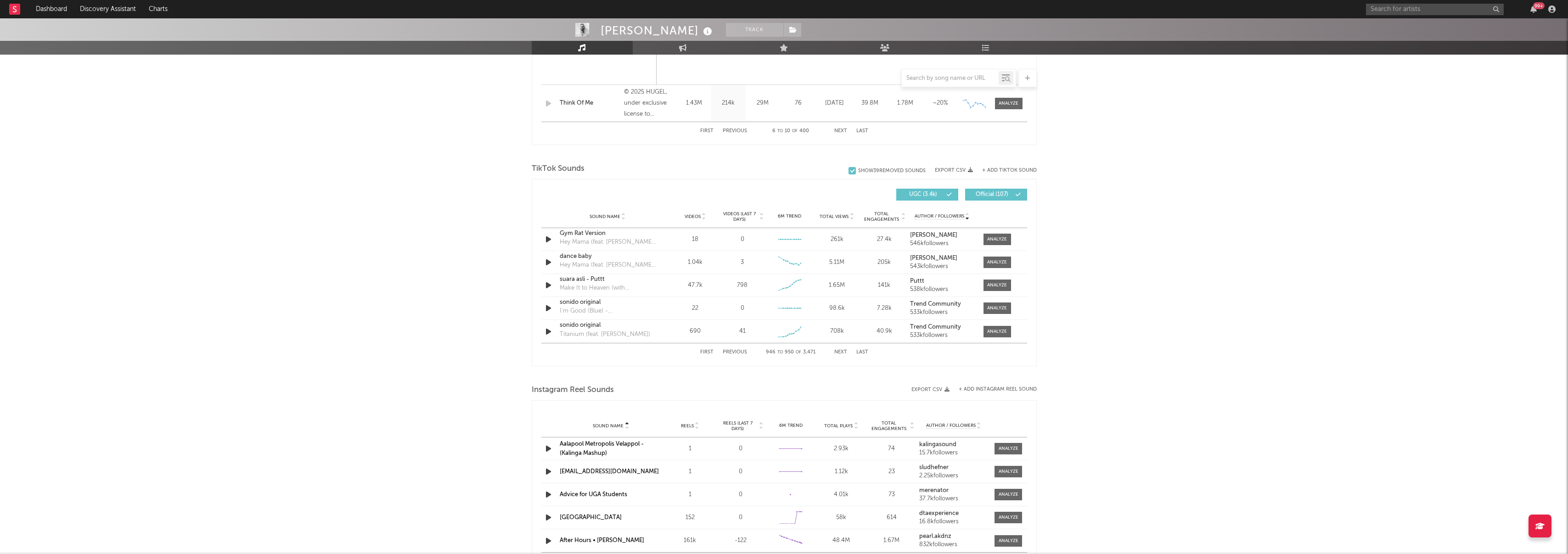
click at [689, 219] on span "Videos" at bounding box center [692, 217] width 16 height 6
click at [836, 350] on button "Next" at bounding box center [840, 352] width 13 height 5
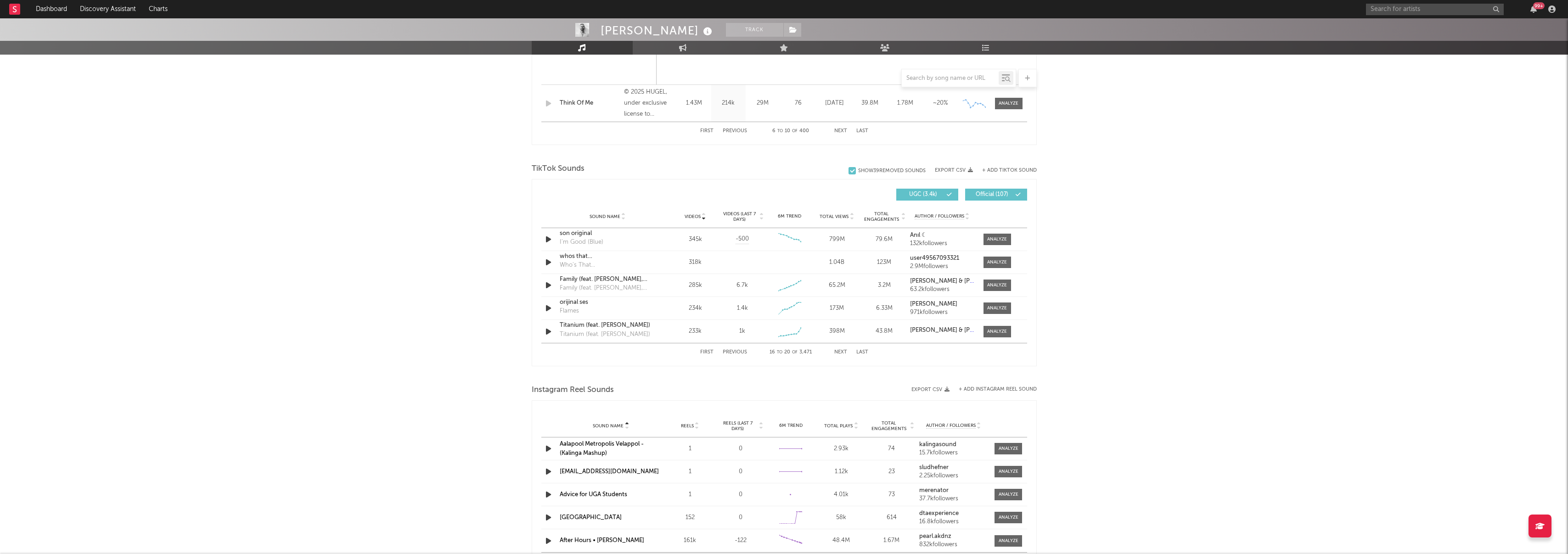
click at [836, 350] on button "Next" at bounding box center [840, 352] width 13 height 5
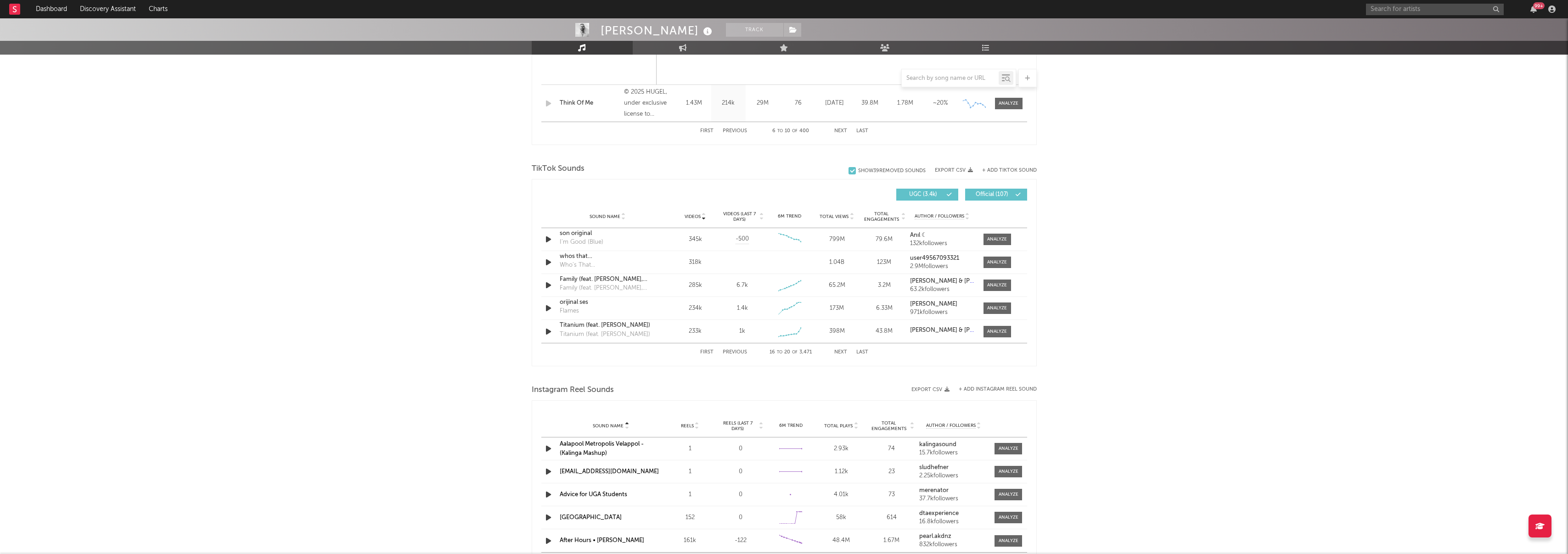
click at [836, 350] on button "Next" at bounding box center [840, 352] width 13 height 5
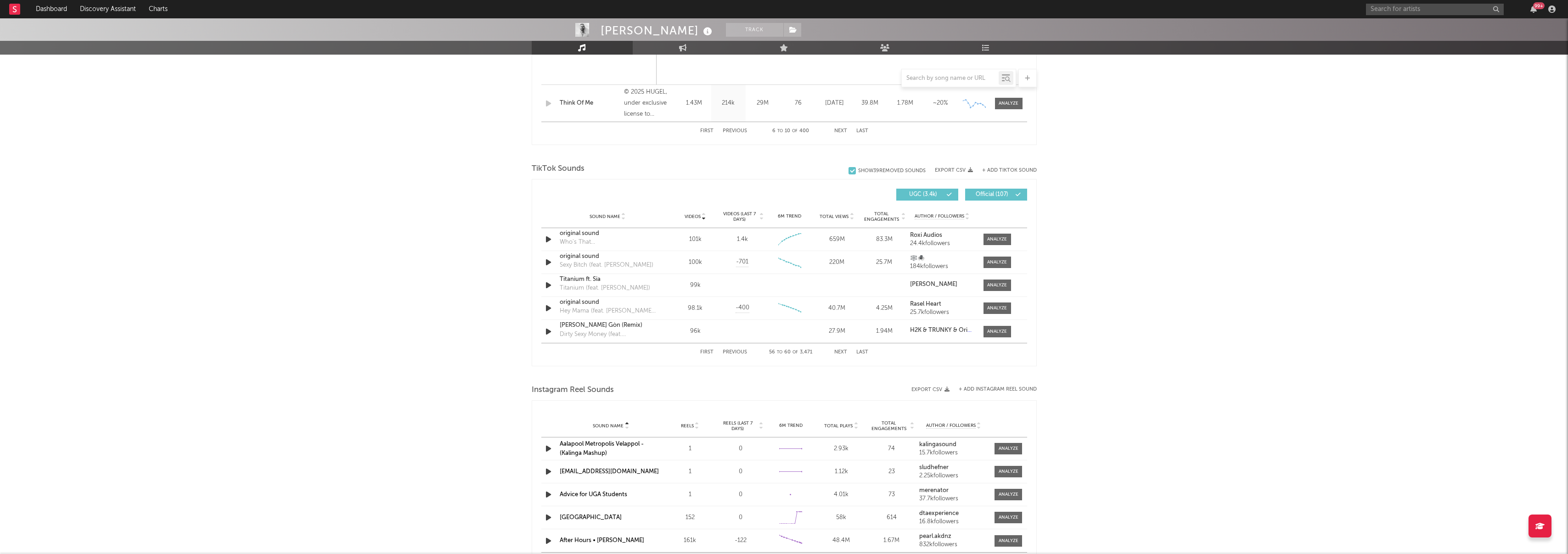
click at [836, 350] on button "Next" at bounding box center [840, 352] width 13 height 5
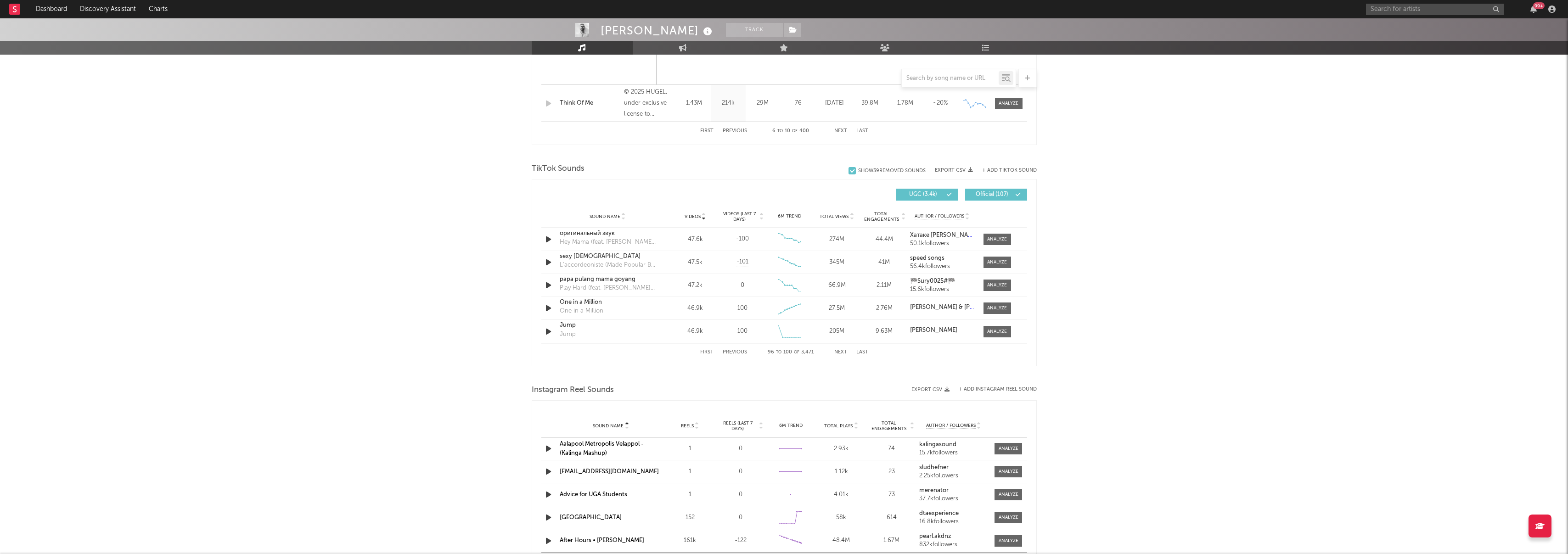
click at [836, 350] on button "Next" at bounding box center [840, 352] width 13 height 5
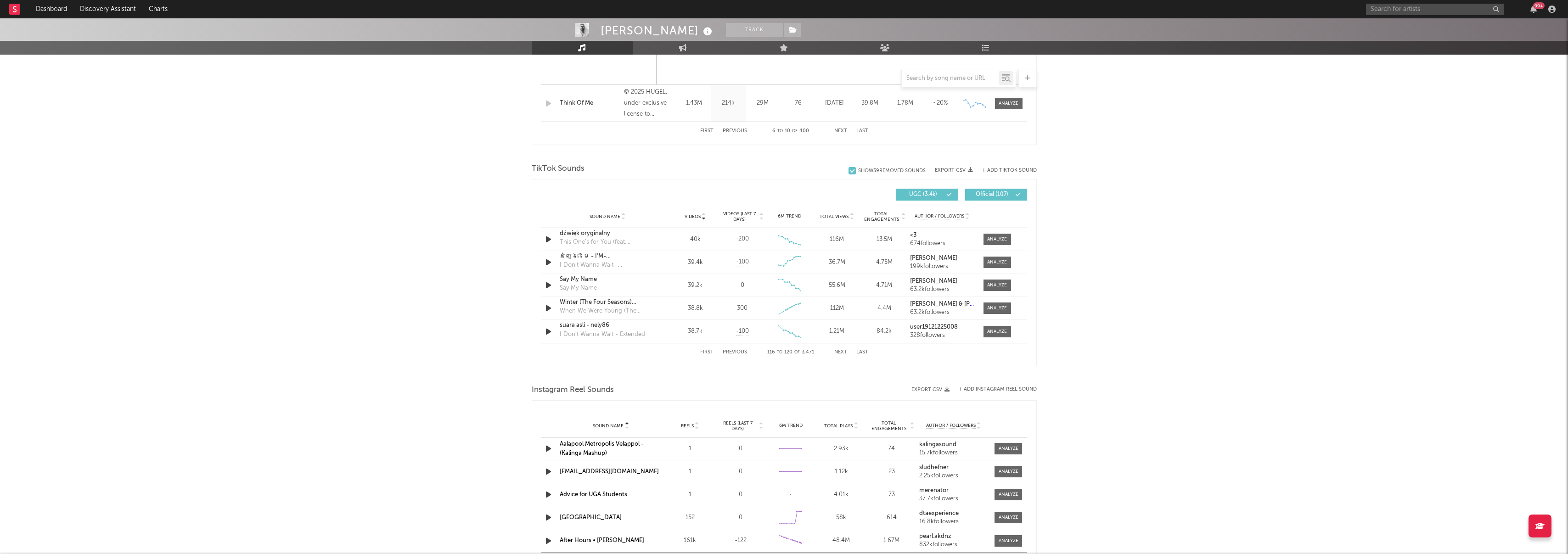
click at [836, 350] on button "Next" at bounding box center [840, 352] width 13 height 5
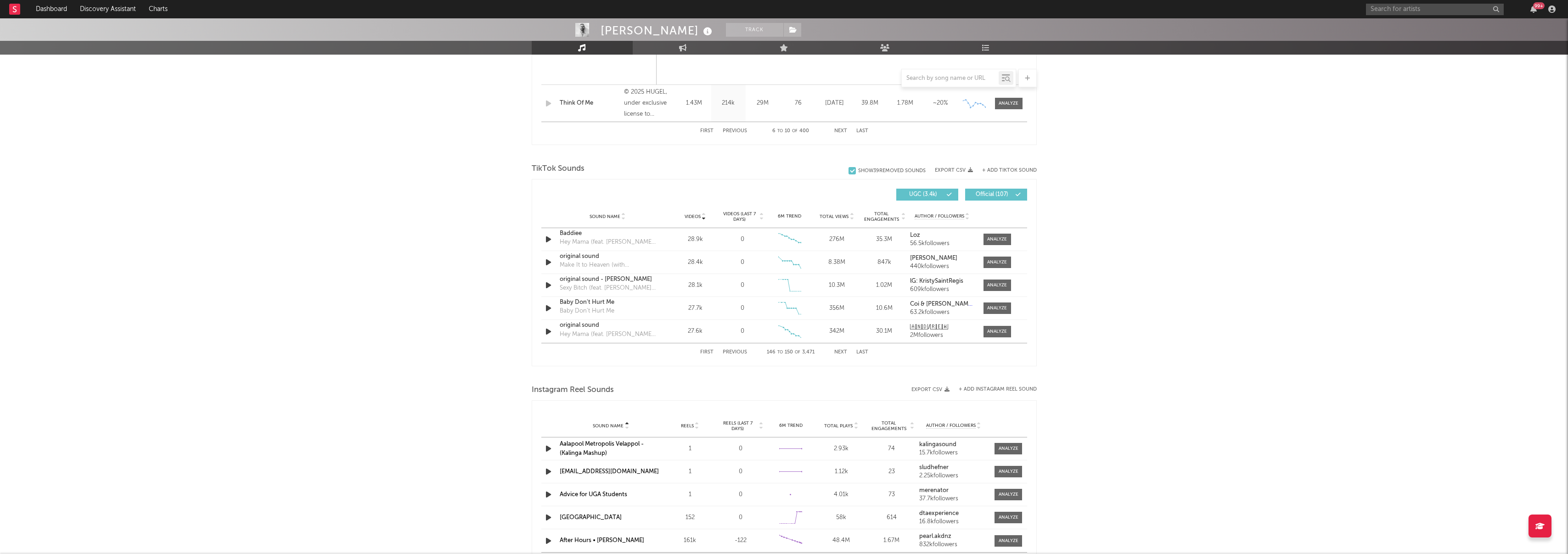
click at [836, 350] on button "Next" at bounding box center [840, 352] width 13 height 5
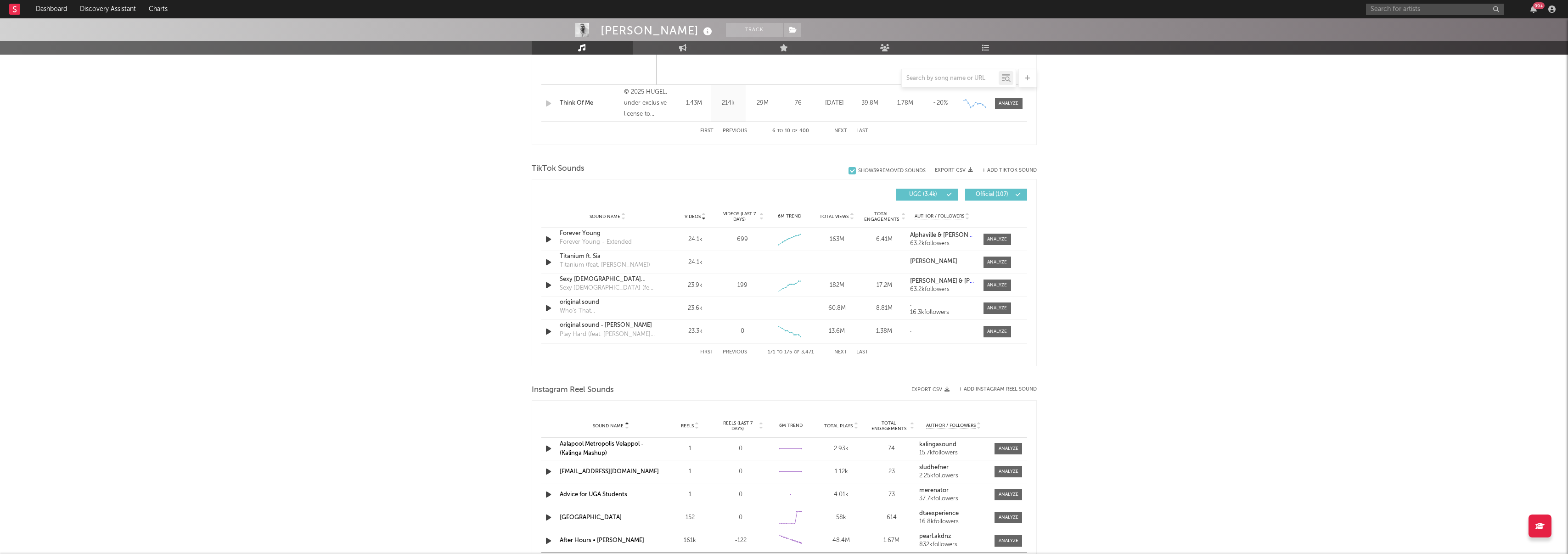
click at [836, 350] on button "Next" at bounding box center [840, 352] width 13 height 5
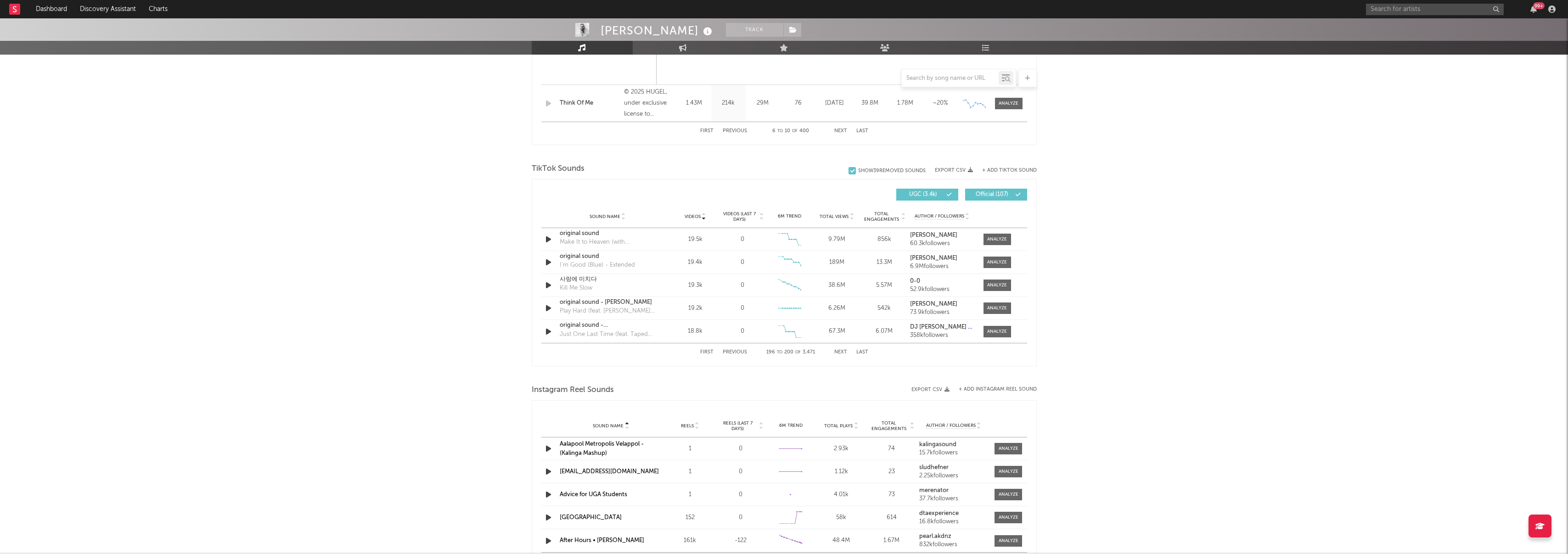
click at [836, 350] on button "Next" at bounding box center [840, 352] width 13 height 5
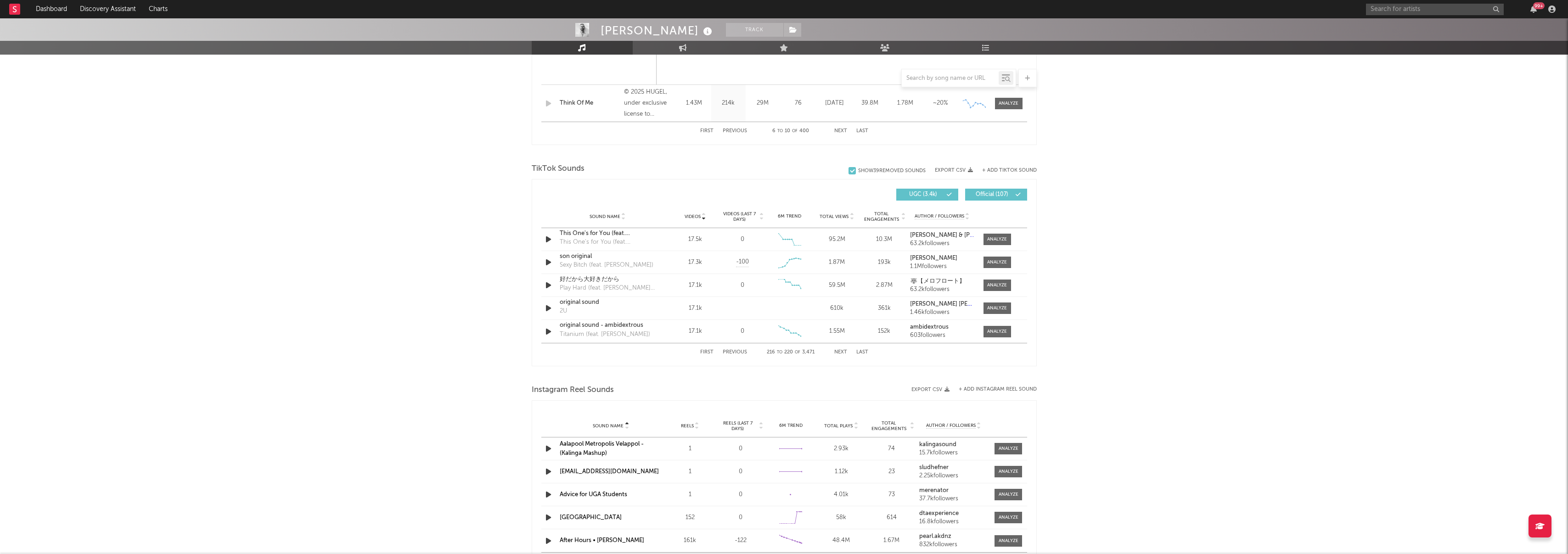
click at [836, 350] on button "Next" at bounding box center [840, 352] width 13 height 5
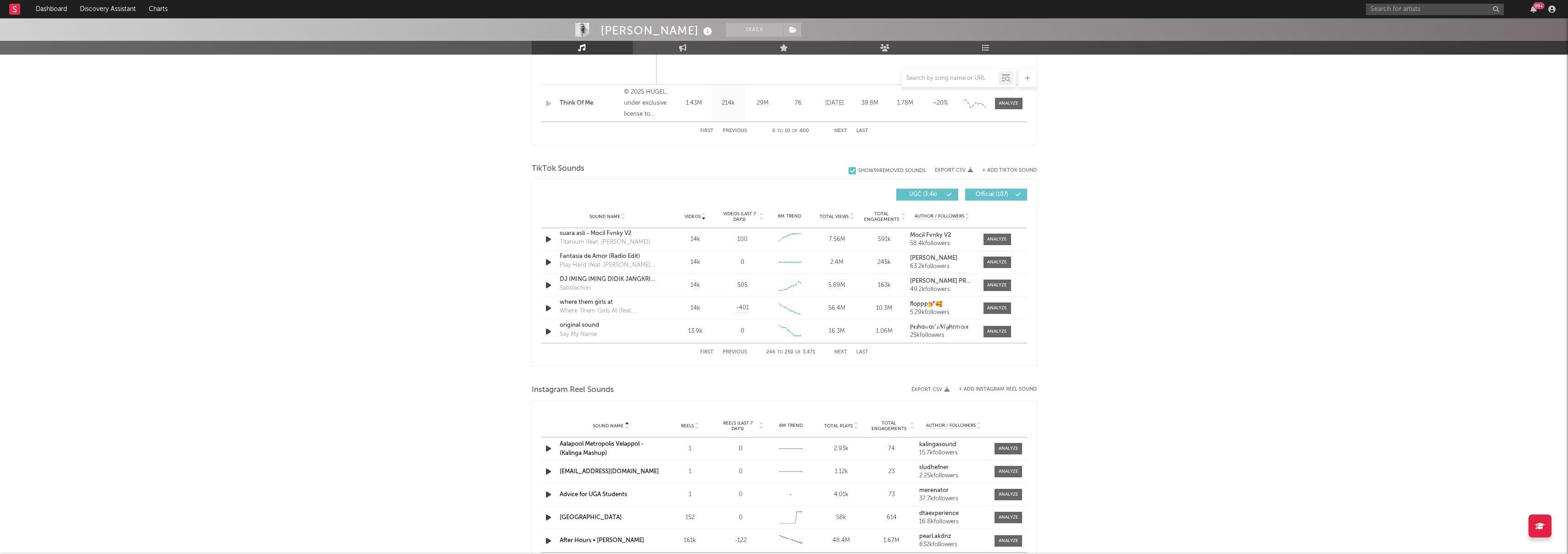
click at [836, 350] on button "Next" at bounding box center [840, 352] width 13 height 5
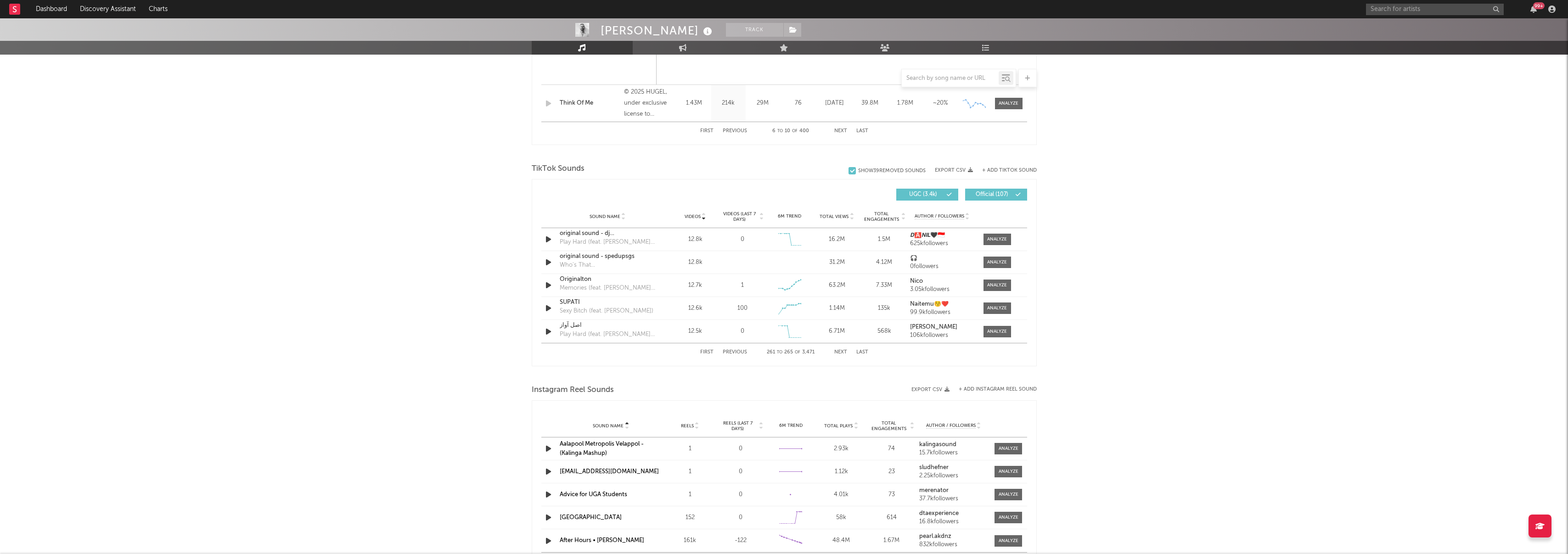
click at [836, 350] on button "Next" at bounding box center [840, 352] width 13 height 5
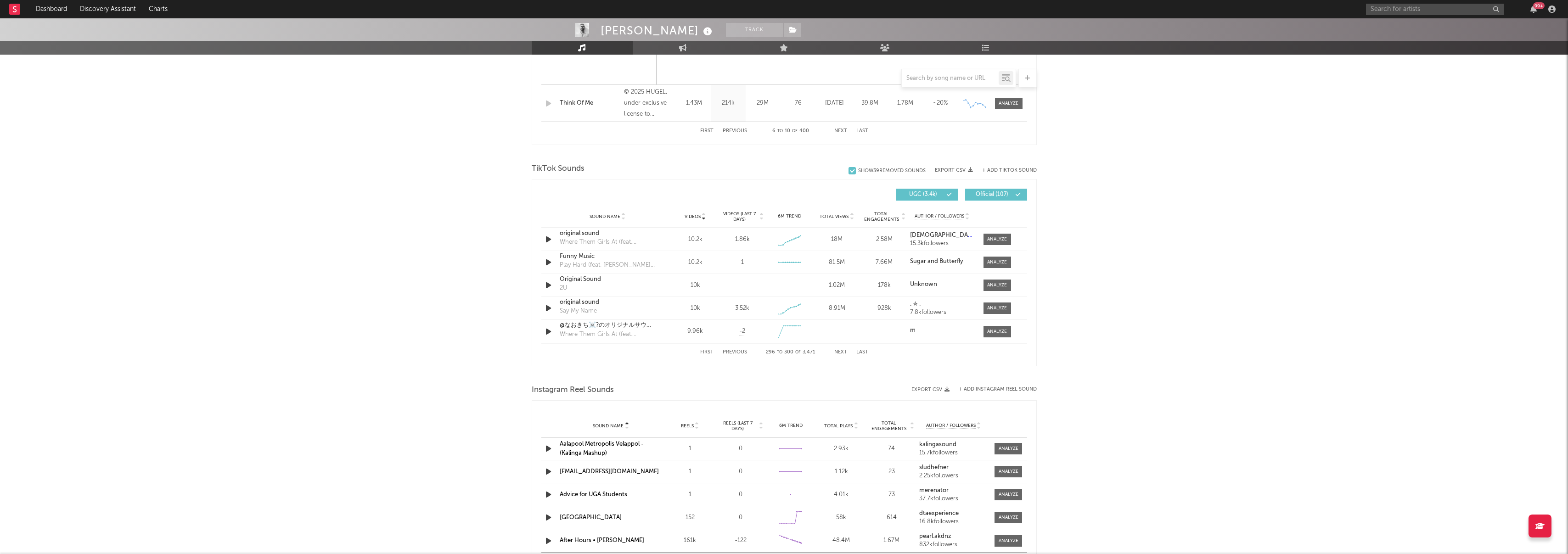
click at [836, 350] on button "Next" at bounding box center [840, 352] width 13 height 5
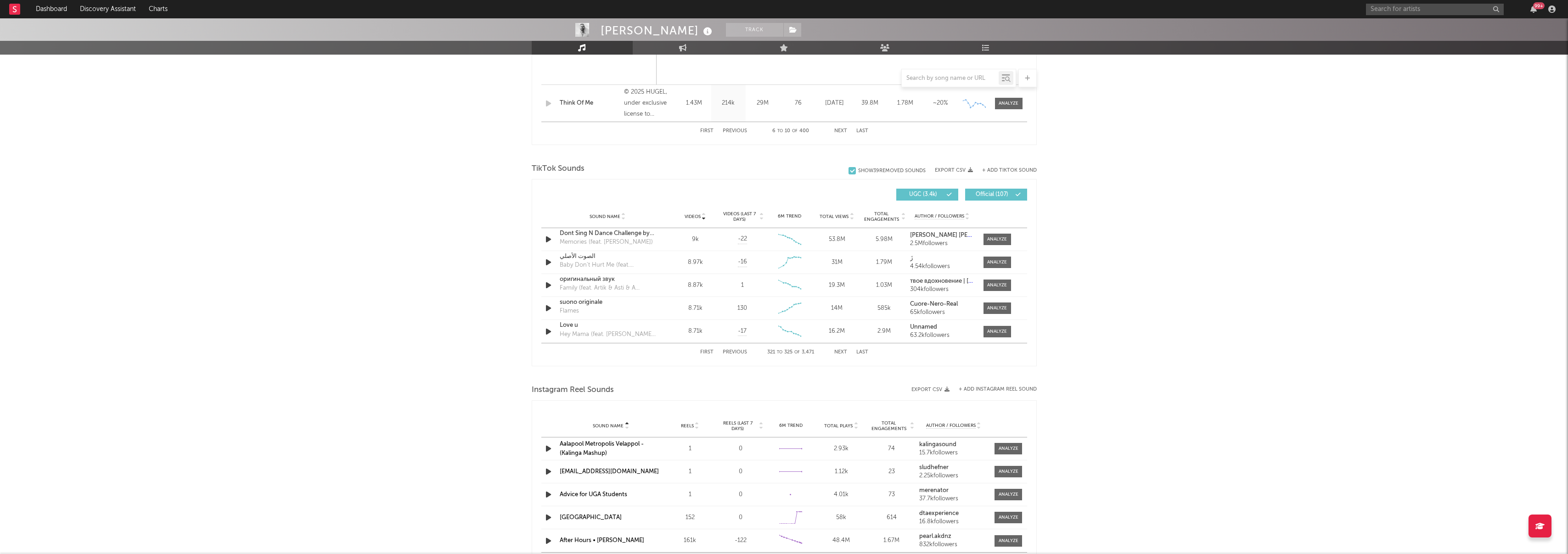
click at [836, 350] on button "Next" at bounding box center [840, 352] width 13 height 5
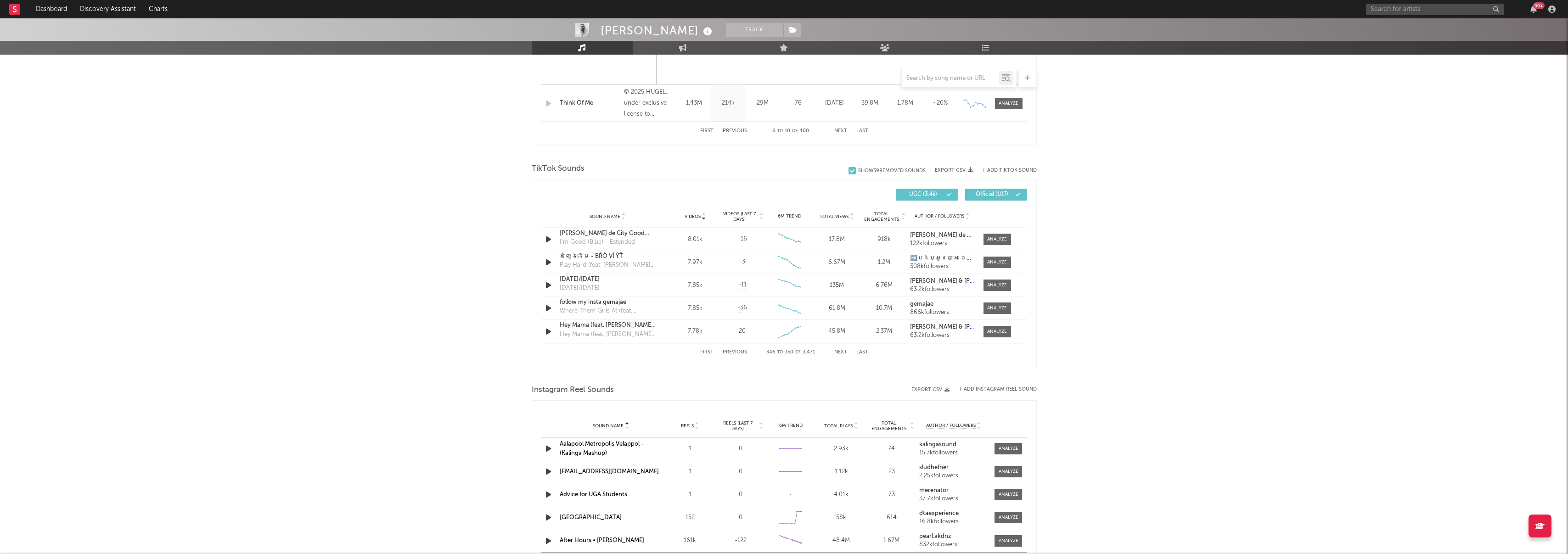
click at [836, 350] on button "Next" at bounding box center [840, 352] width 13 height 5
click at [742, 353] on button "Previous" at bounding box center [734, 352] width 25 height 5
click at [841, 352] on button "Next" at bounding box center [840, 352] width 13 height 5
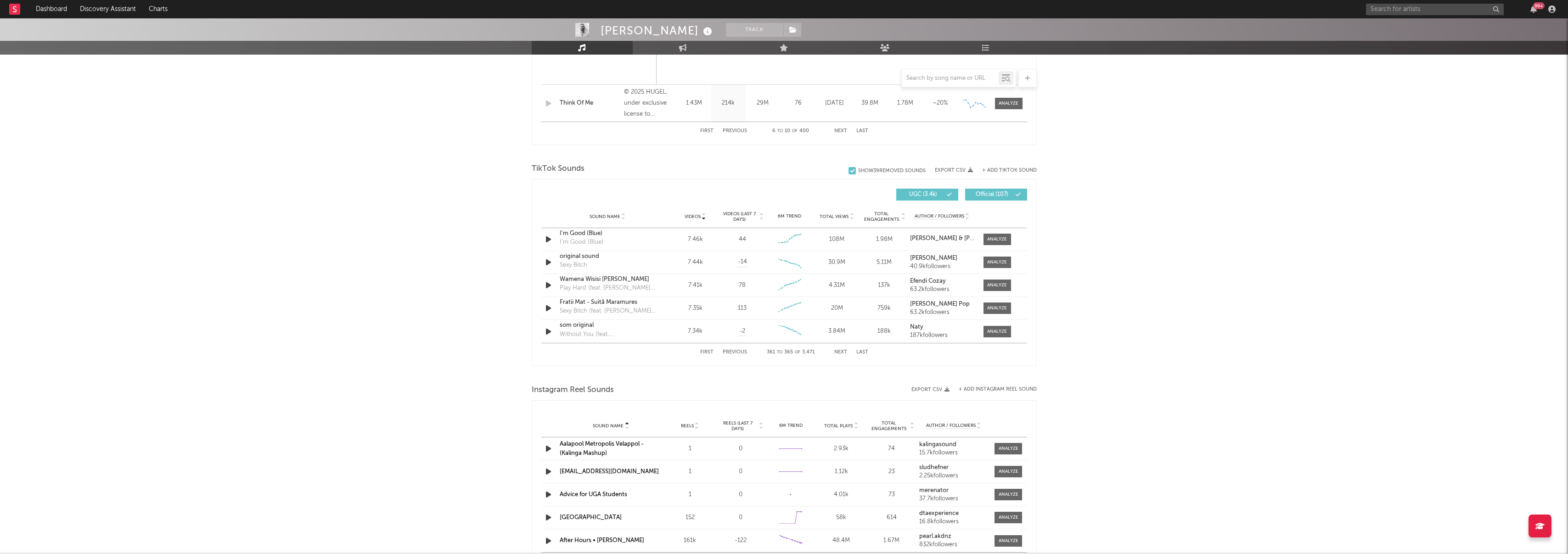
click at [841, 352] on button "Next" at bounding box center [840, 352] width 13 height 5
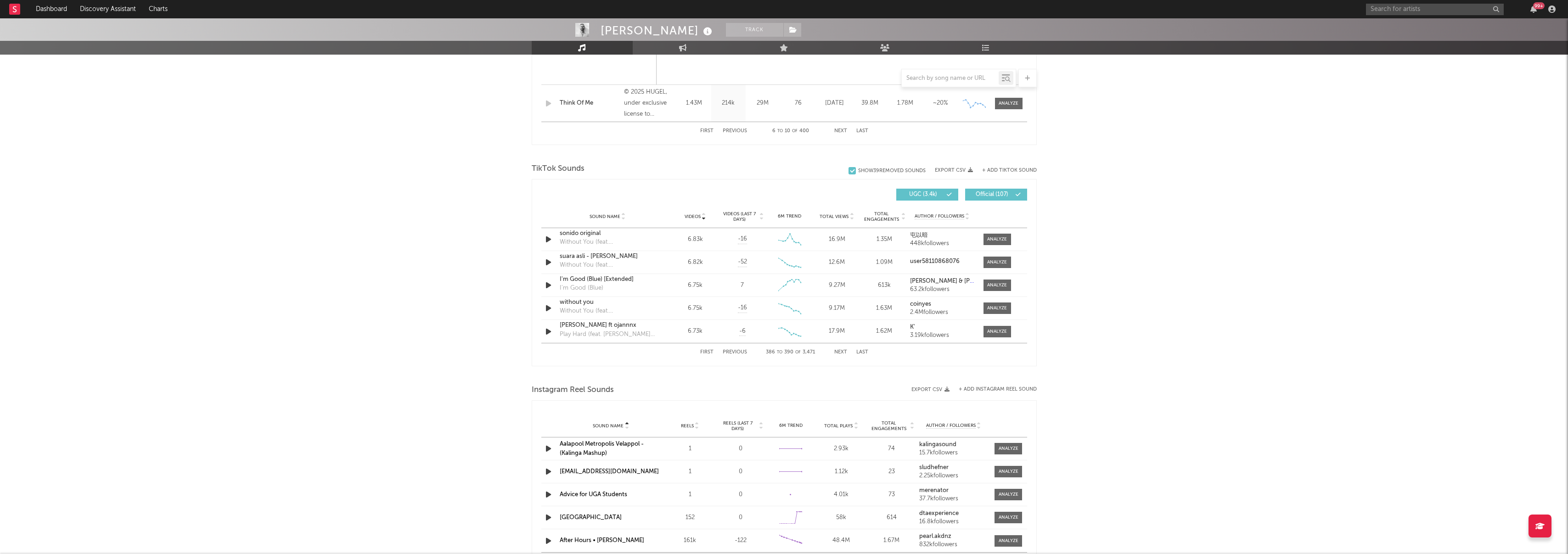
click at [841, 352] on button "Next" at bounding box center [840, 352] width 13 height 5
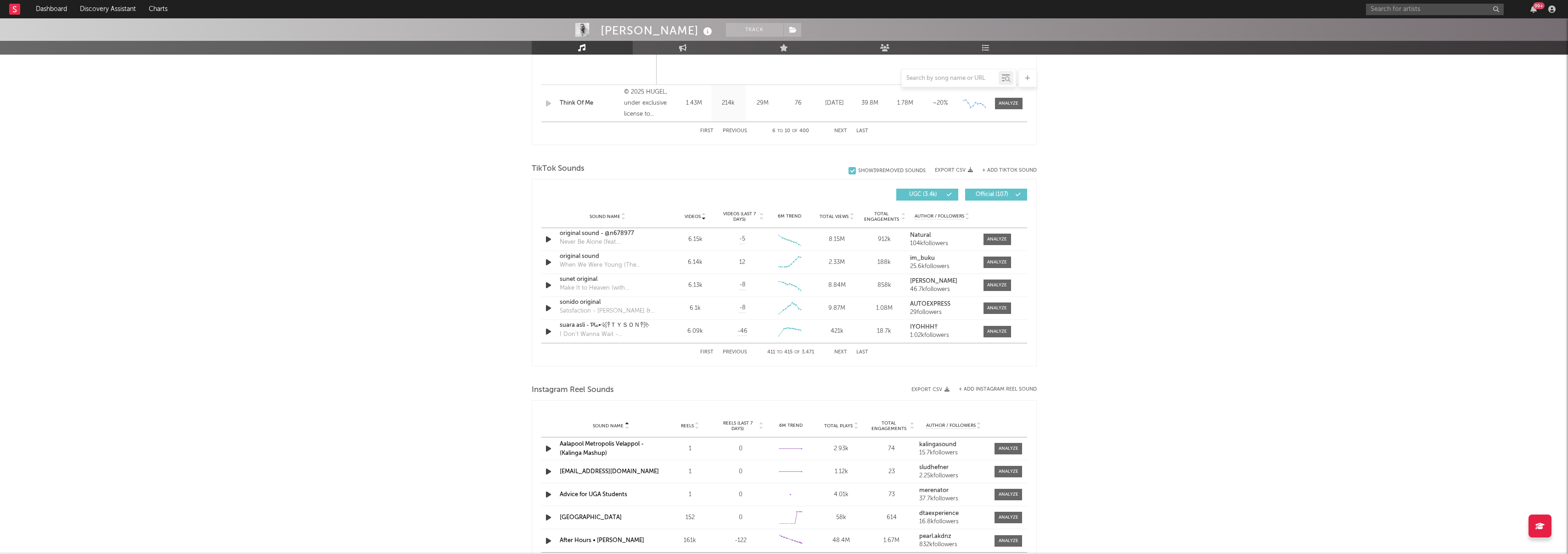
click at [841, 352] on button "Next" at bounding box center [840, 352] width 13 height 5
click at [993, 332] on div at bounding box center [996, 332] width 19 height 7
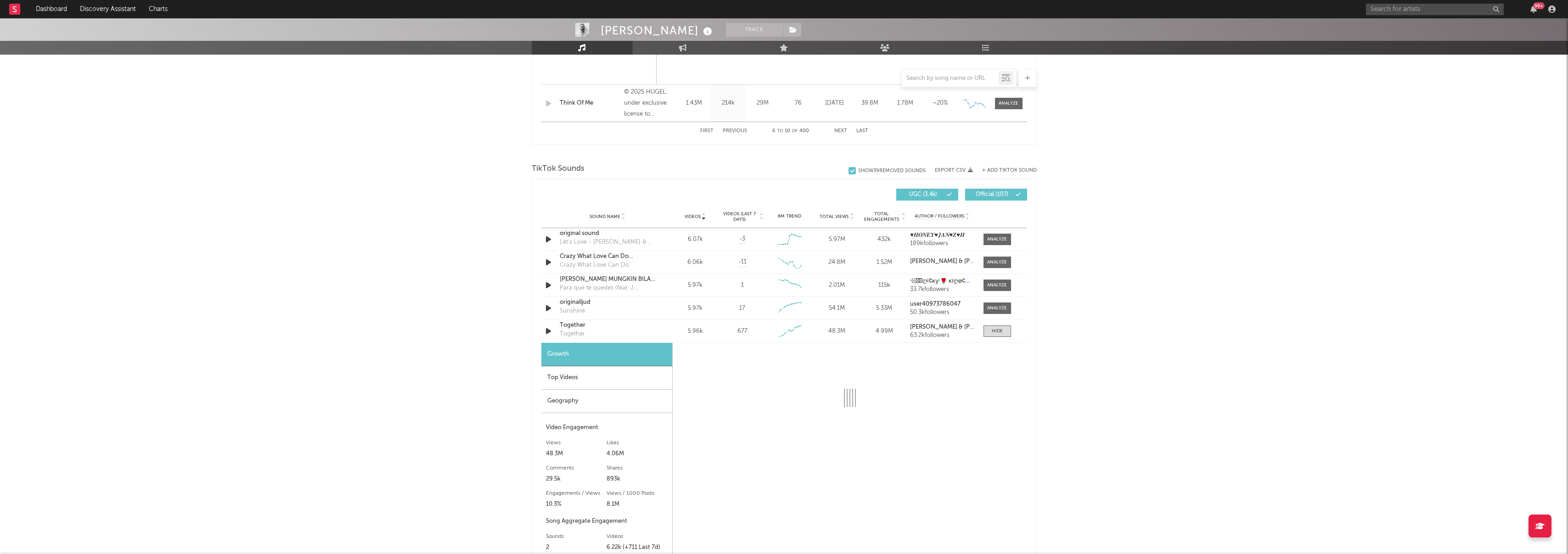
select select "1w"
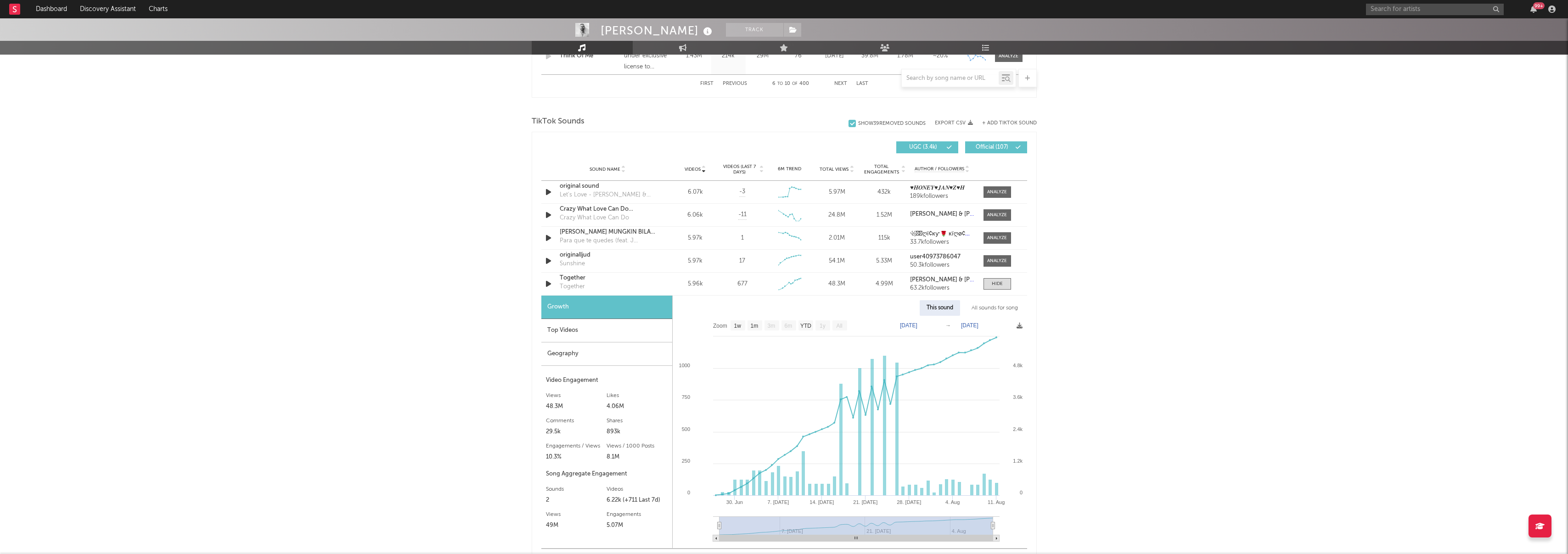
scroll to position [1109, 0]
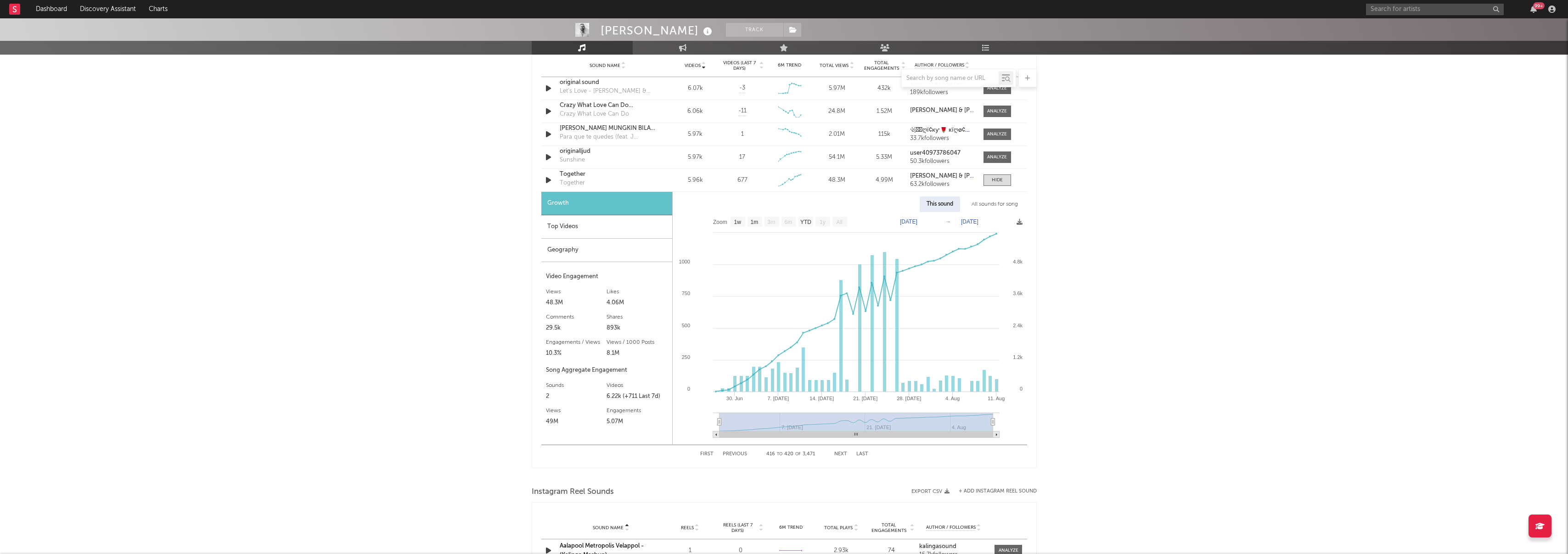
click at [573, 225] on div "Top Videos" at bounding box center [607, 227] width 130 height 24
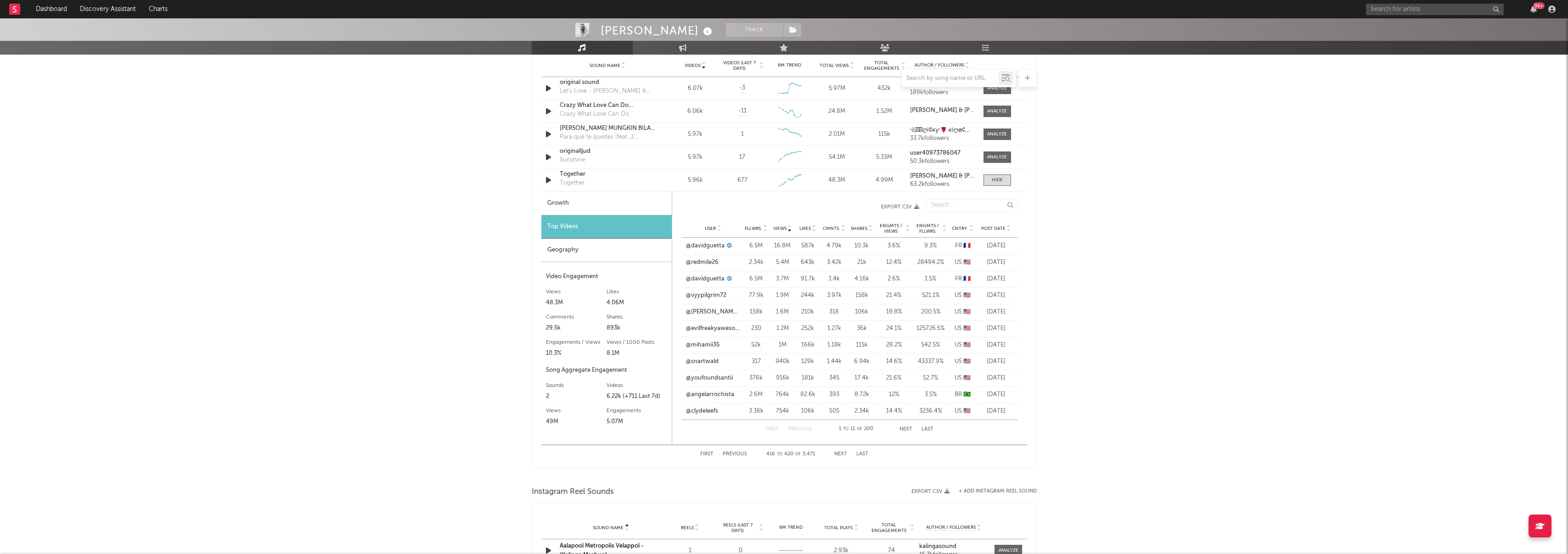
click at [579, 251] on div "Geography" at bounding box center [607, 251] width 130 height 24
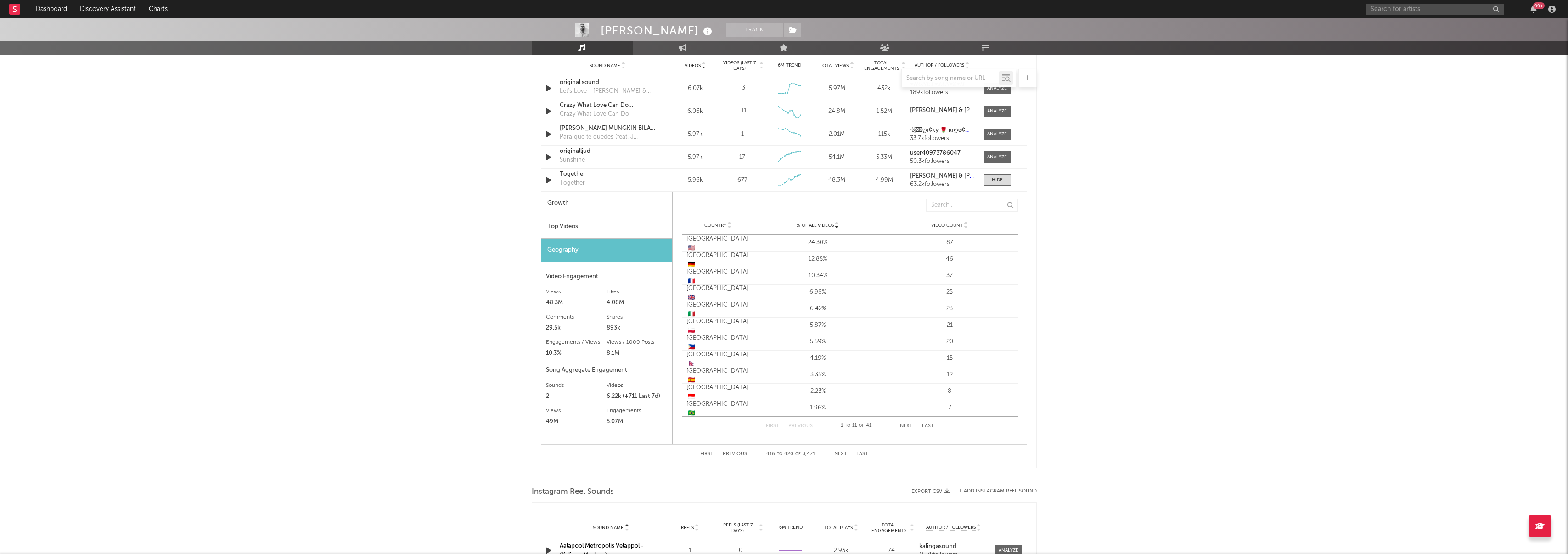
click at [572, 274] on div "Video Engagement" at bounding box center [607, 276] width 122 height 11
click at [589, 209] on div "Growth" at bounding box center [607, 204] width 130 height 24
select select "1w"
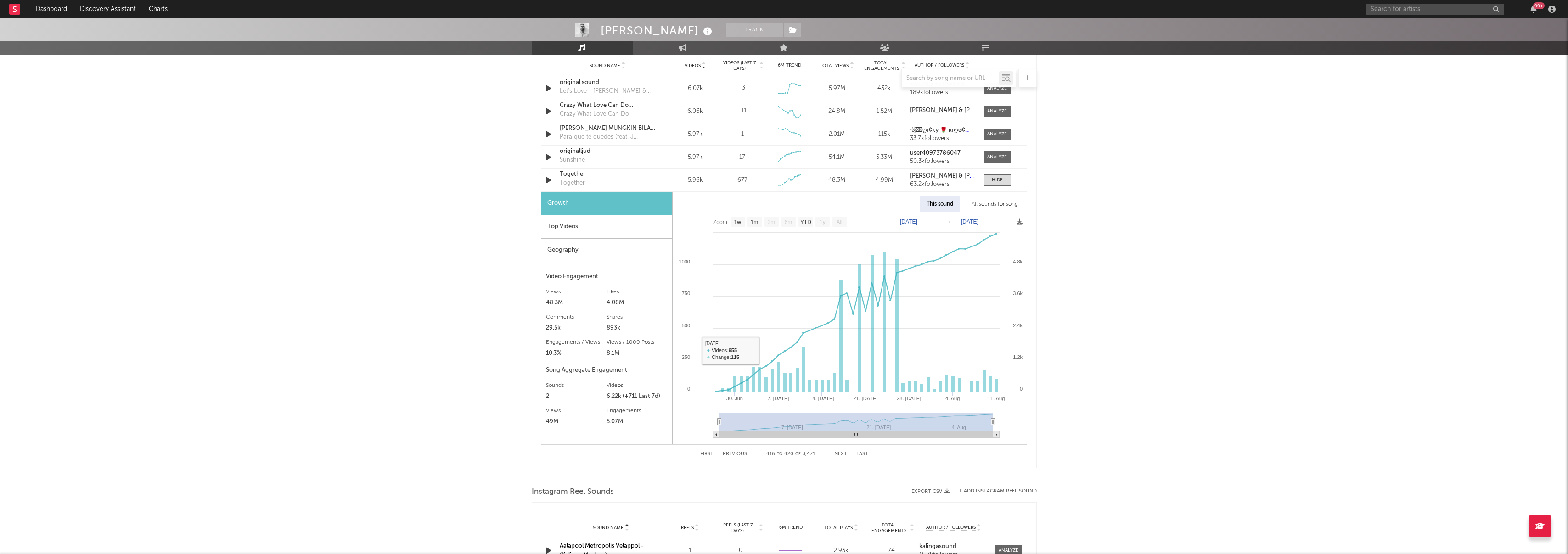
click at [788, 433] on rect at bounding box center [856, 435] width 274 height 7
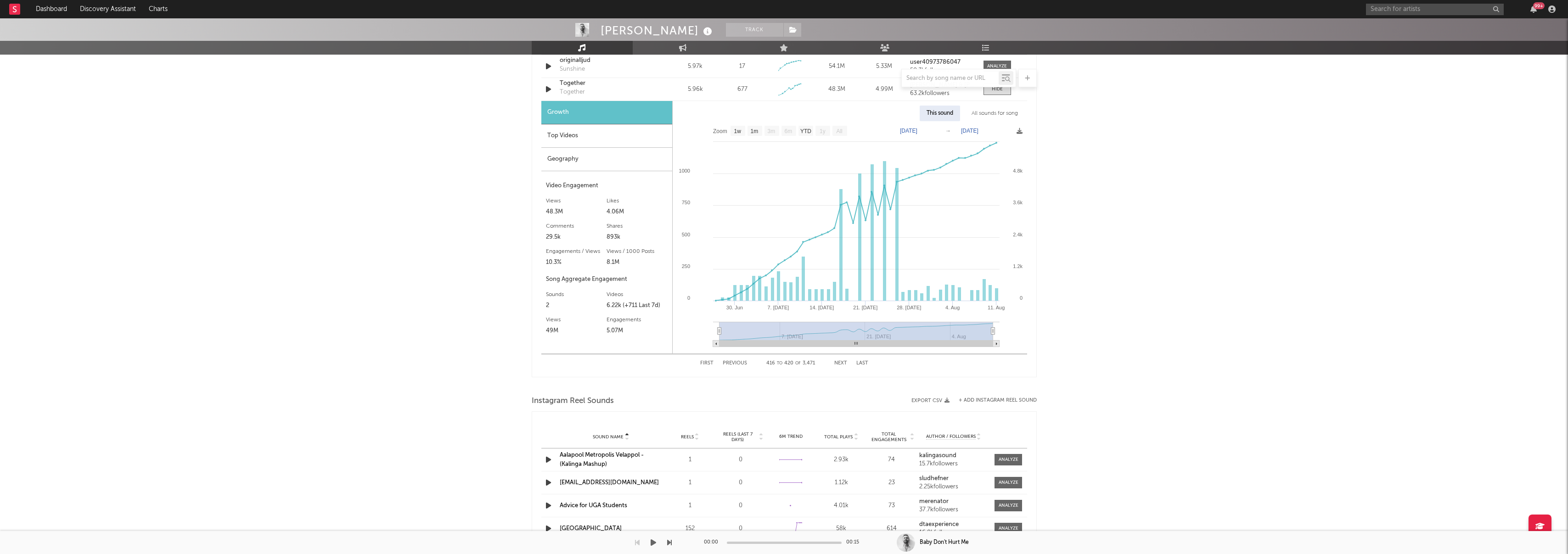
scroll to position [1384, 0]
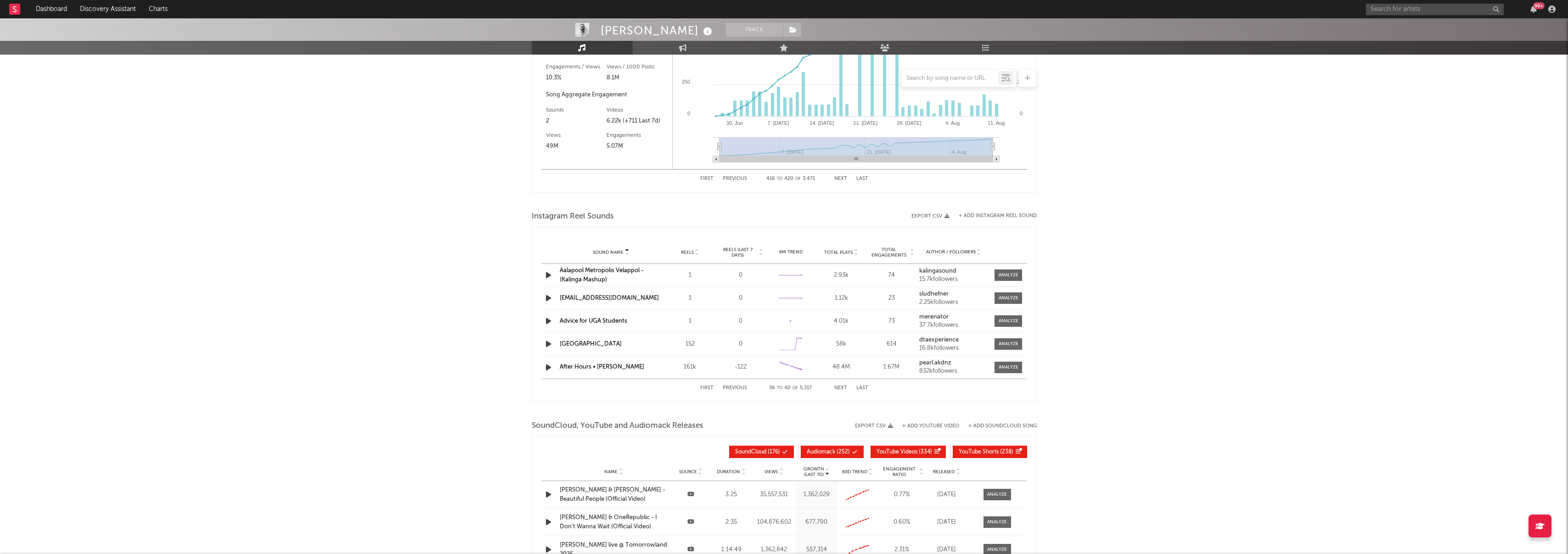
click at [840, 387] on button "Next" at bounding box center [840, 388] width 13 height 5
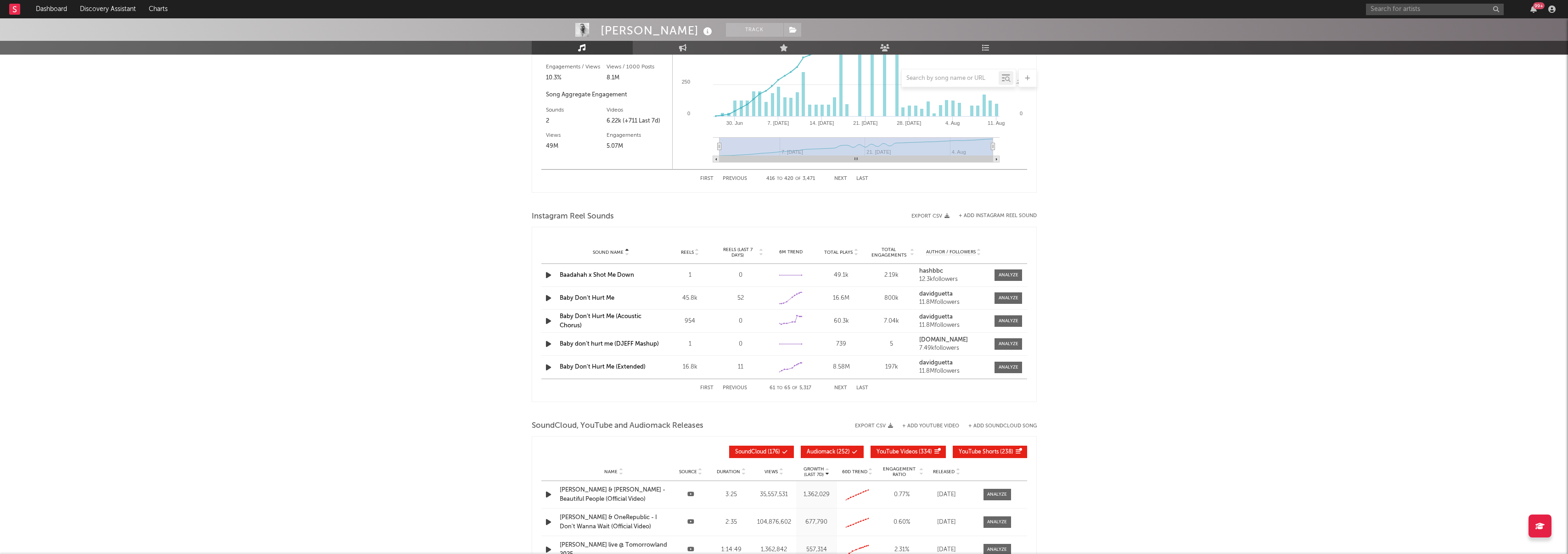
click at [840, 387] on button "Next" at bounding box center [840, 388] width 13 height 5
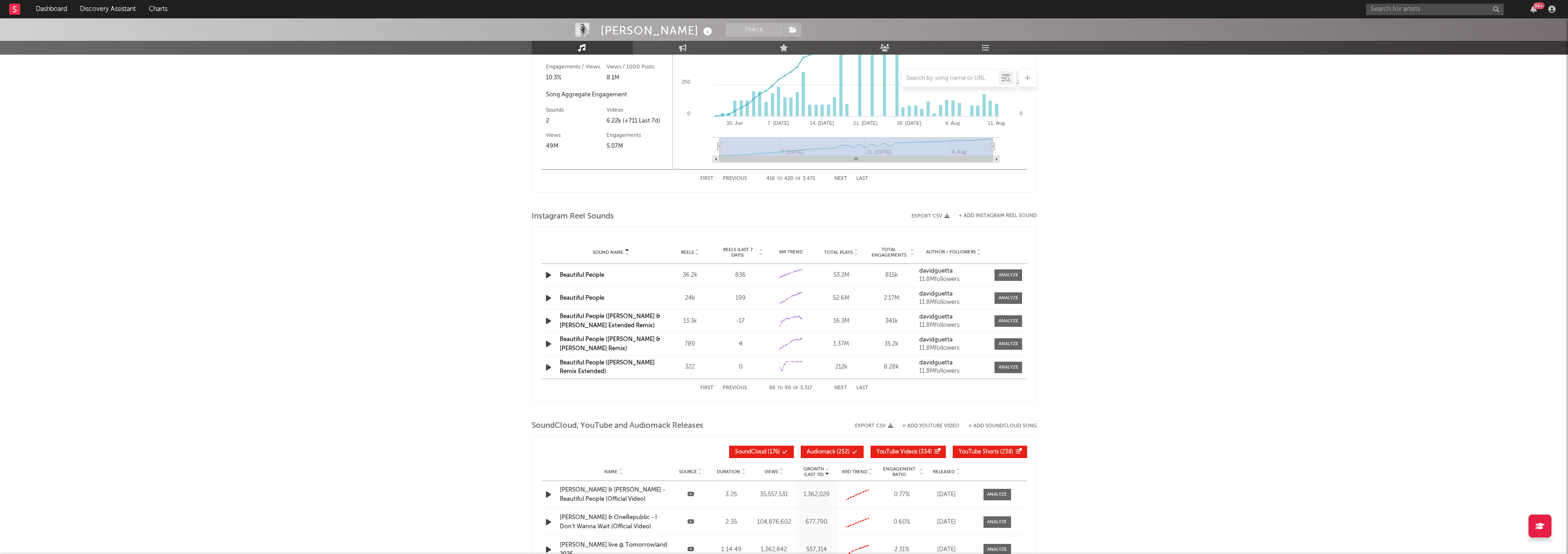
click at [840, 387] on button "Next" at bounding box center [840, 388] width 13 height 5
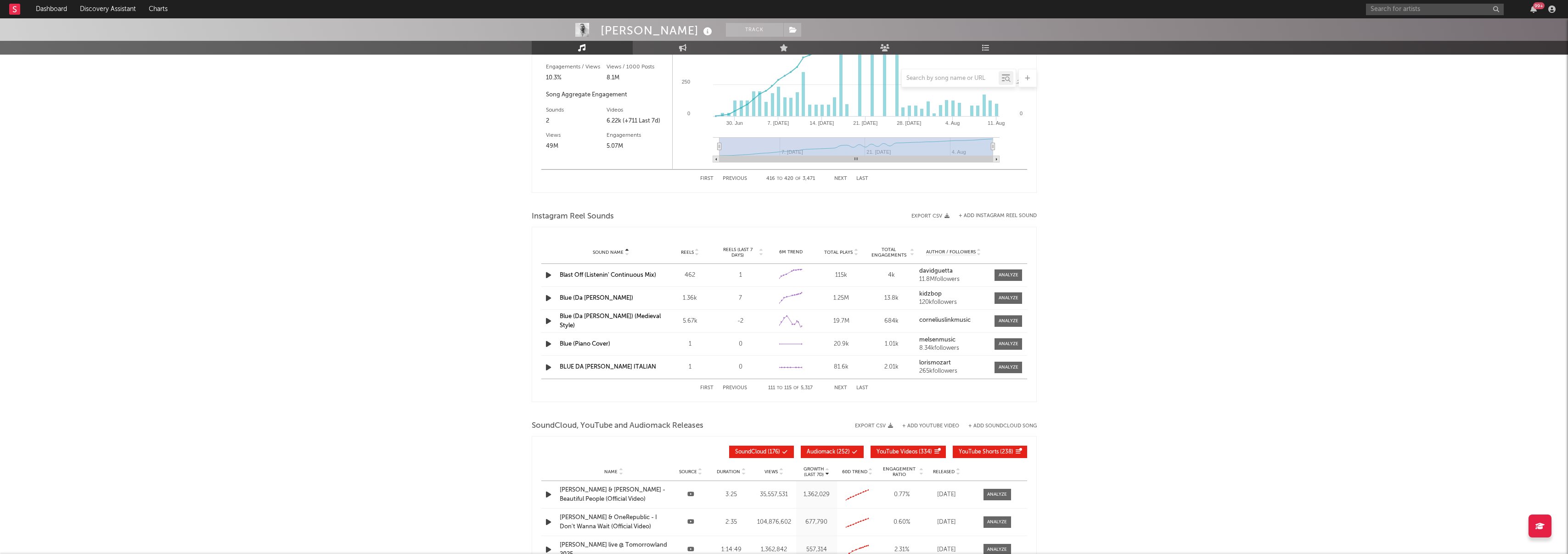
click at [840, 387] on button "Next" at bounding box center [840, 388] width 13 height 5
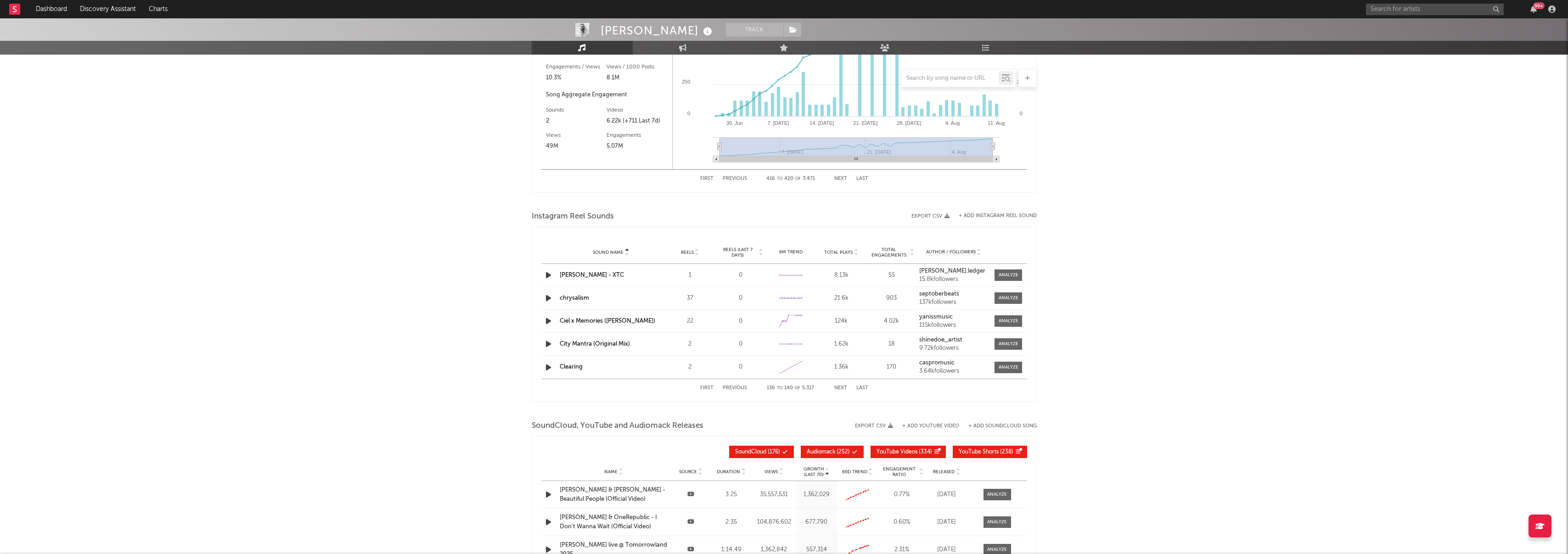
click at [840, 387] on button "Next" at bounding box center [840, 388] width 13 height 5
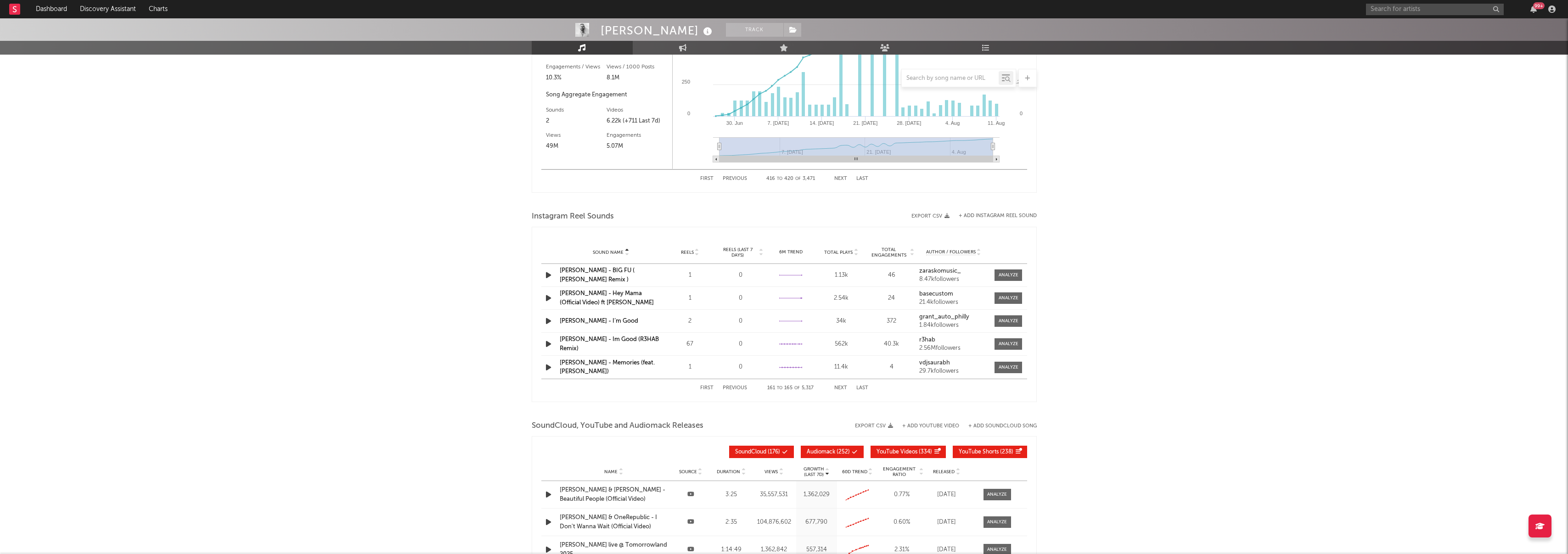
click at [840, 387] on button "Next" at bounding box center [840, 388] width 13 height 5
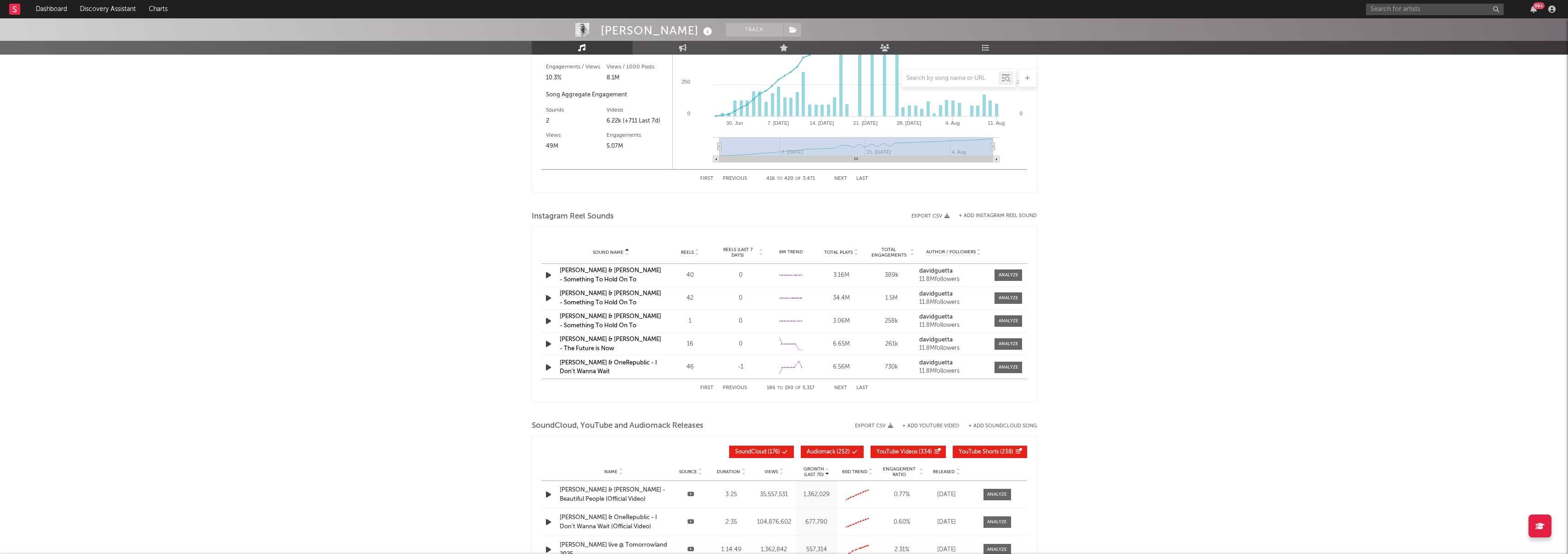
click at [840, 387] on button "Next" at bounding box center [840, 388] width 13 height 5
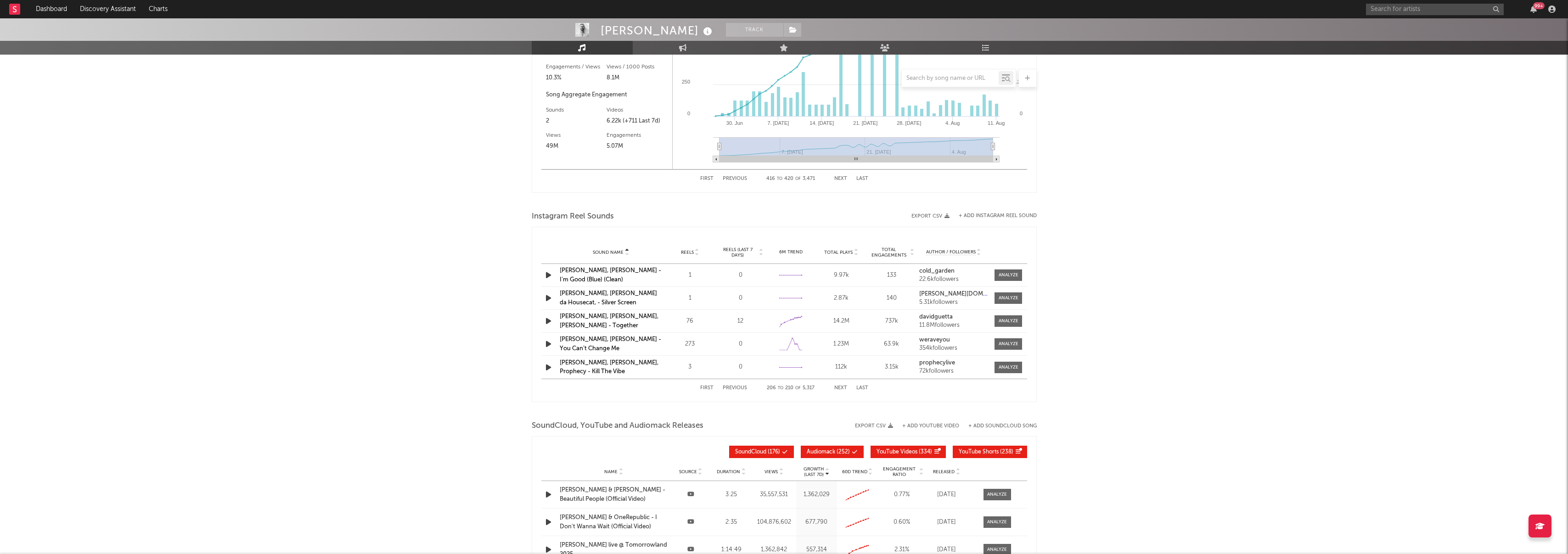
click at [840, 387] on button "Next" at bounding box center [840, 388] width 13 height 5
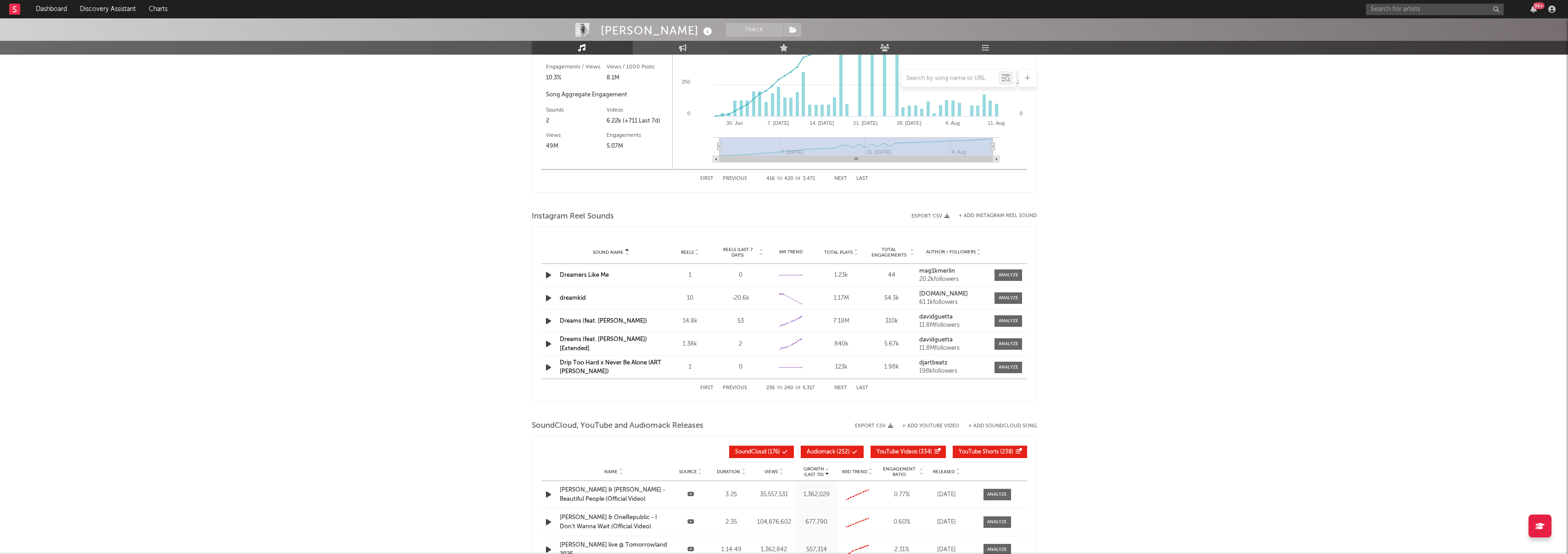
click at [840, 387] on button "Next" at bounding box center [840, 388] width 13 height 5
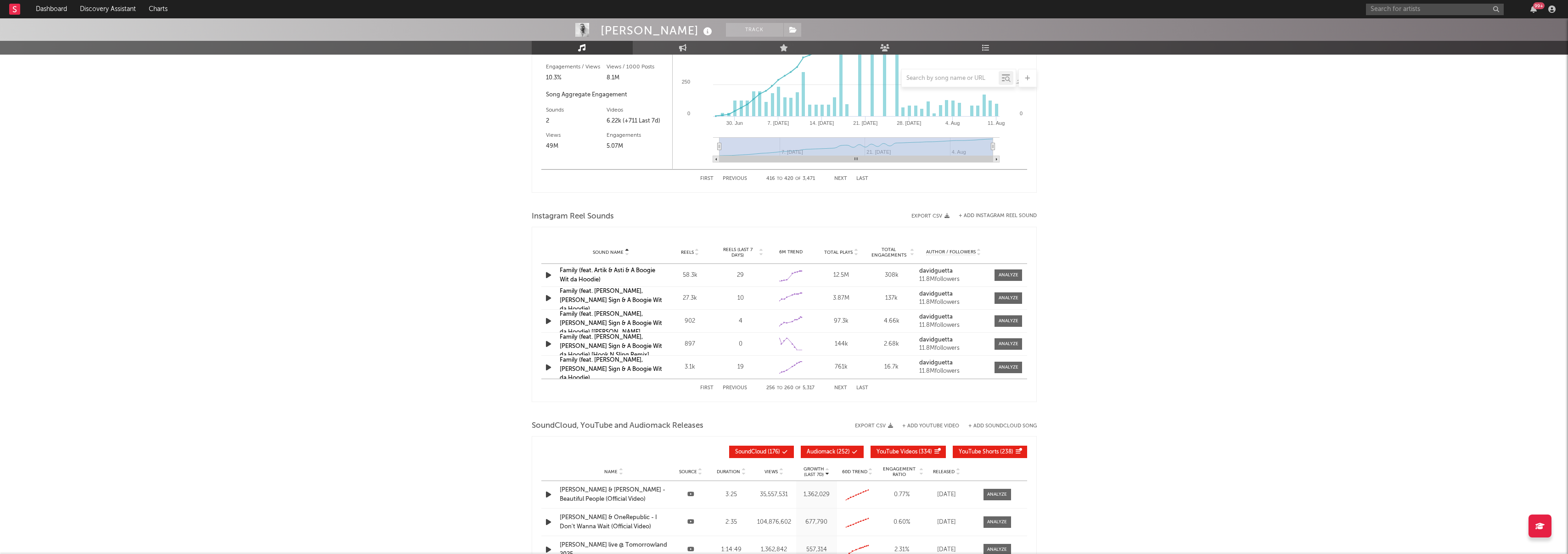
click at [840, 387] on button "Next" at bounding box center [840, 388] width 13 height 5
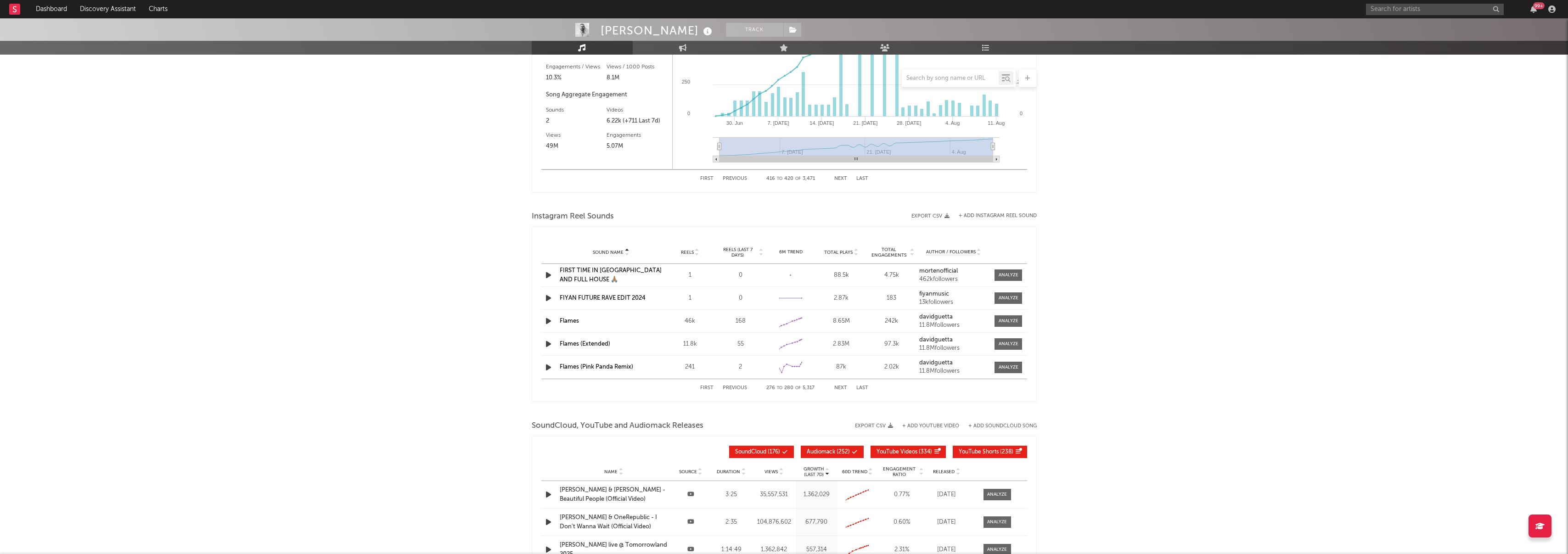
click at [840, 387] on button "Next" at bounding box center [840, 388] width 13 height 5
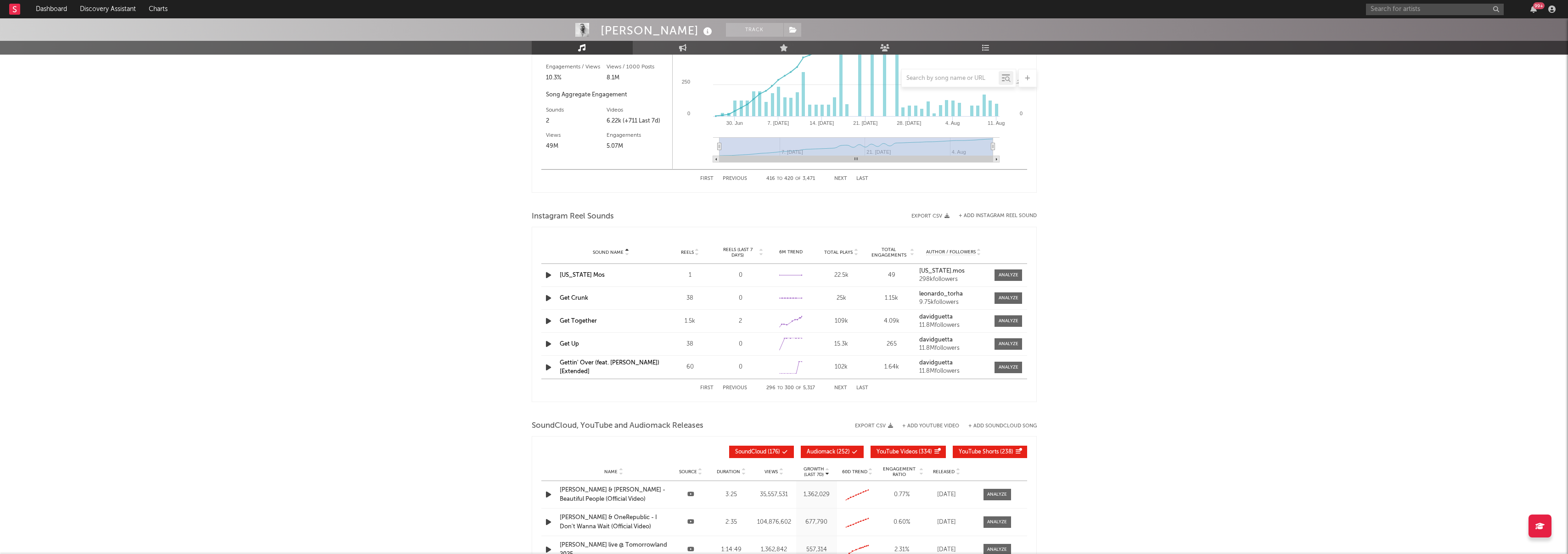
click at [840, 387] on button "Next" at bounding box center [840, 388] width 13 height 5
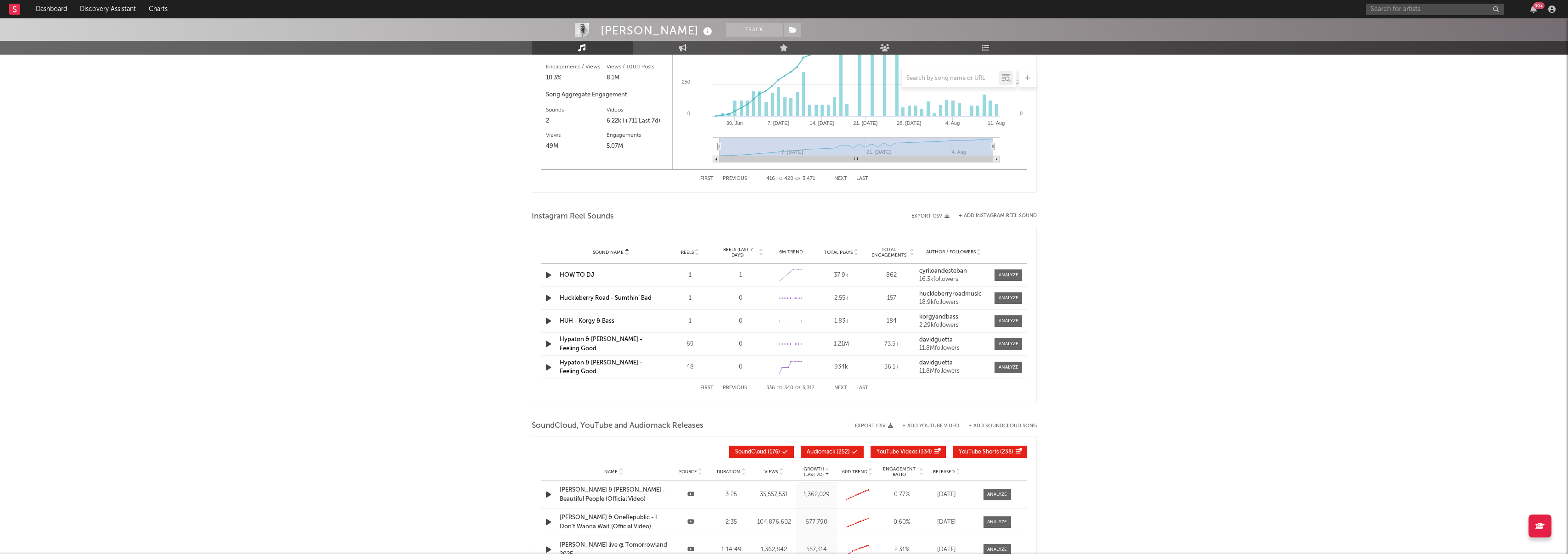
click at [840, 387] on button "Next" at bounding box center [840, 388] width 13 height 5
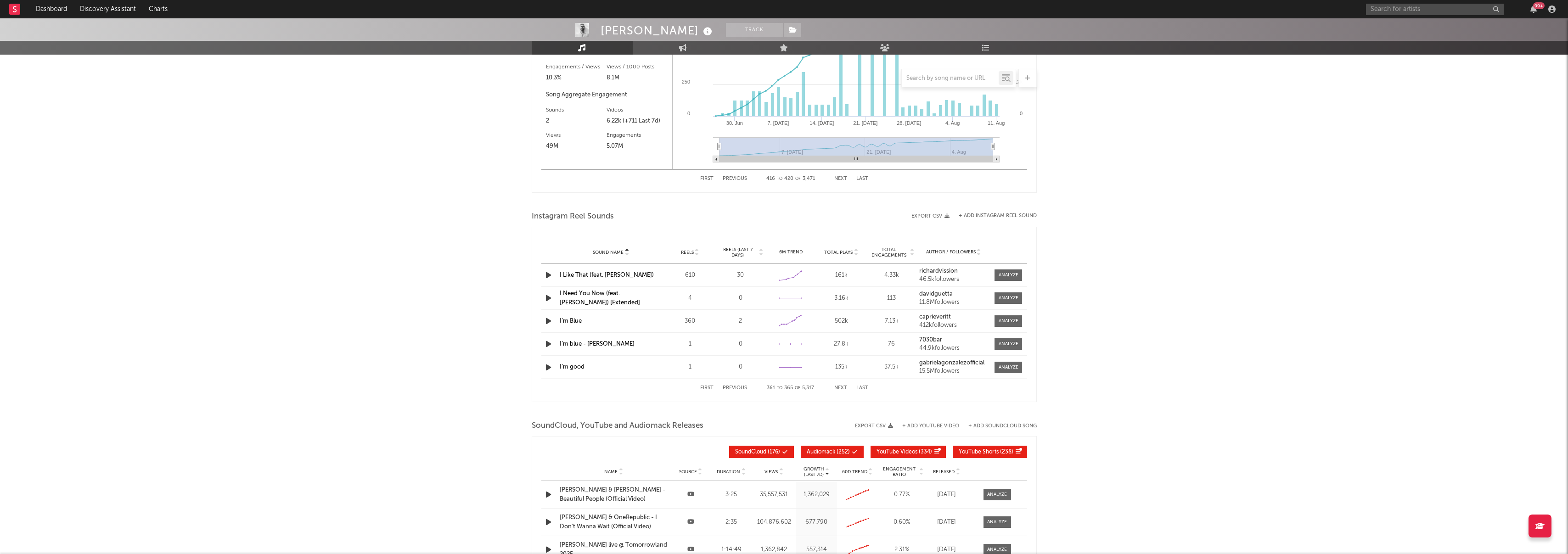
click at [840, 387] on button "Next" at bounding box center [840, 388] width 13 height 5
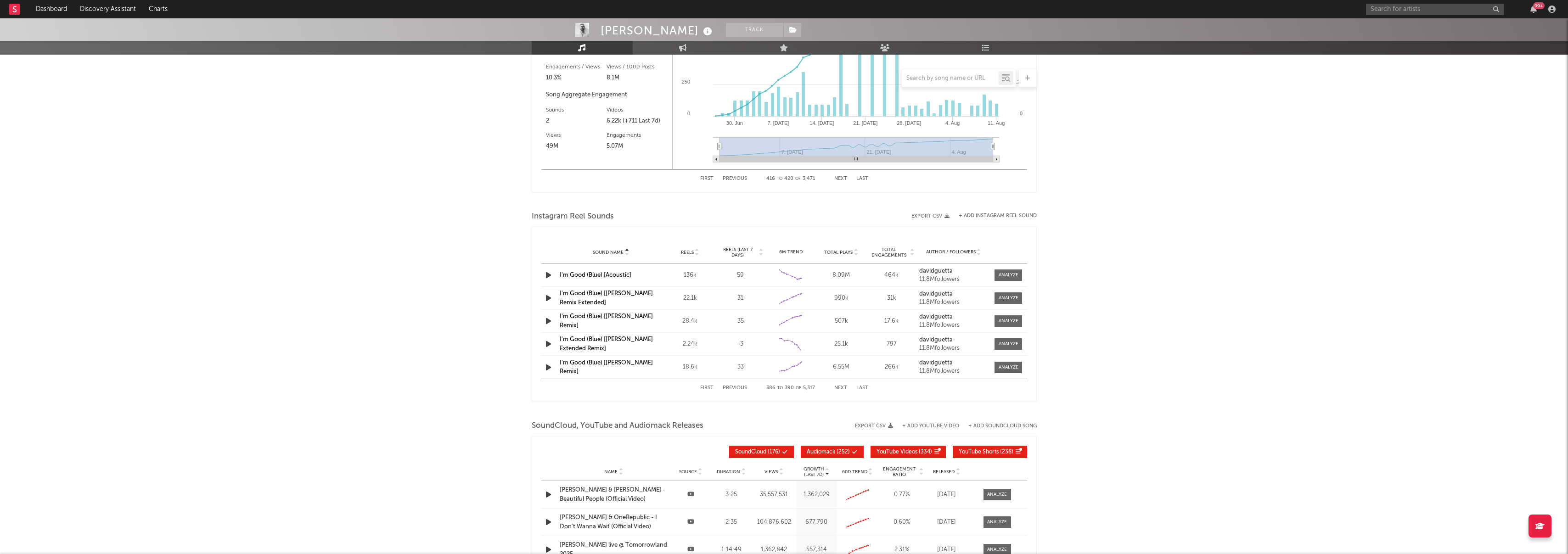
click at [840, 387] on button "Next" at bounding box center [840, 388] width 13 height 5
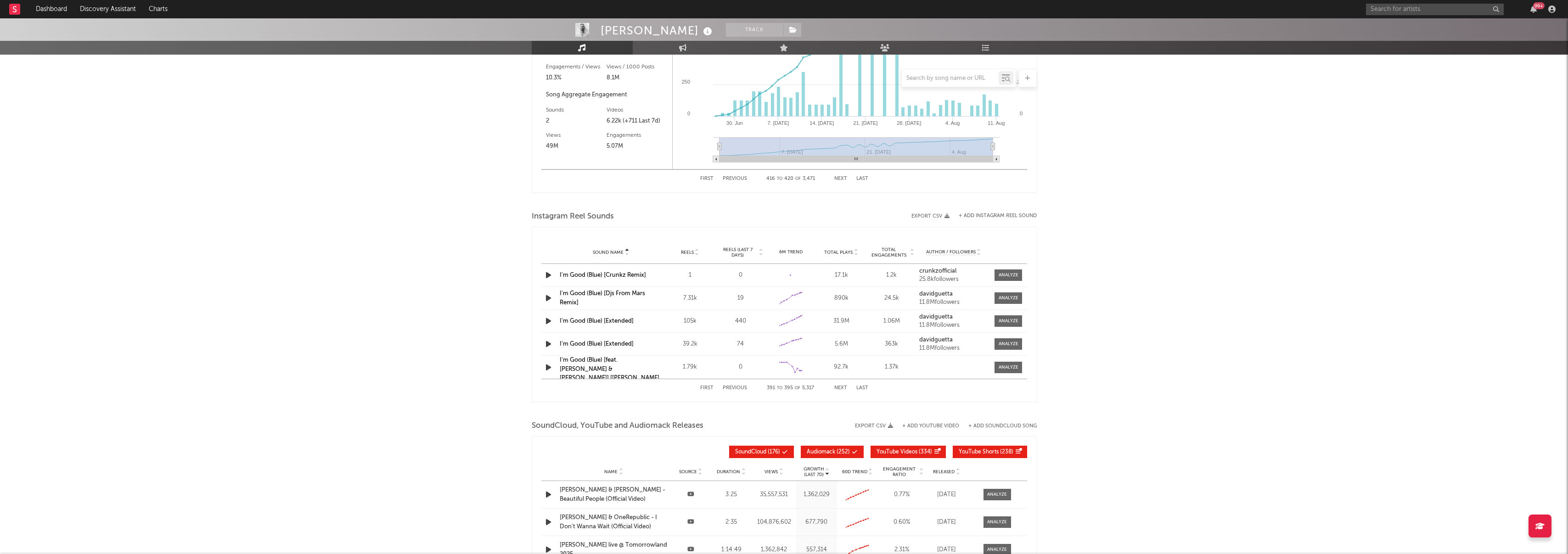
click at [840, 387] on button "Next" at bounding box center [840, 388] width 13 height 5
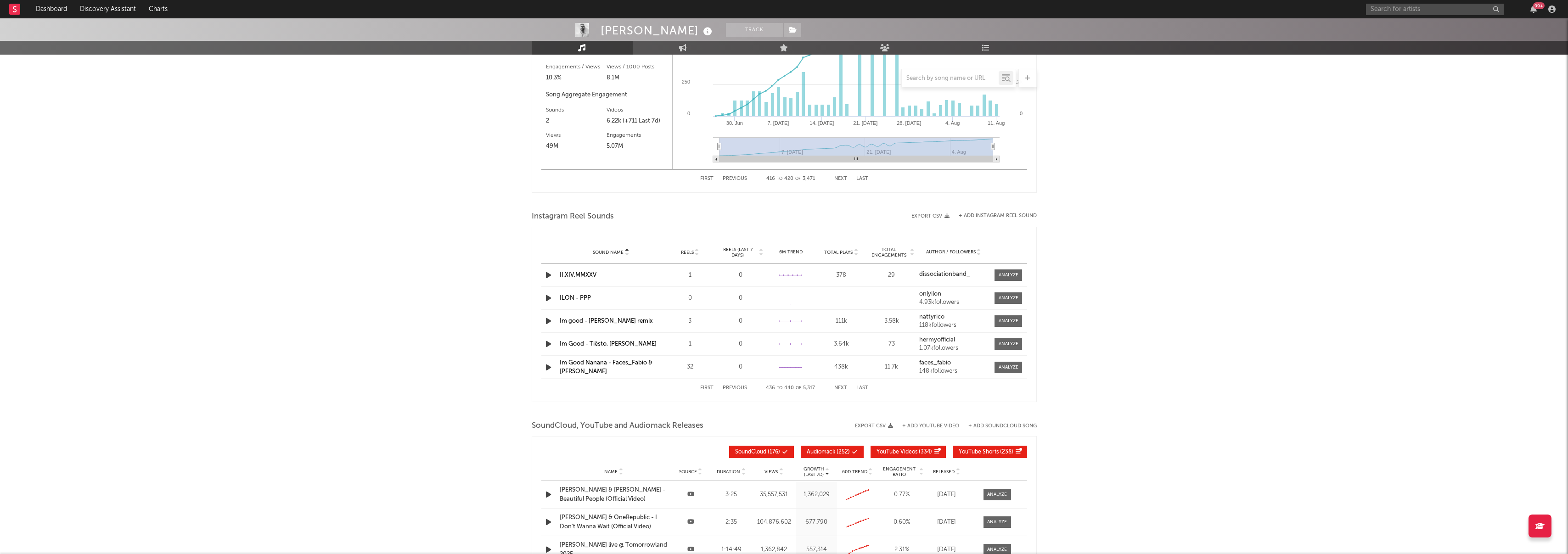
click at [840, 387] on button "Next" at bounding box center [840, 388] width 13 height 5
click at [619, 254] on span "Sound Name" at bounding box center [608, 252] width 30 height 6
click at [835, 386] on button "Next" at bounding box center [840, 388] width 13 height 5
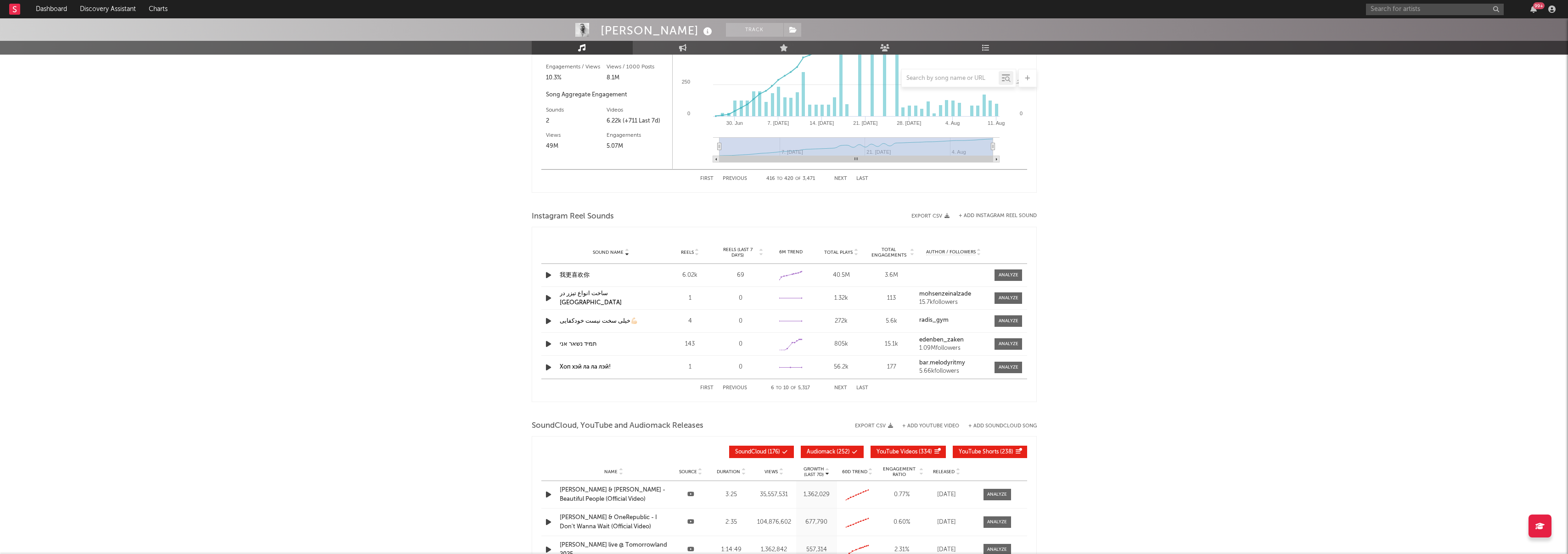
click at [836, 386] on button "Next" at bounding box center [840, 388] width 13 height 5
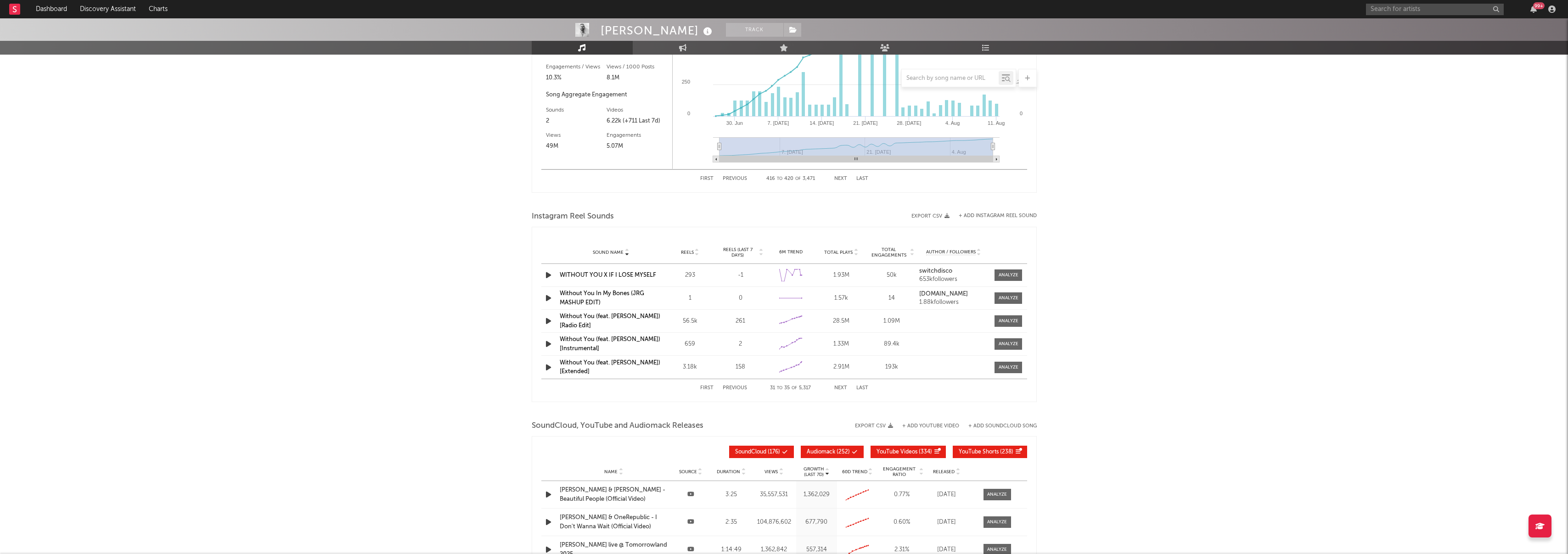
click at [836, 386] on button "Next" at bounding box center [840, 388] width 13 height 5
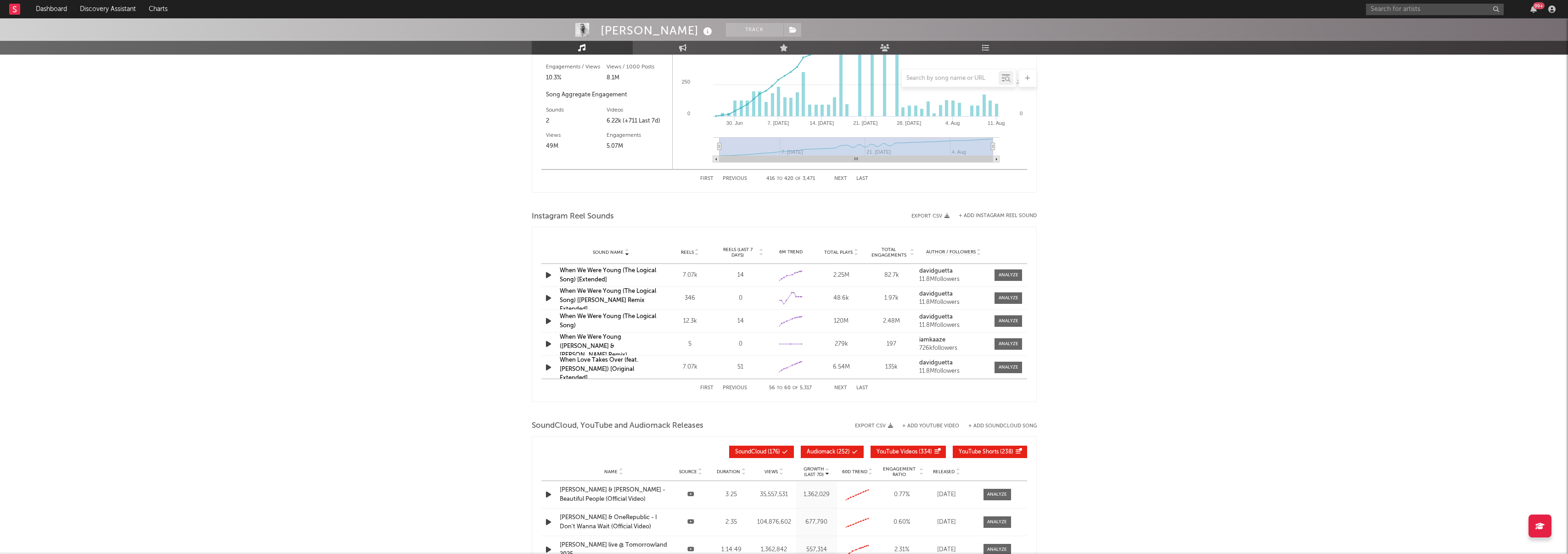
click at [836, 386] on button "Next" at bounding box center [840, 388] width 13 height 5
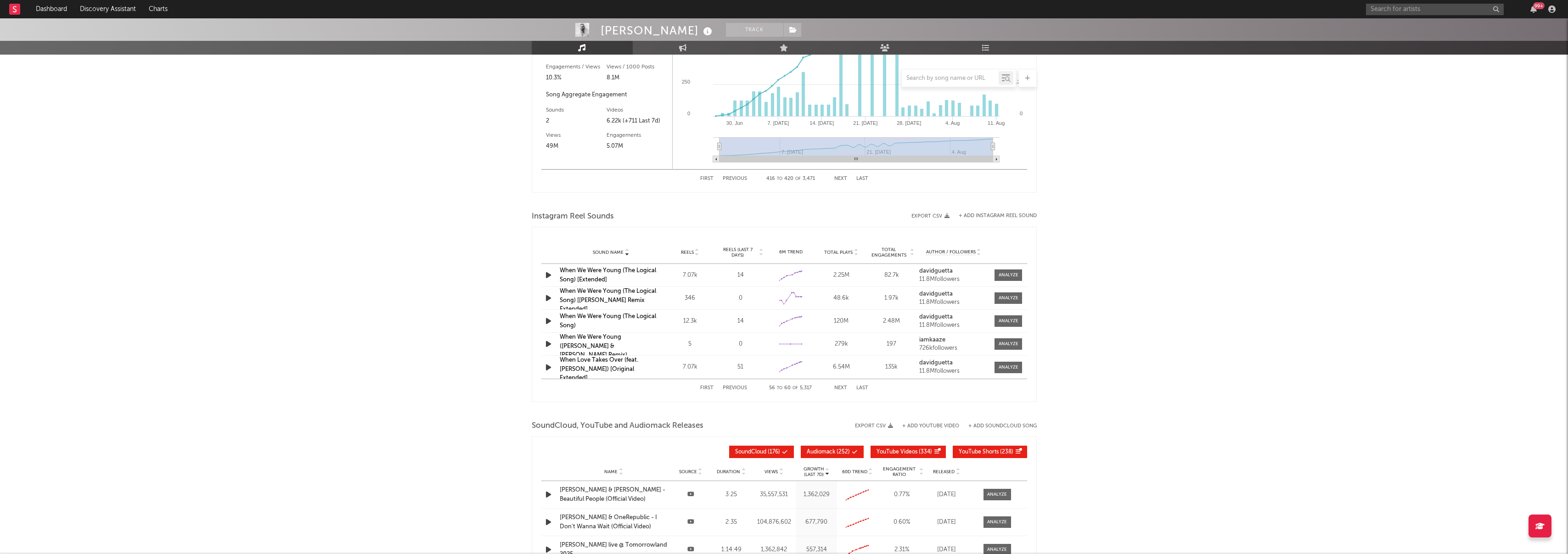
click at [836, 386] on button "Next" at bounding box center [840, 388] width 13 height 5
click at [840, 390] on button "Next" at bounding box center [840, 388] width 13 height 5
click at [1010, 346] on div at bounding box center [1008, 344] width 19 height 7
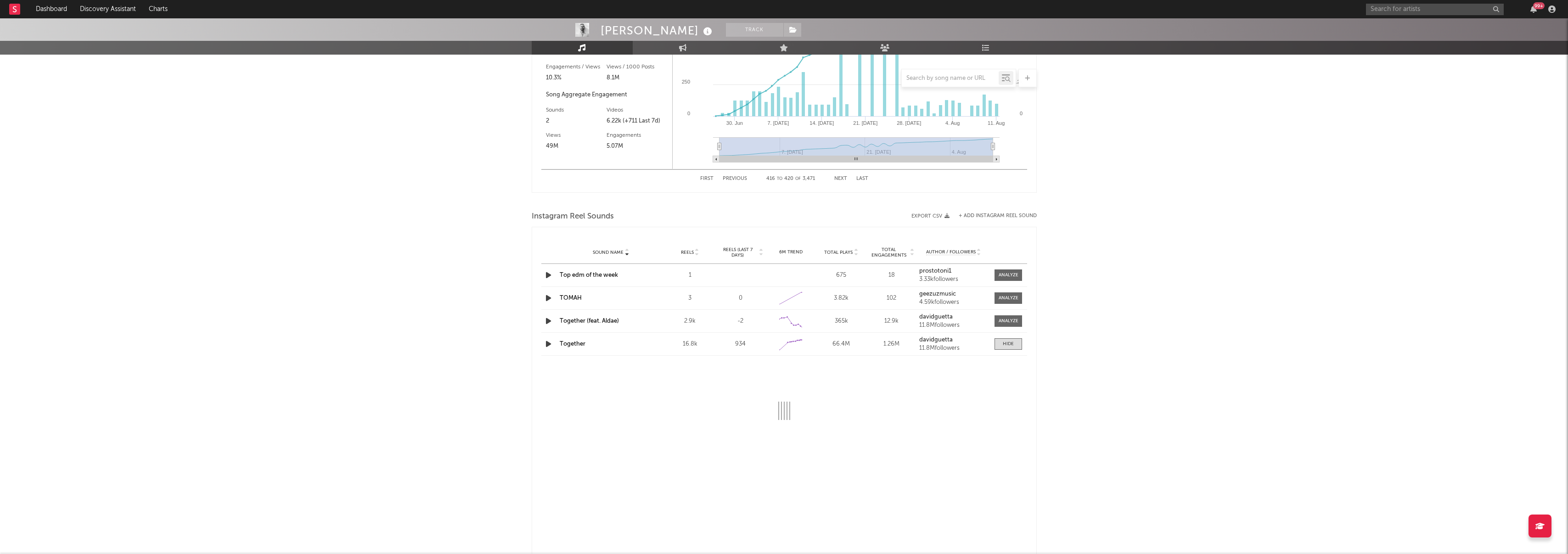
select select "1w"
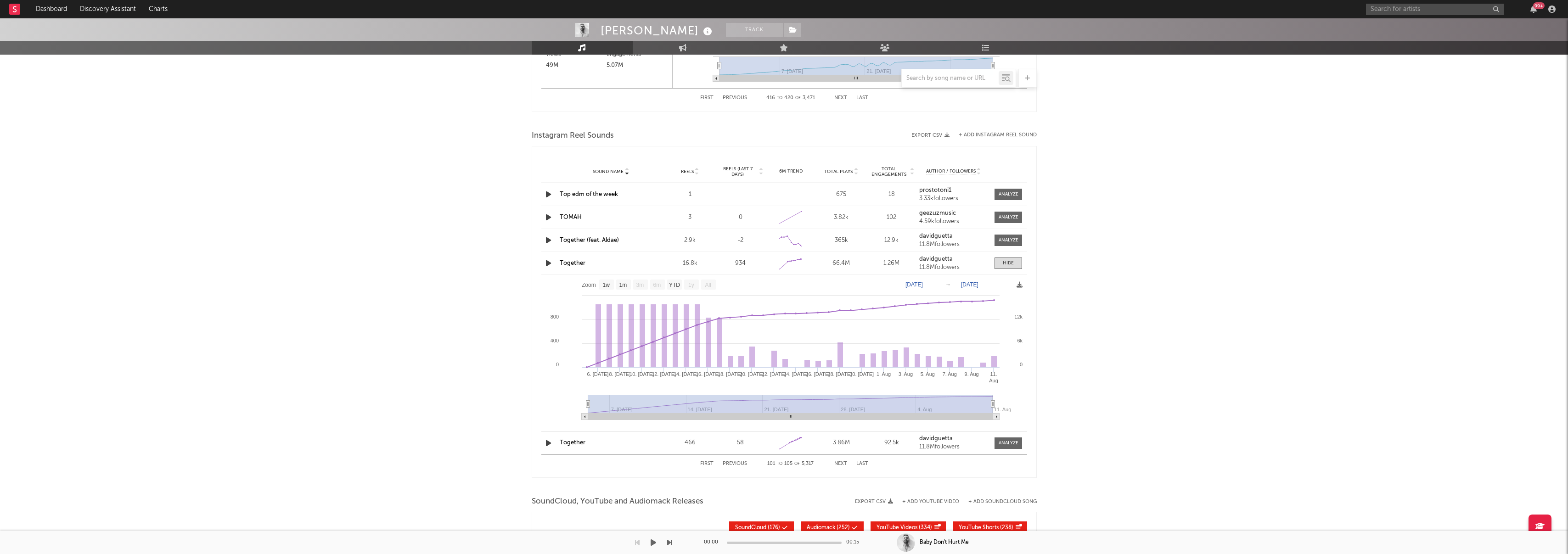
scroll to position [1466, 0]
